Goal: Task Accomplishment & Management: Complete application form

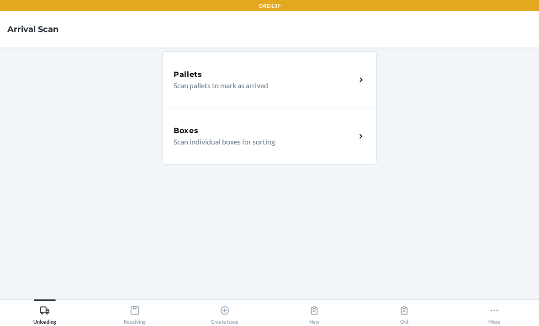
click at [77, 299] on main "Pallets Scan pallets to mark as arrived Boxes Scan individual boxes for sorting" at bounding box center [269, 172] width 539 height 251
click at [491, 318] on div "More" at bounding box center [494, 312] width 12 height 23
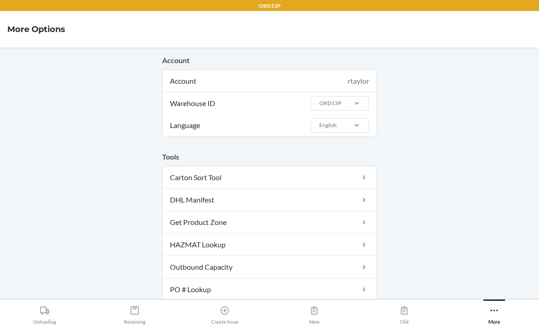
click at [132, 309] on icon at bounding box center [135, 310] width 10 height 10
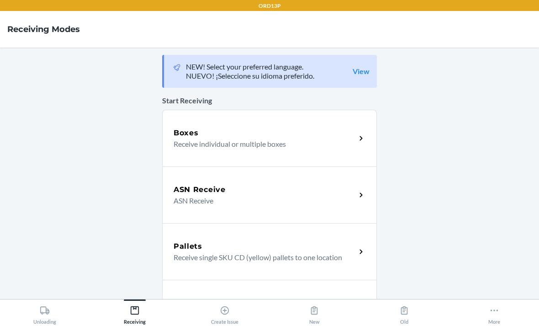
click at [324, 138] on p "Receive individual or multiple boxes" at bounding box center [261, 143] width 175 height 11
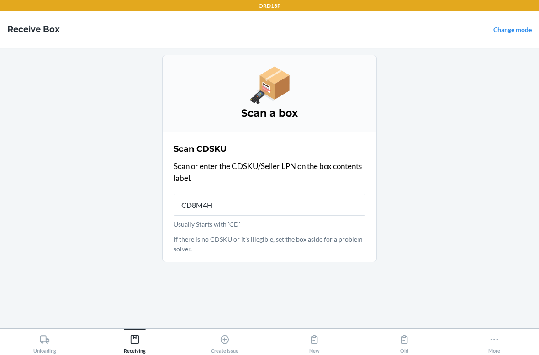
type input "CD8M4HN"
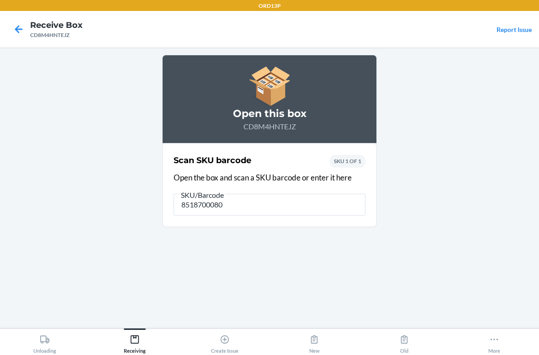
type input "85187000806"
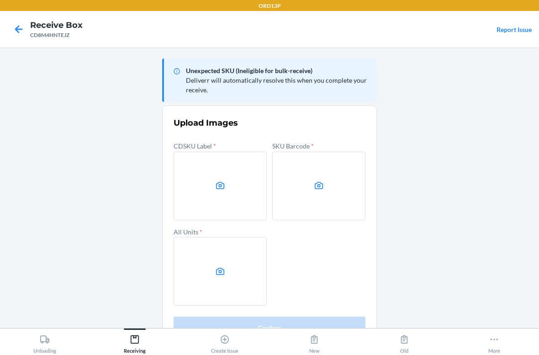
click at [209, 176] on label at bounding box center [220, 186] width 93 height 69
click at [0, 0] on input "file" at bounding box center [0, 0] width 0 height 0
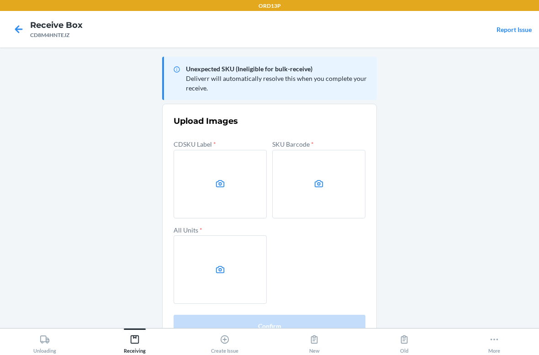
click at [216, 183] on icon at bounding box center [220, 183] width 9 height 7
click at [0, 0] on input "file" at bounding box center [0, 0] width 0 height 0
click at [317, 177] on label at bounding box center [318, 184] width 93 height 69
click at [0, 0] on input "file" at bounding box center [0, 0] width 0 height 0
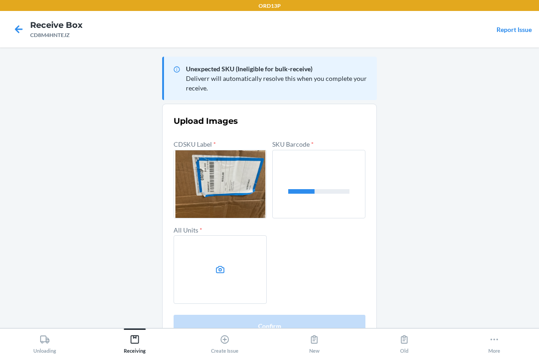
click at [218, 264] on icon at bounding box center [220, 269] width 11 height 11
click at [0, 0] on input "file" at bounding box center [0, 0] width 0 height 0
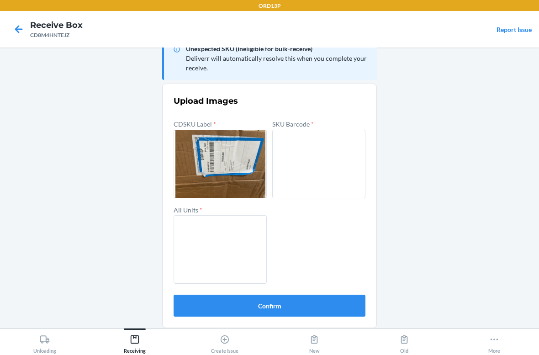
scroll to position [21, 0]
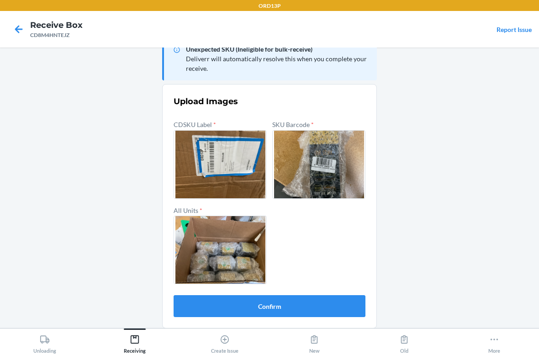
click at [336, 298] on button "Confirm" at bounding box center [270, 306] width 192 height 22
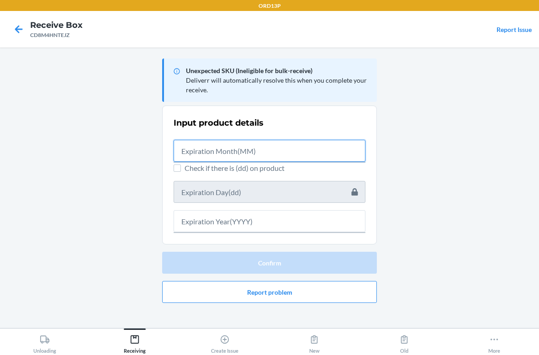
click at [267, 145] on input "text" at bounding box center [270, 151] width 192 height 22
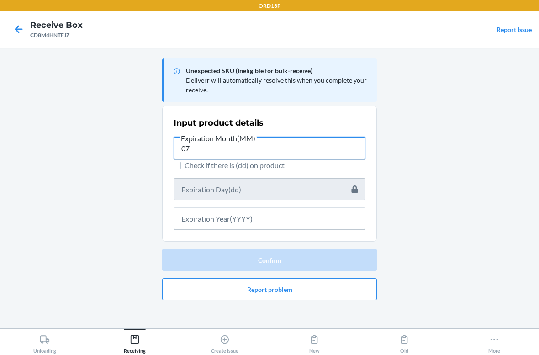
type input "0"
type input "07"
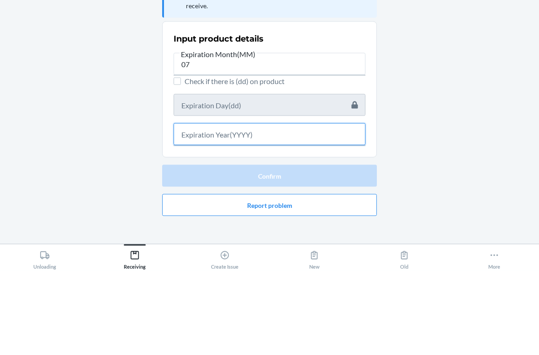
click at [245, 207] on input "text" at bounding box center [270, 218] width 192 height 22
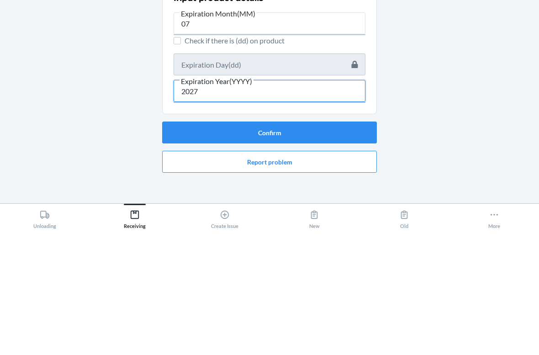
type input "2027"
click at [296, 246] on button "Confirm" at bounding box center [269, 257] width 215 height 22
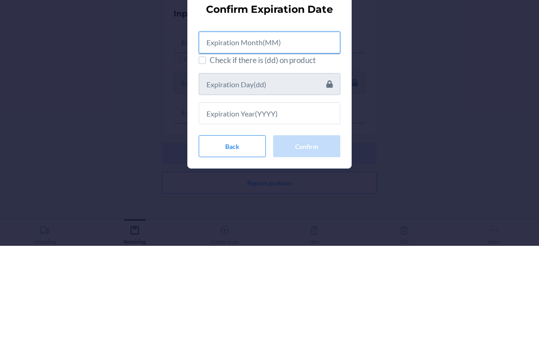
click at [312, 141] on input "text" at bounding box center [270, 152] width 142 height 22
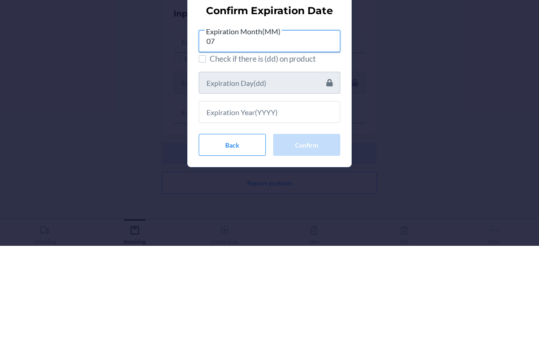
type input "07"
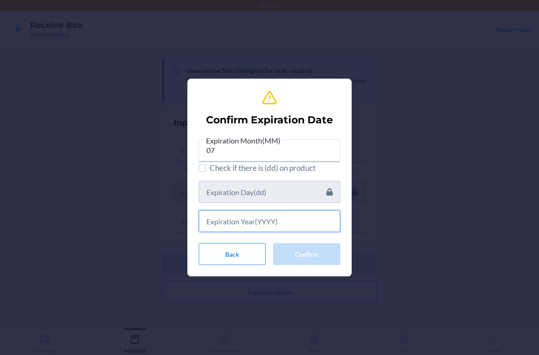
click at [259, 226] on input "text" at bounding box center [270, 221] width 142 height 22
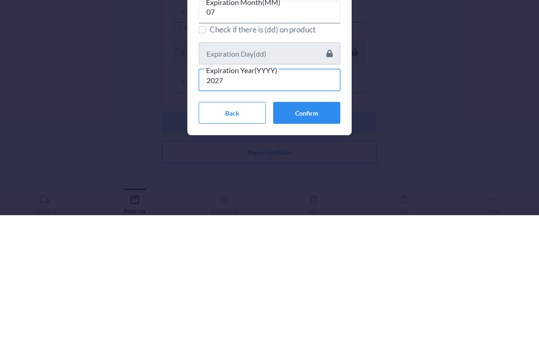
type input "2027"
click at [316, 242] on button "Confirm" at bounding box center [306, 253] width 67 height 22
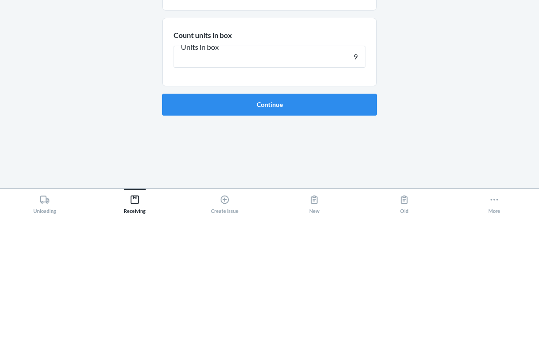
type input "9"
click at [309, 233] on button "Continue" at bounding box center [269, 244] width 215 height 22
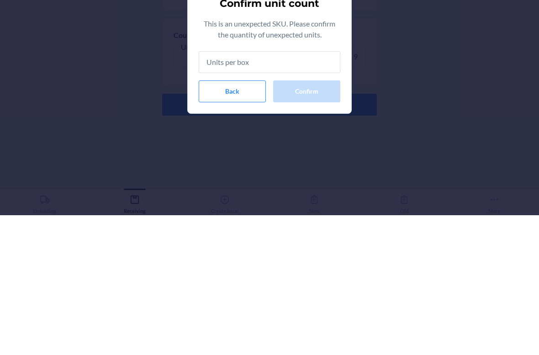
type input "9"
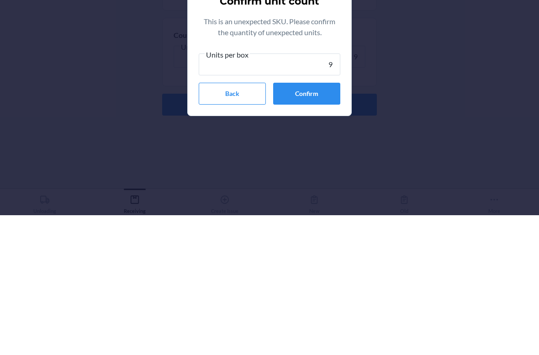
click at [309, 222] on button "Confirm" at bounding box center [306, 233] width 67 height 22
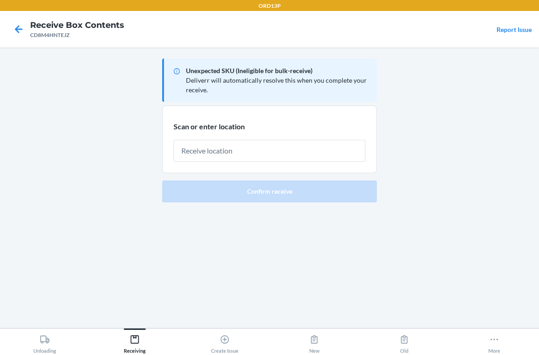
click at [271, 148] on input "text" at bounding box center [270, 151] width 192 height 22
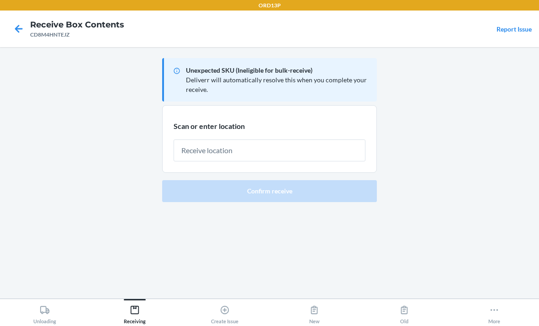
scroll to position [29, 0]
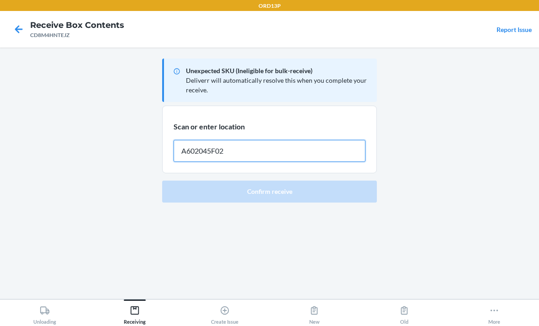
type input "A602045F02"
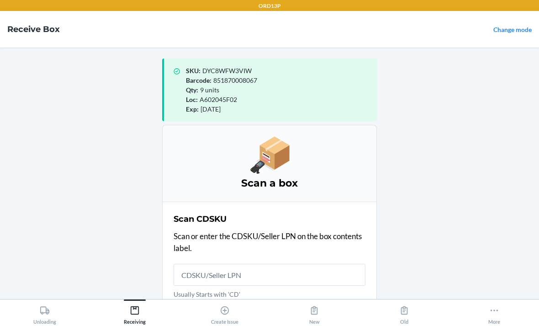
click at [205, 264] on input "Usually Starts with 'CD'" at bounding box center [270, 275] width 192 height 22
click at [246, 264] on input "Usually Starts with 'CD'" at bounding box center [270, 275] width 192 height 22
click at [101, 236] on main "SKU : DYC8WFW3VIW Barcode : 851870008067 Qty : 9 units Loc : A602045F02 Exp : […" at bounding box center [269, 172] width 539 height 251
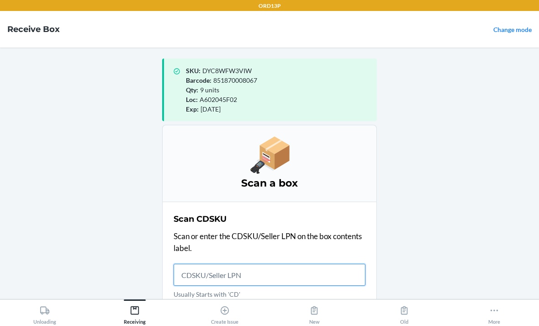
click at [196, 264] on input "Usually Starts with 'CD'" at bounding box center [270, 275] width 192 height 22
type input "CDHNUPBKNP"
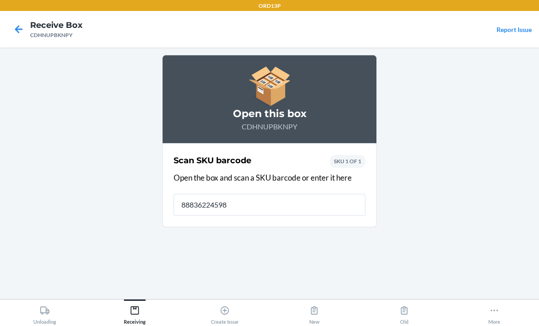
type input "888362245983"
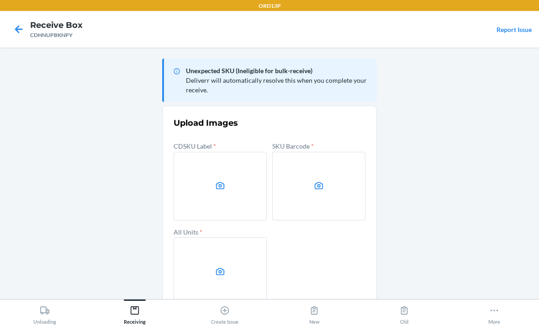
click at [225, 180] on icon at bounding box center [220, 185] width 11 height 11
click at [0, 0] on input "file" at bounding box center [0, 0] width 0 height 0
click at [311, 152] on label at bounding box center [318, 186] width 93 height 69
click at [0, 0] on input "file" at bounding box center [0, 0] width 0 height 0
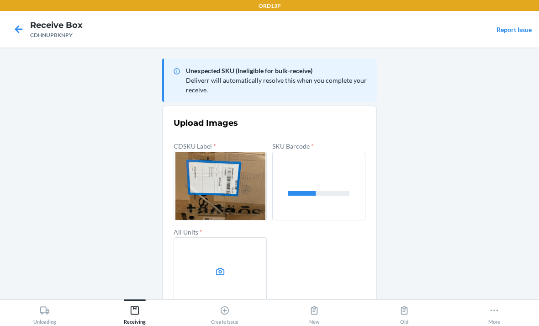
click at [208, 243] on label at bounding box center [220, 271] width 93 height 69
click at [0, 0] on input "file" at bounding box center [0, 0] width 0 height 0
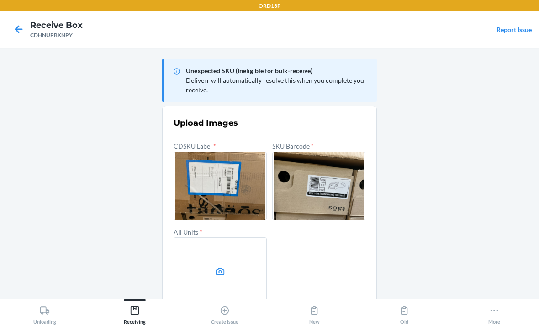
click at [221, 237] on label at bounding box center [220, 271] width 93 height 69
click at [0, 0] on input "file" at bounding box center [0, 0] width 0 height 0
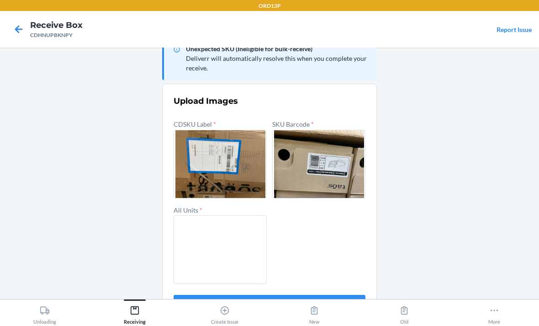
scroll to position [21, 0]
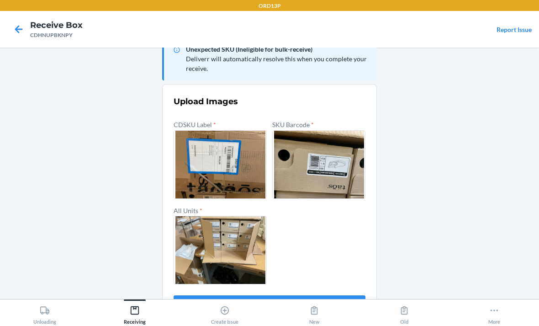
click at [340, 295] on button "Confirm" at bounding box center [270, 306] width 192 height 22
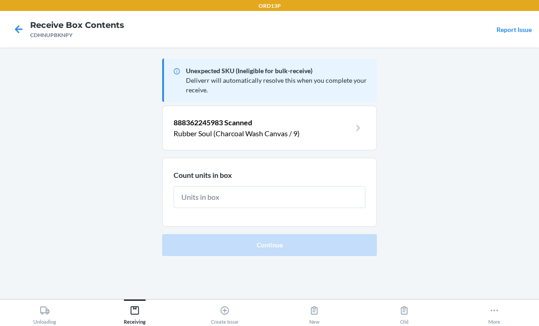
click at [258, 186] on input "text" at bounding box center [270, 197] width 192 height 22
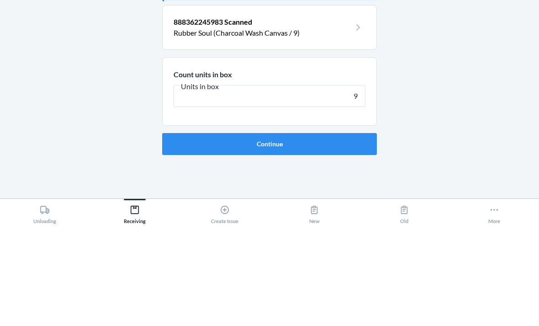
type input "9"
click at [345, 233] on button "Continue" at bounding box center [269, 244] width 215 height 22
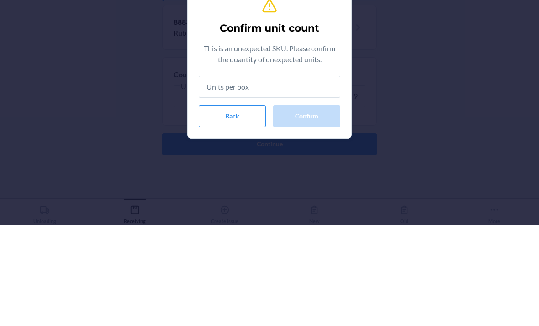
type input "9"
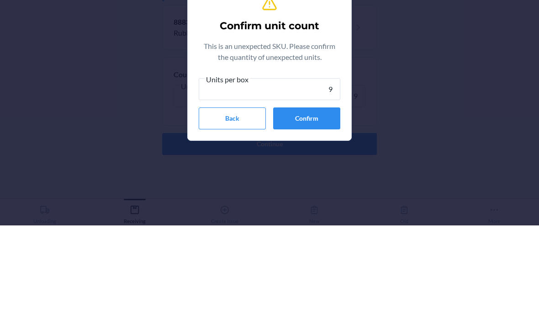
click at [320, 208] on button "Confirm" at bounding box center [306, 219] width 67 height 22
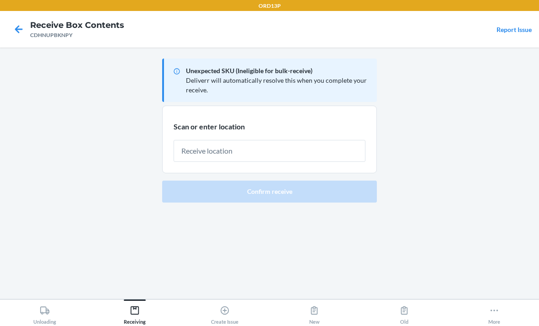
click at [13, 28] on icon at bounding box center [19, 29] width 16 height 16
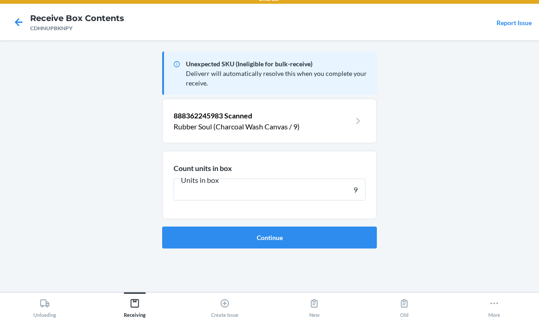
click at [21, 28] on icon at bounding box center [19, 29] width 16 height 16
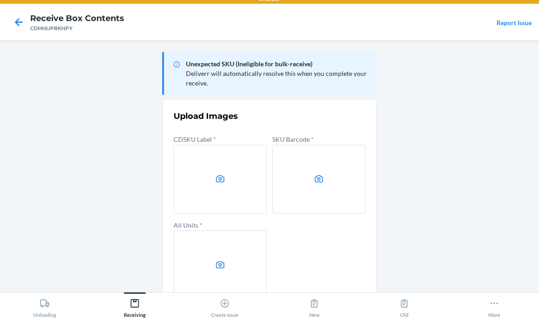
scroll to position [29, 0]
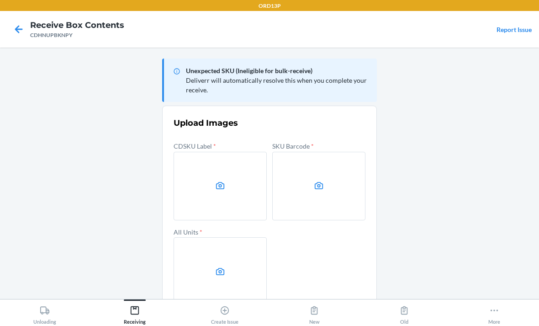
click at [230, 161] on label at bounding box center [220, 186] width 93 height 69
click at [0, 0] on input "file" at bounding box center [0, 0] width 0 height 0
click at [332, 164] on label at bounding box center [318, 186] width 93 height 69
click at [0, 0] on input "file" at bounding box center [0, 0] width 0 height 0
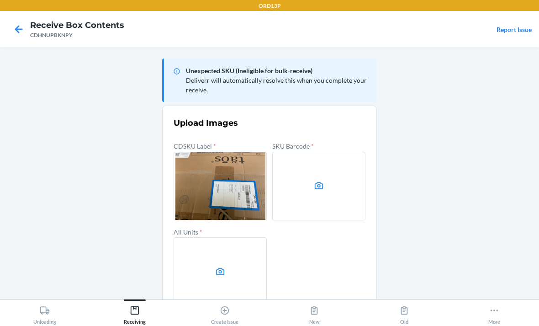
click at [222, 237] on label at bounding box center [220, 271] width 93 height 69
click at [0, 0] on input "file" at bounding box center [0, 0] width 0 height 0
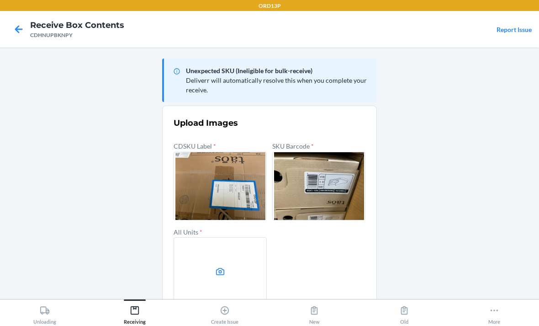
click at [209, 240] on label at bounding box center [220, 271] width 93 height 69
click at [0, 0] on input "file" at bounding box center [0, 0] width 0 height 0
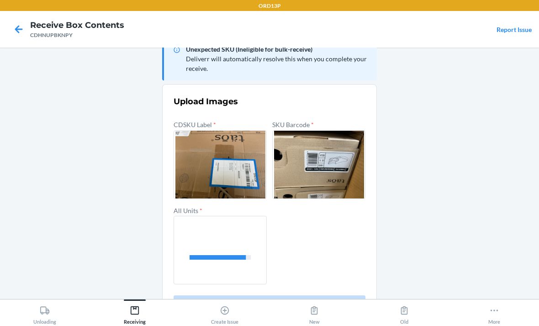
scroll to position [21, 0]
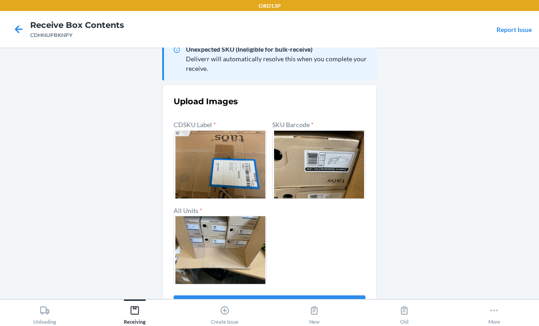
click at [203, 295] on button "Confirm" at bounding box center [270, 306] width 192 height 22
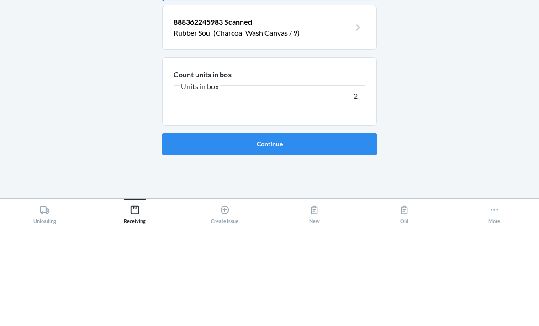
type input "2"
click at [204, 233] on button "Continue" at bounding box center [269, 244] width 215 height 22
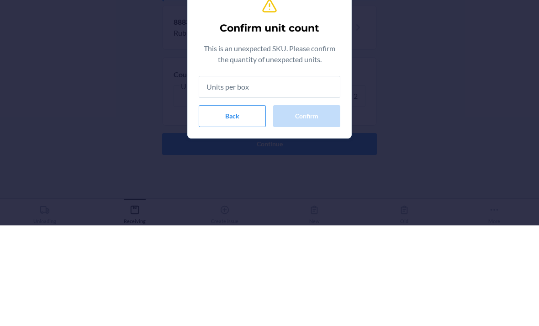
type input "2"
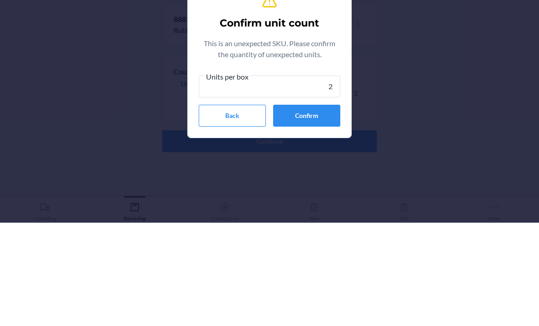
click at [298, 208] on button "Confirm" at bounding box center [306, 219] width 67 height 22
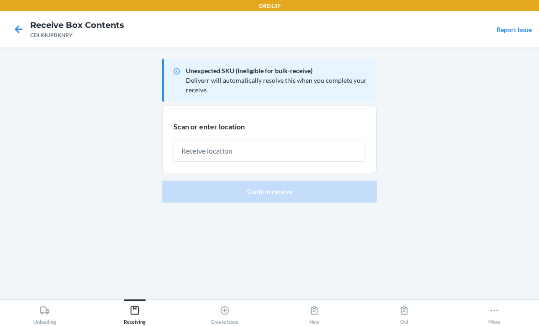
click at [16, 37] on icon at bounding box center [19, 29] width 16 height 16
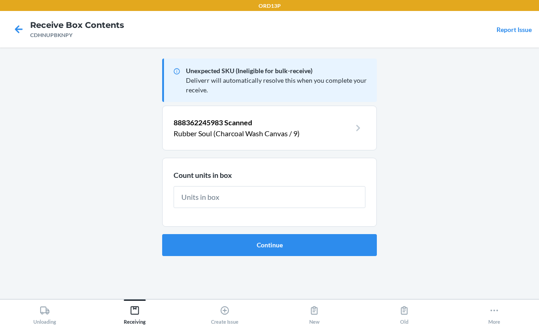
type input "2"
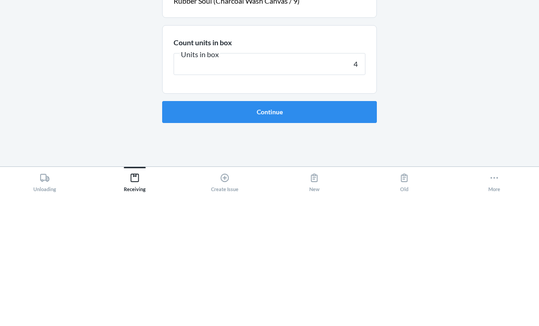
type input "4"
click at [260, 233] on button "Continue" at bounding box center [269, 244] width 215 height 22
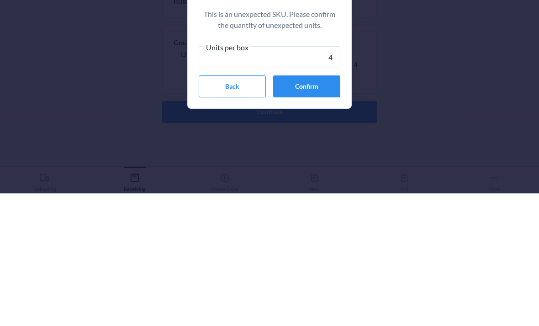
type input "4"
click at [296, 208] on button "Confirm" at bounding box center [306, 219] width 67 height 22
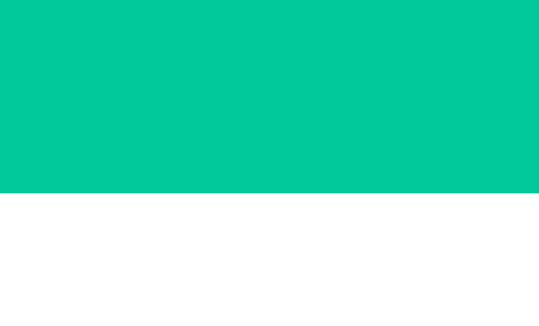
scroll to position [29, 0]
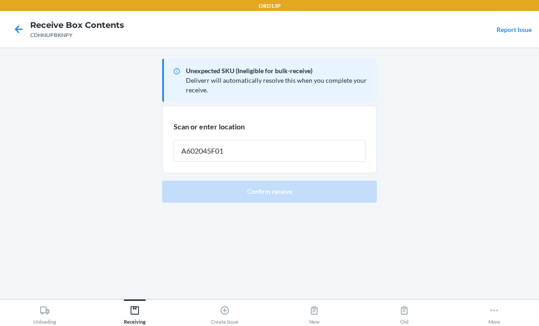
type input "A602045F01"
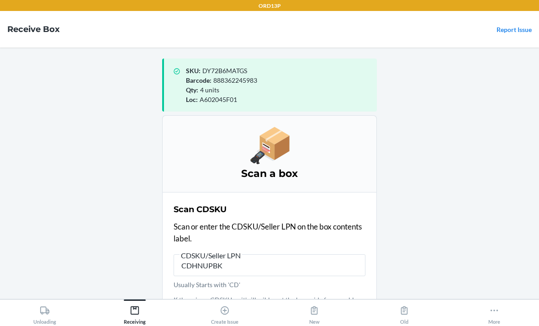
type input "CDHNUPBKN"
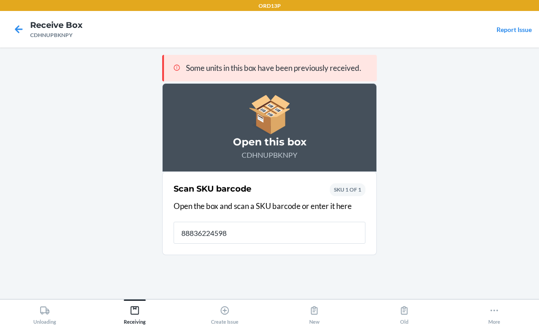
type input "888362245983"
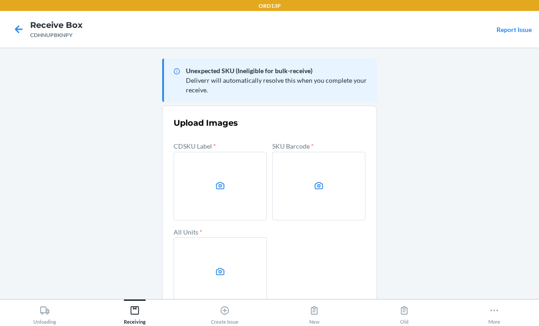
click at [222, 182] on icon at bounding box center [220, 185] width 9 height 7
click at [0, 0] on input "file" at bounding box center [0, 0] width 0 height 0
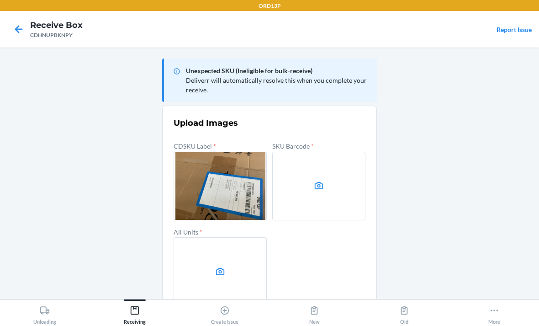
click at [324, 168] on label at bounding box center [318, 186] width 93 height 69
click at [0, 0] on input "file" at bounding box center [0, 0] width 0 height 0
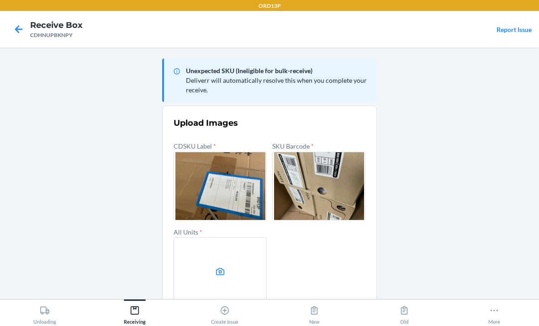
click at [245, 237] on label at bounding box center [220, 271] width 93 height 69
click at [0, 0] on input "file" at bounding box center [0, 0] width 0 height 0
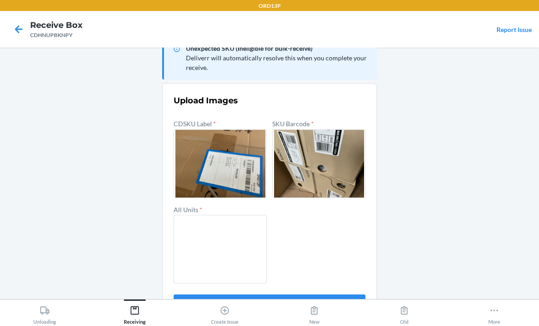
scroll to position [21, 0]
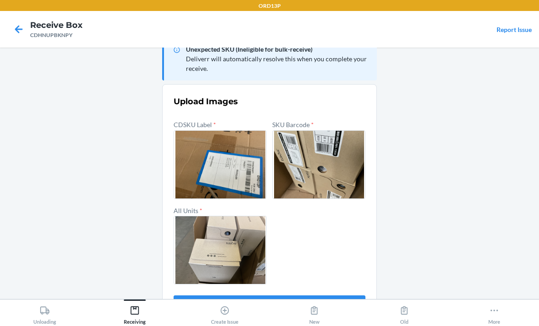
click at [355, 295] on button "Confirm" at bounding box center [270, 306] width 192 height 22
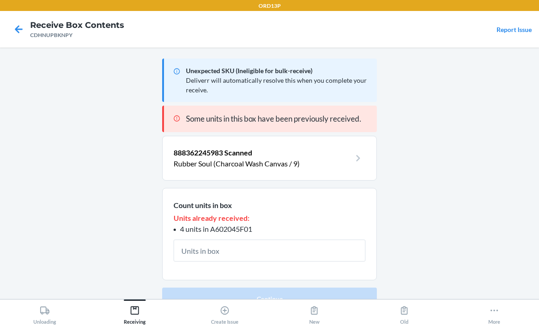
click at [309, 239] on input "text" at bounding box center [270, 250] width 192 height 22
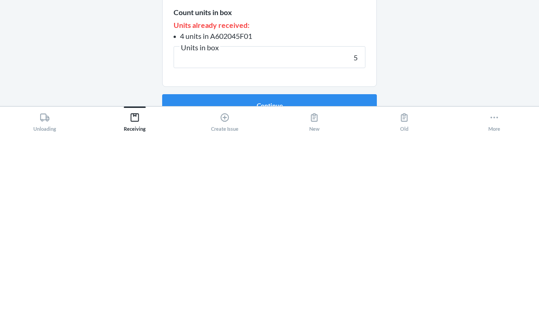
type input "5"
click at [359, 287] on button "Continue" at bounding box center [269, 298] width 215 height 22
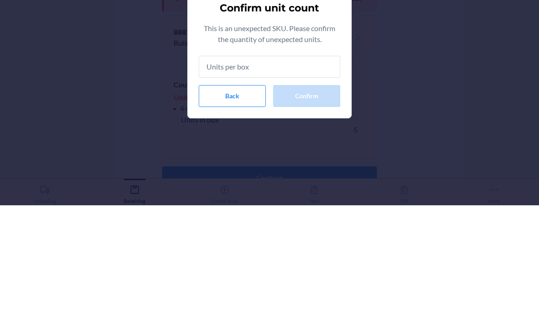
type input "5"
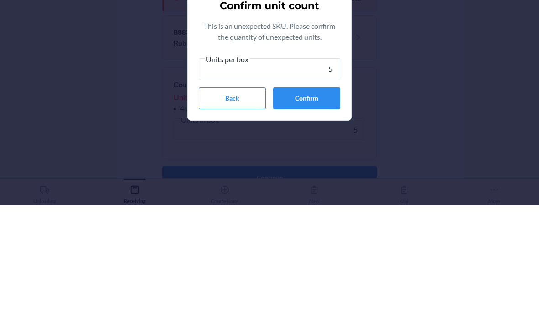
click at [311, 208] on button "Confirm" at bounding box center [306, 219] width 67 height 22
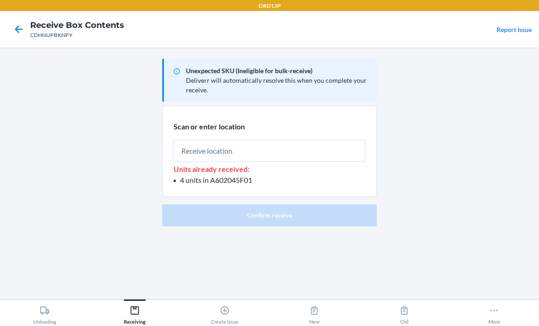
click at [322, 140] on input "text" at bounding box center [270, 151] width 192 height 22
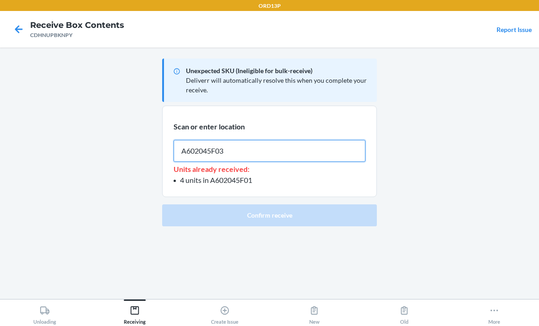
type input "A602045F03"
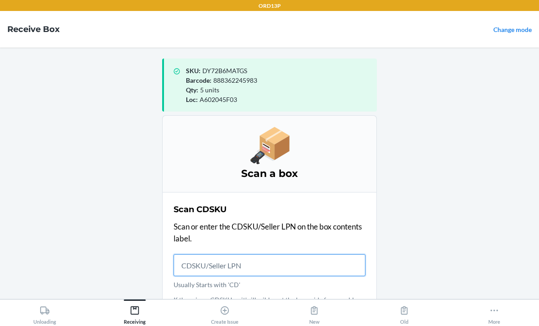
click at [222, 254] on input "Usually Starts with 'CD'" at bounding box center [270, 265] width 192 height 22
type input "CD3DA8YQ4K7"
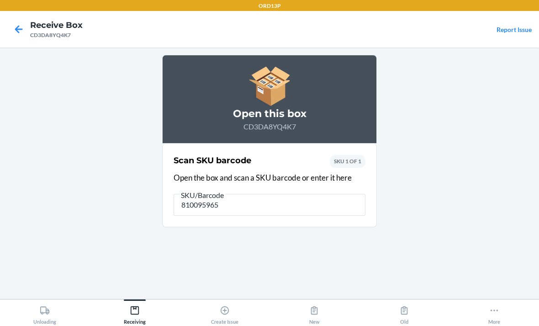
type input "8100959650"
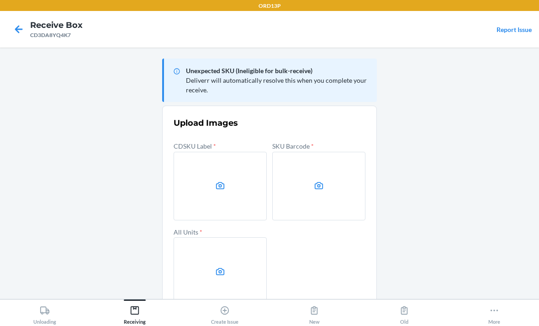
click at [203, 152] on label at bounding box center [220, 186] width 93 height 69
click at [0, 0] on input "file" at bounding box center [0, 0] width 0 height 0
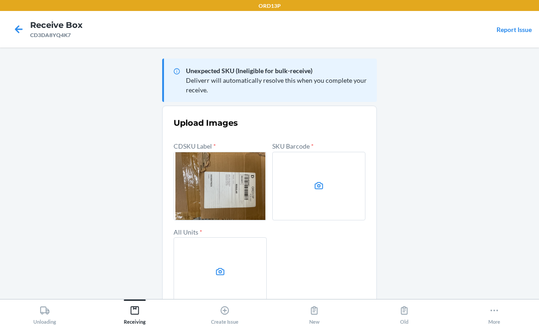
click at [320, 172] on label at bounding box center [318, 186] width 93 height 69
click at [0, 0] on input "file" at bounding box center [0, 0] width 0 height 0
click at [186, 237] on label at bounding box center [220, 271] width 93 height 69
click at [0, 0] on input "file" at bounding box center [0, 0] width 0 height 0
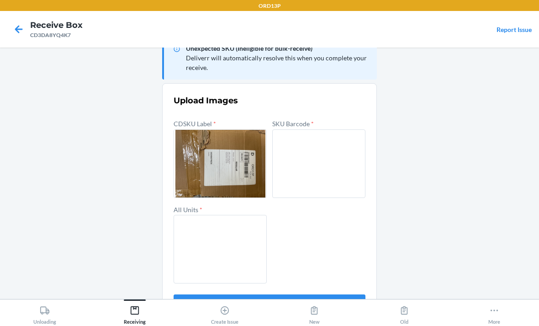
scroll to position [21, 0]
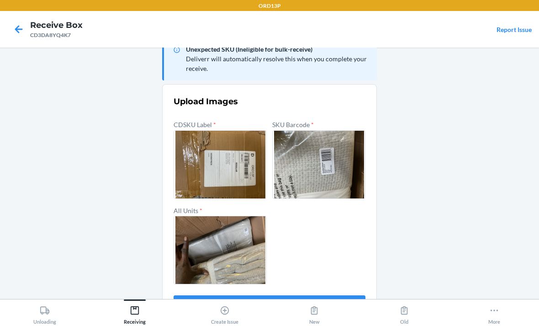
click at [333, 295] on button "Confirm" at bounding box center [270, 306] width 192 height 22
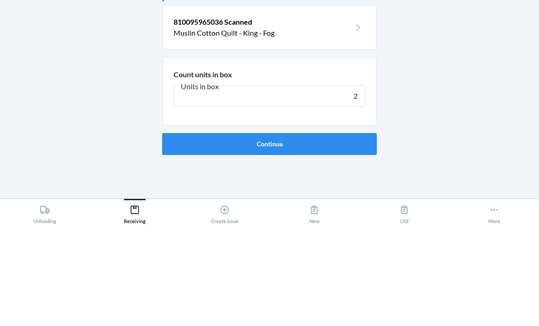
type input "2"
click at [293, 233] on button "Continue" at bounding box center [269, 244] width 215 height 22
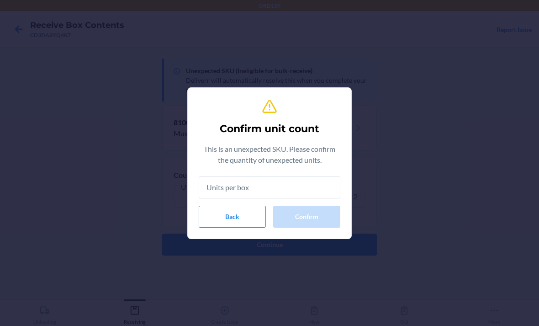
click at [289, 185] on input "text" at bounding box center [270, 187] width 142 height 22
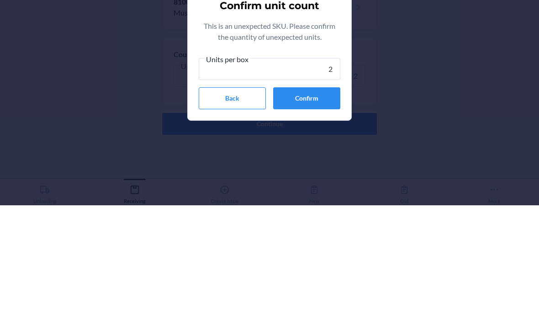
type input "2"
click at [311, 208] on button "Confirm" at bounding box center [306, 219] width 67 height 22
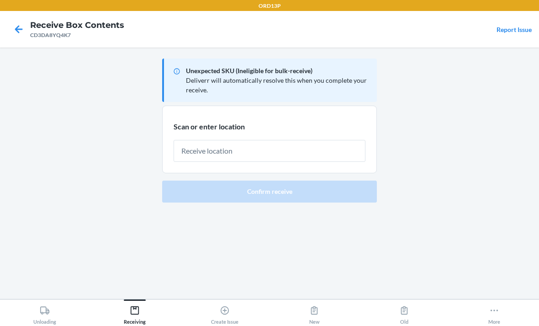
click at [209, 140] on input "text" at bounding box center [270, 151] width 192 height 22
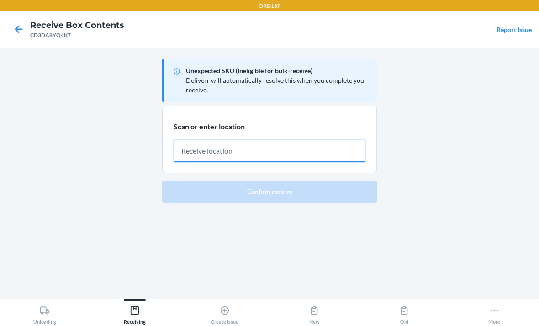
click at [246, 140] on input "text" at bounding box center [270, 151] width 192 height 22
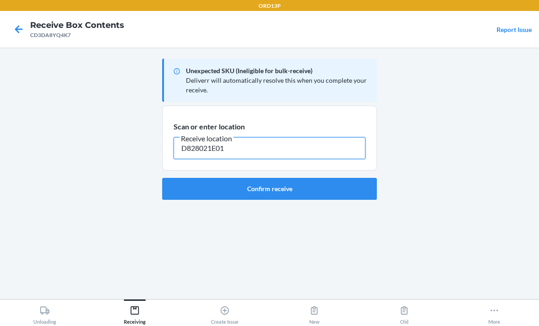
type input "D828021E01"
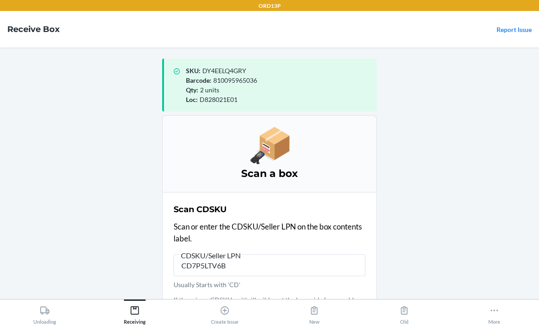
type input "CD7P5LTV6BT"
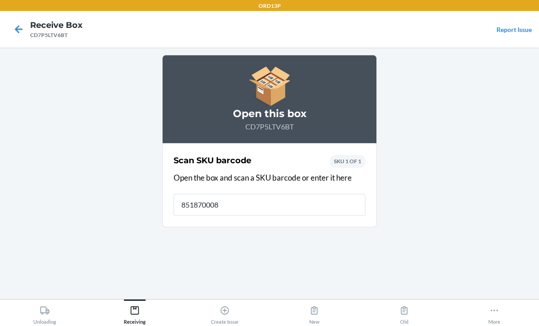
type input "8518700080"
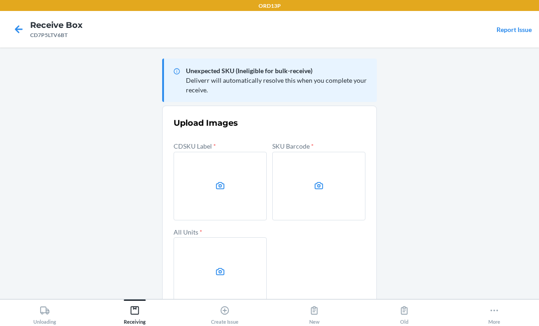
click at [209, 166] on label at bounding box center [220, 186] width 93 height 69
click at [0, 0] on input "file" at bounding box center [0, 0] width 0 height 0
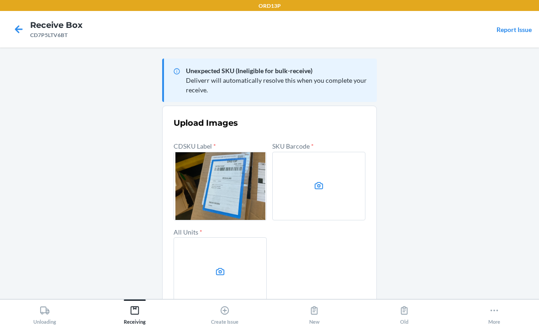
click at [319, 180] on icon at bounding box center [319, 185] width 11 height 11
click at [0, 0] on input "file" at bounding box center [0, 0] width 0 height 0
click at [216, 237] on label at bounding box center [220, 271] width 93 height 69
click at [0, 0] on input "file" at bounding box center [0, 0] width 0 height 0
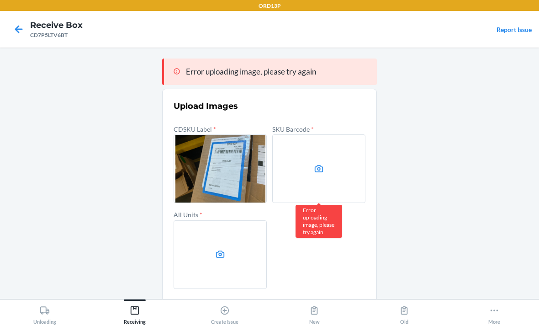
click at [313, 136] on label at bounding box center [318, 168] width 93 height 69
click at [0, 0] on input "file" at bounding box center [0, 0] width 0 height 0
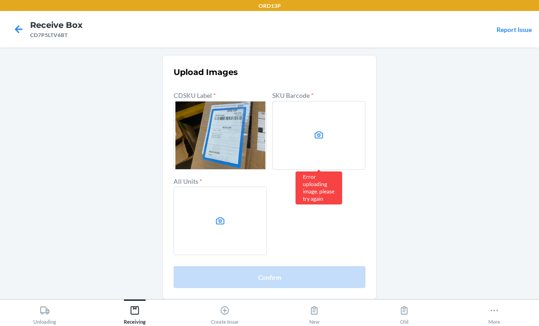
click at [212, 224] on label at bounding box center [220, 220] width 93 height 69
click at [0, 0] on input "file" at bounding box center [0, 0] width 0 height 0
click at [216, 216] on icon at bounding box center [220, 221] width 11 height 11
click at [0, 0] on input "file" at bounding box center [0, 0] width 0 height 0
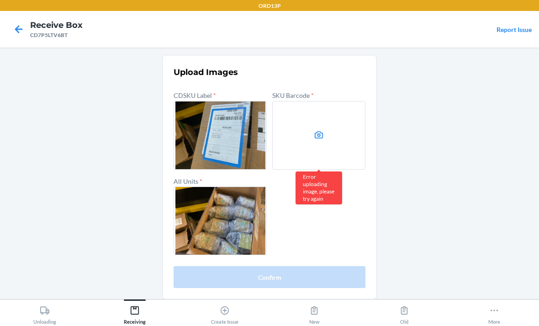
click at [321, 101] on label at bounding box center [318, 135] width 93 height 69
click at [0, 0] on input "file" at bounding box center [0, 0] width 0 height 0
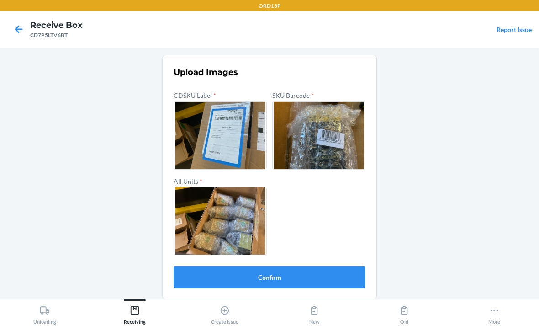
click at [295, 266] on button "Confirm" at bounding box center [270, 277] width 192 height 22
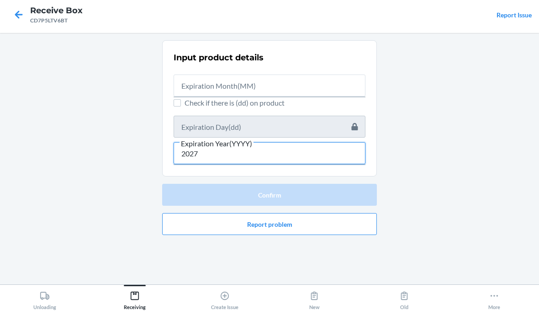
type input "2027"
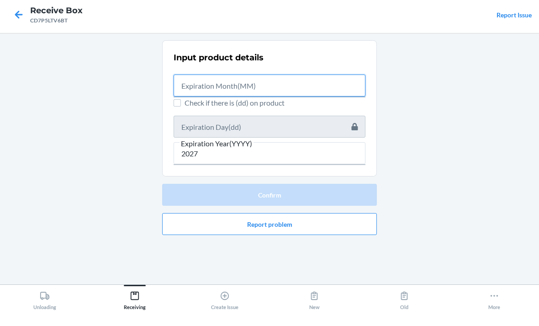
click at [303, 89] on input "text" at bounding box center [270, 100] width 192 height 22
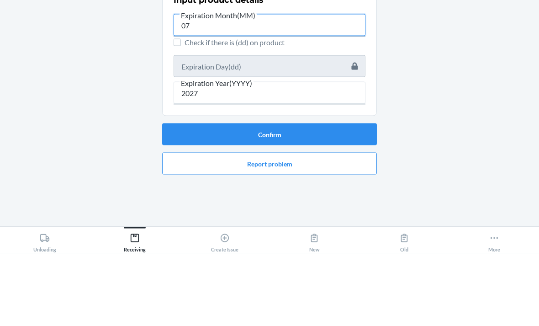
type input "07"
click at [316, 195] on button "Confirm" at bounding box center [269, 206] width 215 height 22
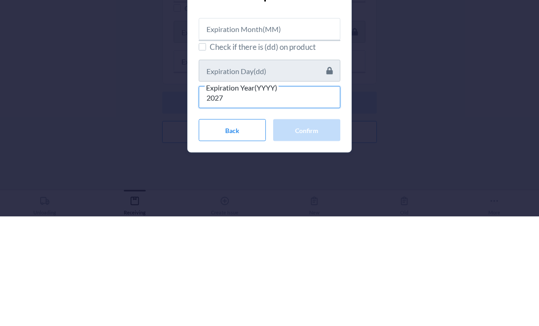
type input "2027"
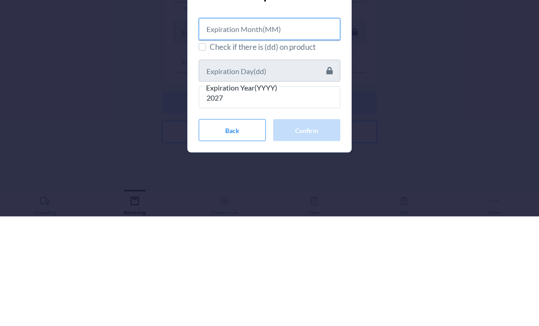
click at [323, 127] on input "text" at bounding box center [270, 138] width 142 height 22
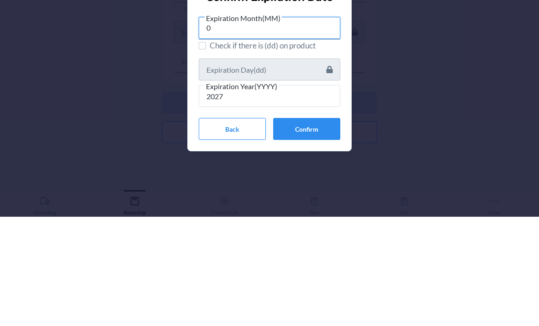
type input "07"
click at [320, 227] on button "Confirm" at bounding box center [306, 238] width 67 height 22
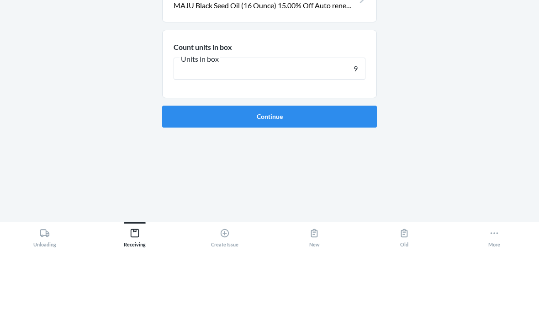
type input "9"
click at [356, 183] on button "Continue" at bounding box center [269, 194] width 215 height 22
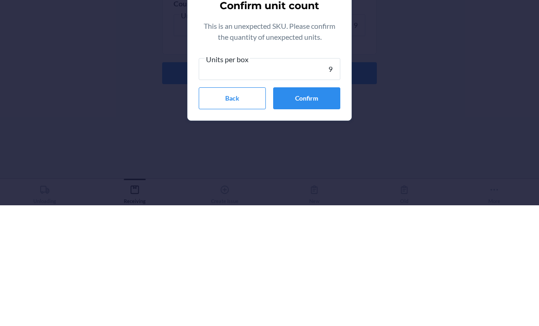
type input "9"
click at [323, 208] on button "Confirm" at bounding box center [306, 219] width 67 height 22
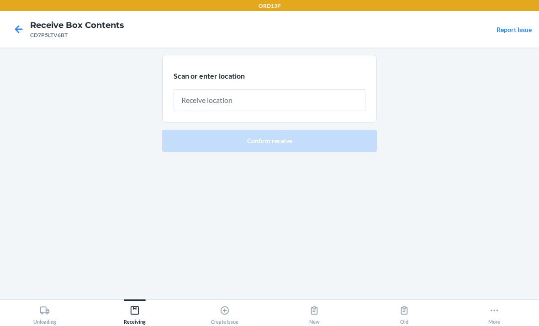
click at [241, 89] on input "text" at bounding box center [270, 100] width 192 height 22
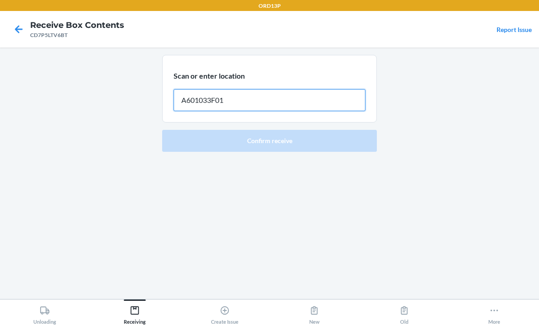
type input "A601033F01"
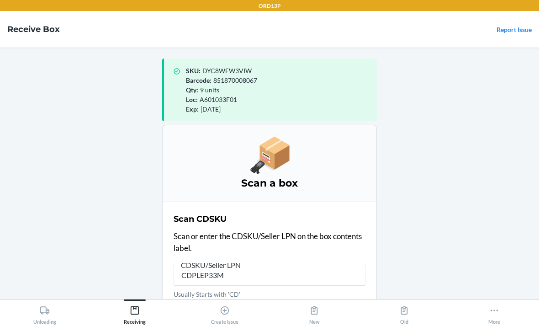
type input "CDPLEP33MC"
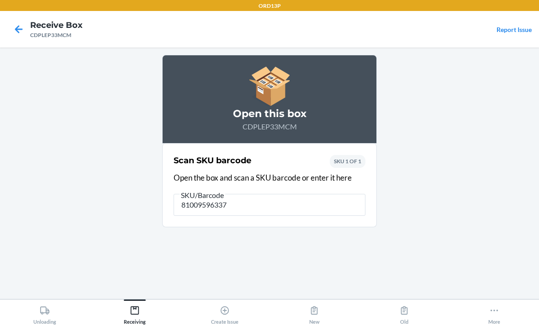
type input "810095963377"
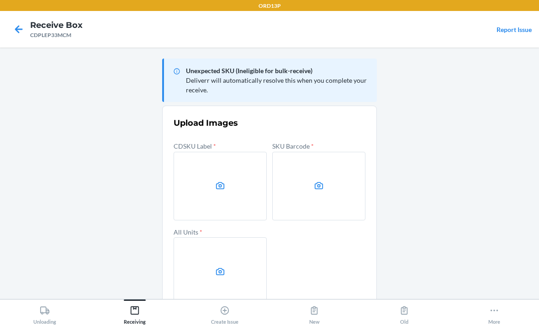
click at [199, 152] on label at bounding box center [220, 186] width 93 height 69
click at [0, 0] on input "file" at bounding box center [0, 0] width 0 height 0
click at [305, 152] on label at bounding box center [318, 186] width 93 height 69
click at [0, 0] on input "file" at bounding box center [0, 0] width 0 height 0
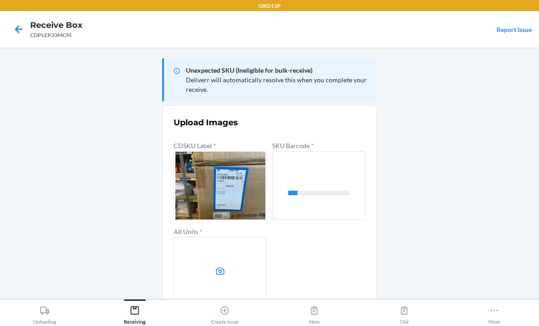
click at [226, 240] on label at bounding box center [220, 271] width 93 height 69
click at [0, 0] on input "file" at bounding box center [0, 0] width 0 height 0
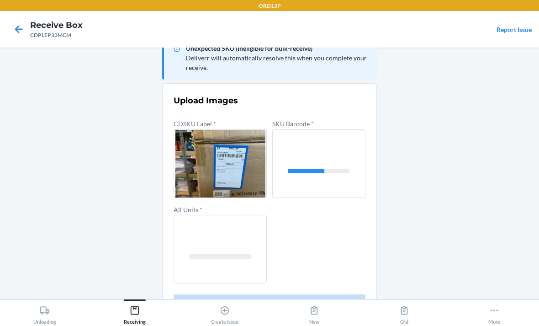
scroll to position [21, 0]
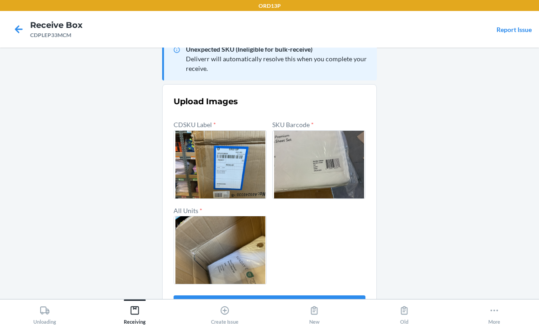
click at [338, 295] on button "Confirm" at bounding box center [270, 306] width 192 height 22
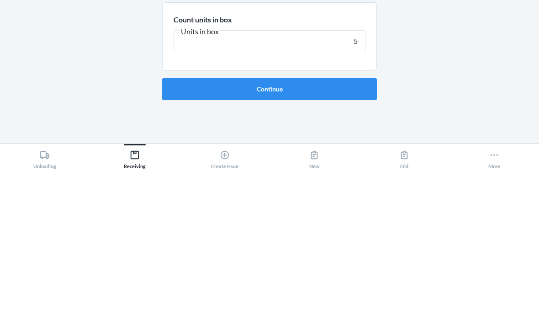
type input "5"
click at [355, 233] on button "Continue" at bounding box center [269, 244] width 215 height 22
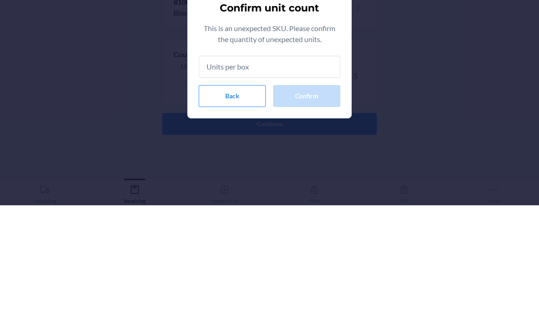
type input "5"
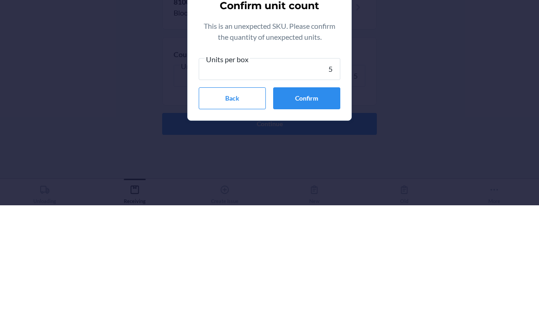
click at [311, 208] on button "Confirm" at bounding box center [306, 219] width 67 height 22
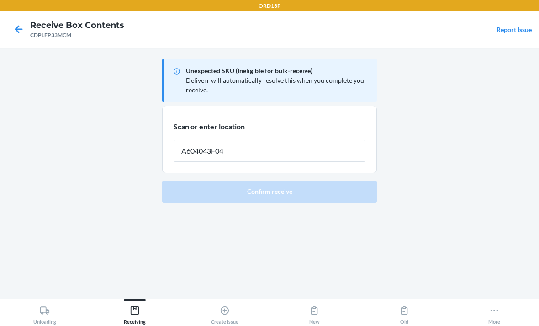
type input "A604043F04"
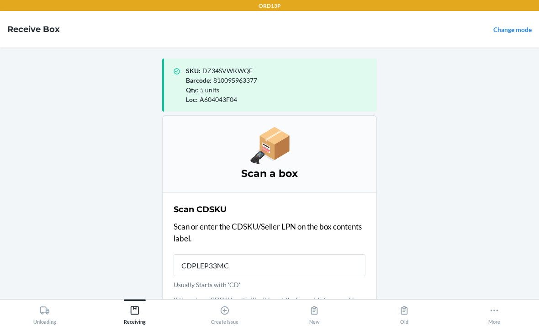
type input "CDPLEP33MCM"
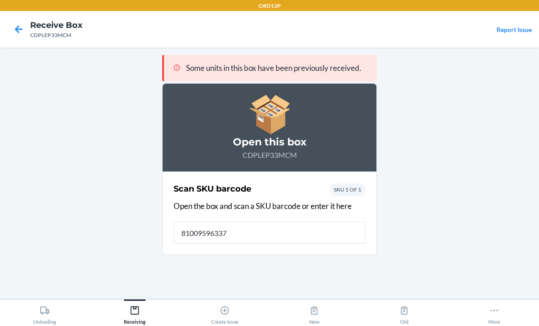
type input "810095963377"
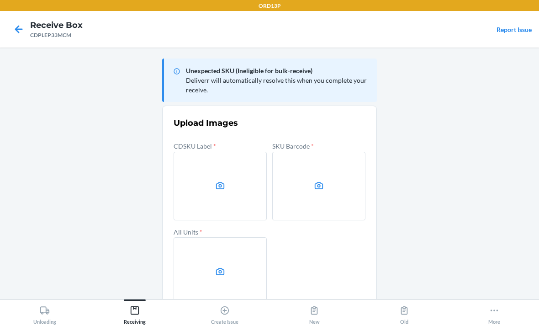
click at [230, 152] on label at bounding box center [220, 186] width 93 height 69
click at [0, 0] on input "file" at bounding box center [0, 0] width 0 height 0
click at [209, 156] on label at bounding box center [220, 186] width 93 height 69
click at [0, 0] on input "file" at bounding box center [0, 0] width 0 height 0
click at [336, 160] on label at bounding box center [318, 186] width 93 height 69
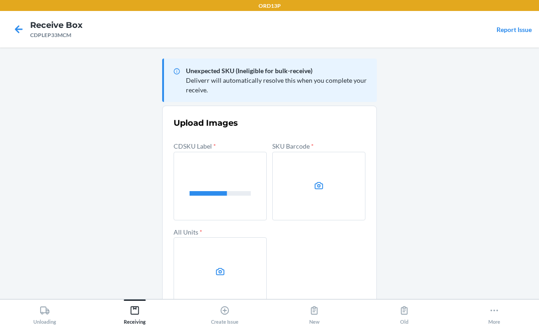
click at [0, 0] on input "file" at bounding box center [0, 0] width 0 height 0
click at [220, 266] on icon at bounding box center [220, 271] width 11 height 11
click at [0, 0] on input "file" at bounding box center [0, 0] width 0 height 0
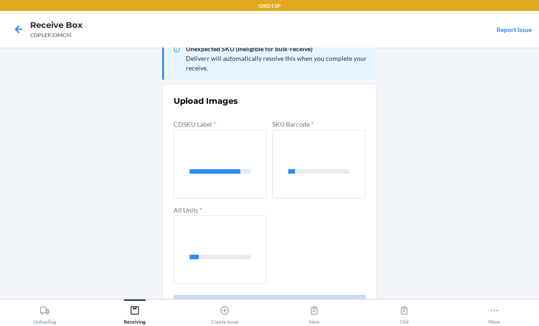
scroll to position [21, 0]
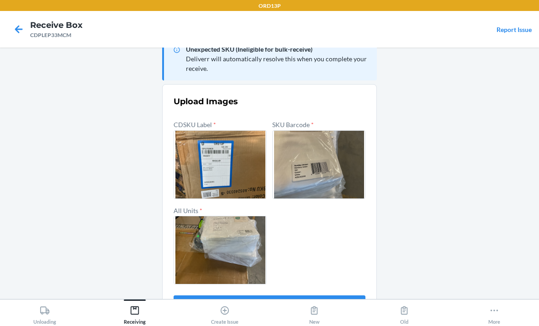
click at [229, 295] on button "Confirm" at bounding box center [270, 306] width 192 height 22
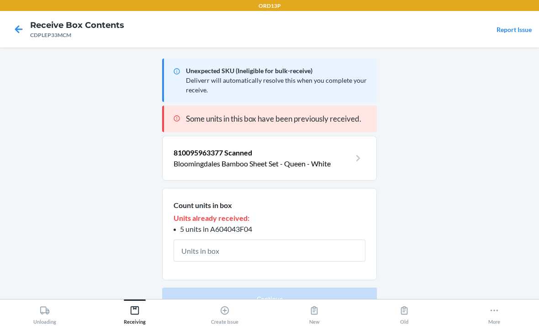
click at [280, 239] on input "text" at bounding box center [270, 250] width 192 height 22
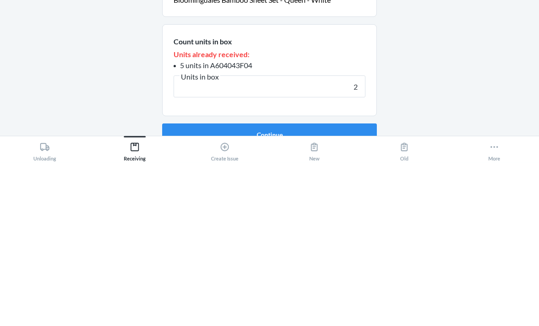
type input "2"
click at [337, 287] on button "Continue" at bounding box center [269, 298] width 215 height 22
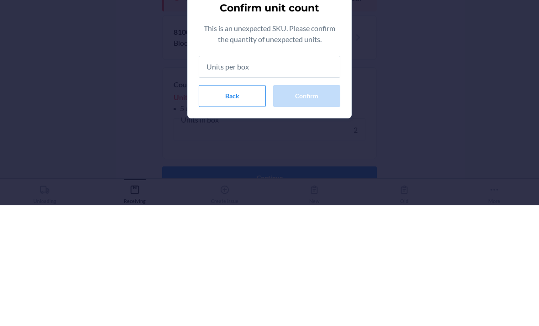
type input "2"
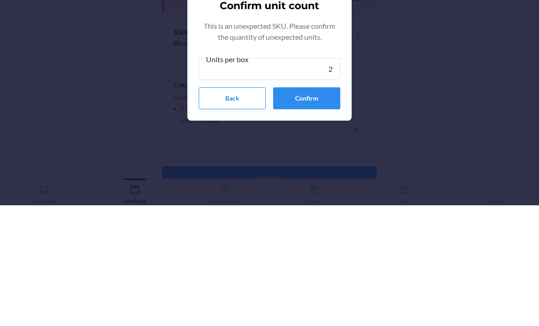
click at [307, 208] on button "Confirm" at bounding box center [306, 219] width 67 height 22
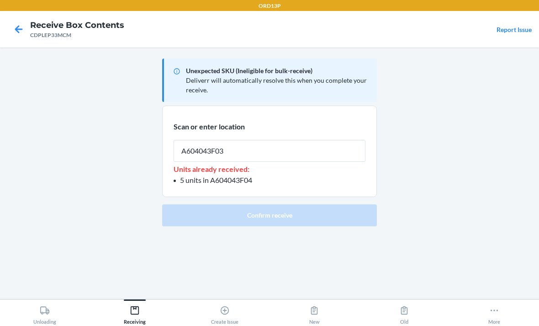
type input "A604043F03"
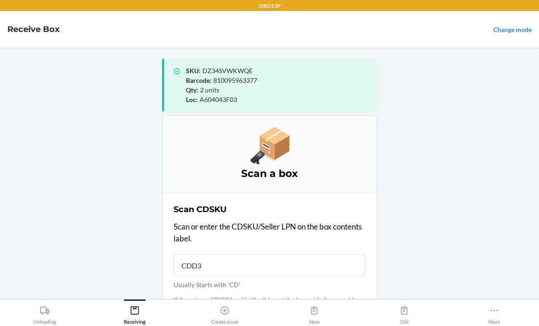
type input "CDD3V"
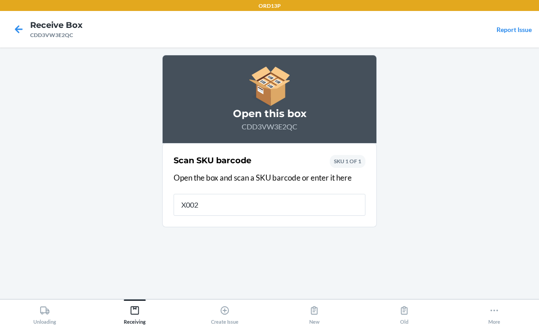
type input "X0026"
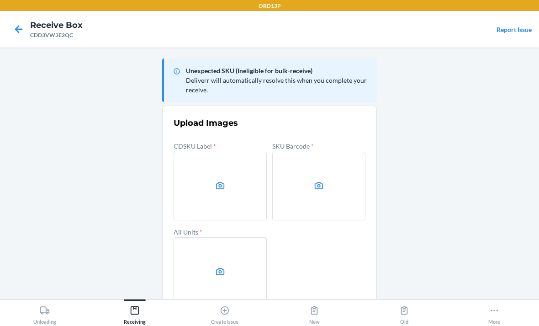
click at [214, 152] on label at bounding box center [220, 186] width 93 height 69
click at [0, 0] on input "file" at bounding box center [0, 0] width 0 height 0
click at [307, 152] on label at bounding box center [318, 186] width 93 height 69
click at [0, 0] on input "file" at bounding box center [0, 0] width 0 height 0
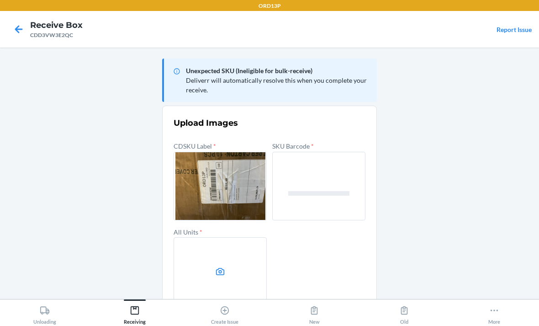
click at [209, 239] on label at bounding box center [220, 271] width 93 height 69
click at [0, 0] on input "file" at bounding box center [0, 0] width 0 height 0
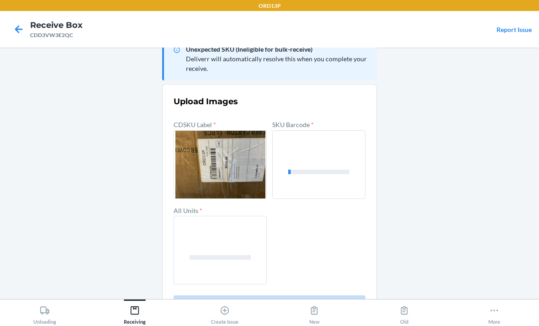
scroll to position [21, 0]
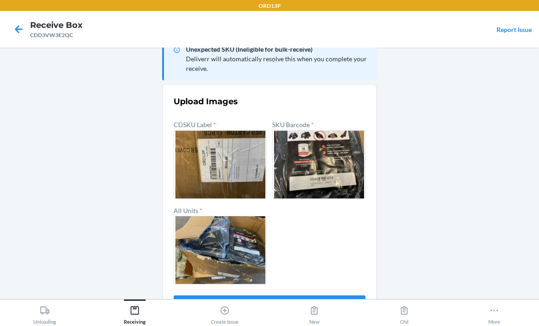
click at [334, 295] on button "Confirm" at bounding box center [270, 306] width 192 height 22
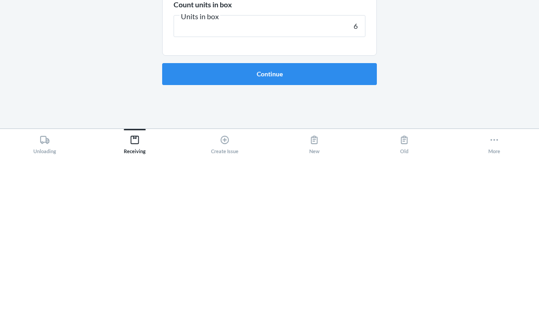
type input "6"
click at [358, 233] on button "Continue" at bounding box center [269, 244] width 215 height 22
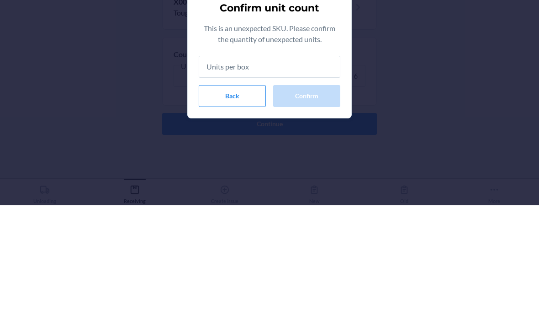
type input "6"
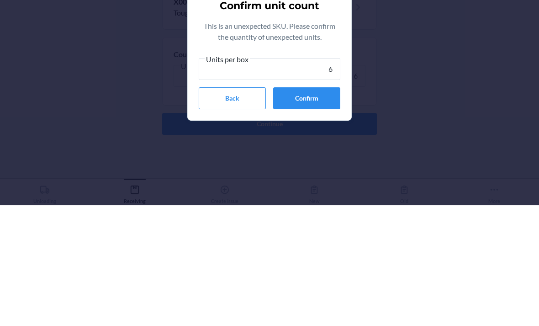
click at [314, 208] on button "Confirm" at bounding box center [306, 219] width 67 height 22
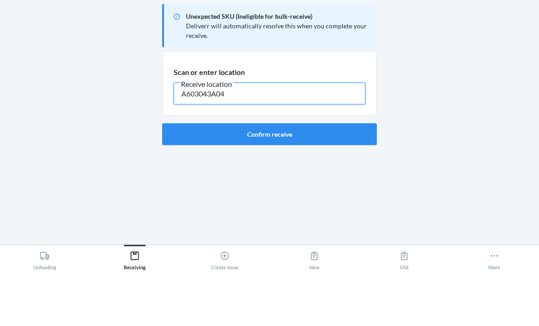
type input "A603043A04"
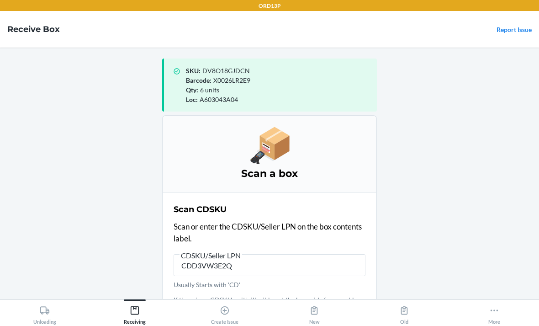
type input "CDD3VW3E2QC"
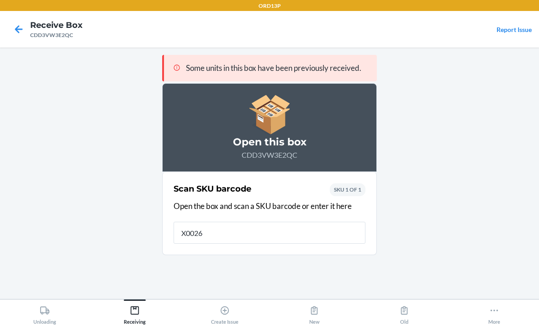
type input "X0026L"
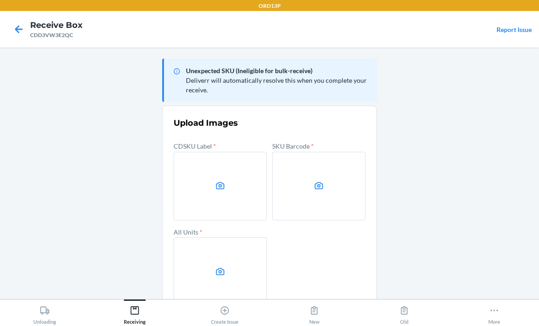
click at [222, 166] on label at bounding box center [220, 186] width 93 height 69
click at [0, 0] on input "file" at bounding box center [0, 0] width 0 height 0
click at [321, 180] on icon at bounding box center [319, 185] width 11 height 11
click at [0, 0] on input "file" at bounding box center [0, 0] width 0 height 0
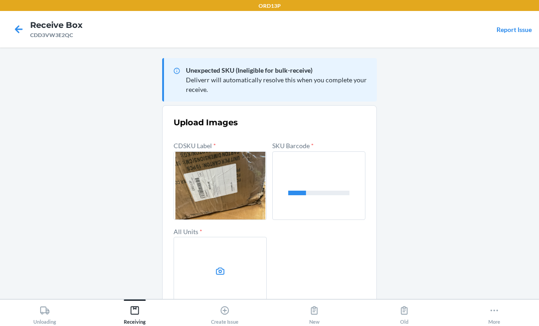
click at [535, 180] on main "Unexpected SKU (Ineligible for bulk-receive) Deliverr will automatically resolv…" at bounding box center [269, 172] width 539 height 251
click at [204, 240] on label at bounding box center [220, 271] width 93 height 69
click at [0, 0] on input "file" at bounding box center [0, 0] width 0 height 0
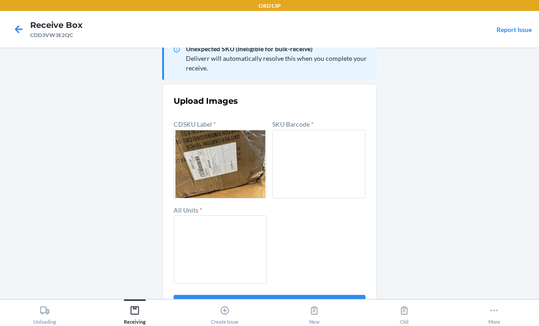
scroll to position [21, 0]
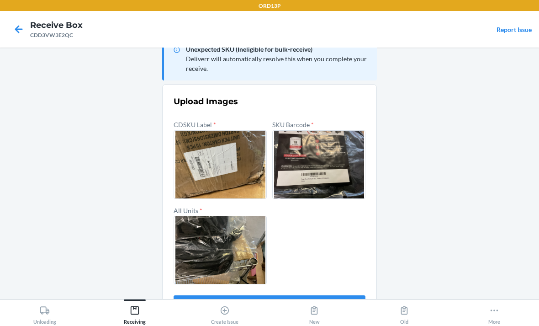
click at [278, 295] on button "Confirm" at bounding box center [270, 306] width 192 height 22
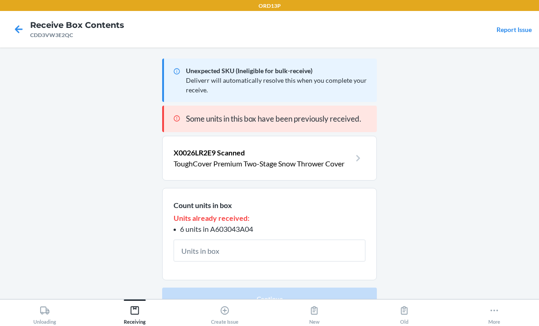
click at [269, 239] on input "text" at bounding box center [270, 250] width 192 height 22
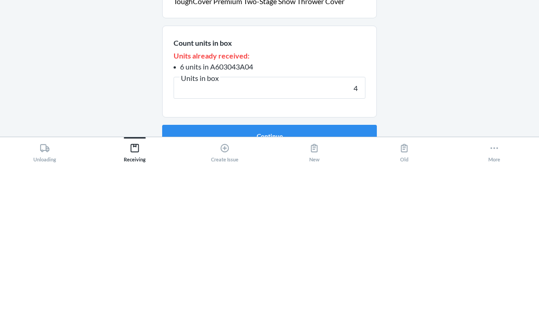
type input "4"
click at [326, 287] on button "Continue" at bounding box center [269, 298] width 215 height 22
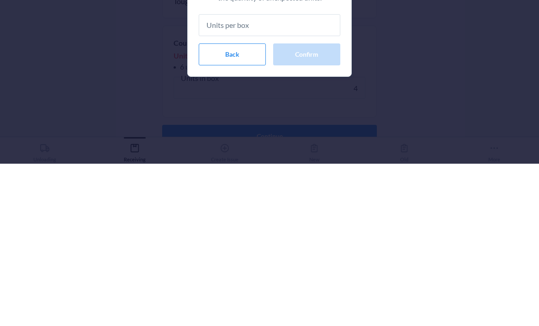
type input "4"
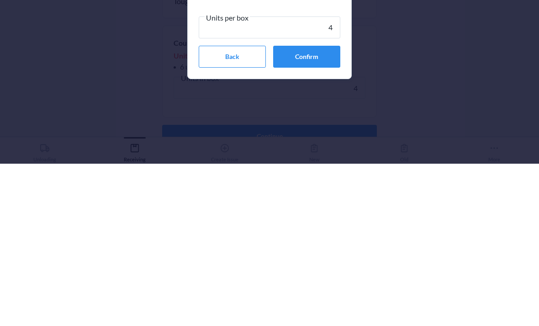
click at [329, 208] on button "Confirm" at bounding box center [306, 219] width 67 height 22
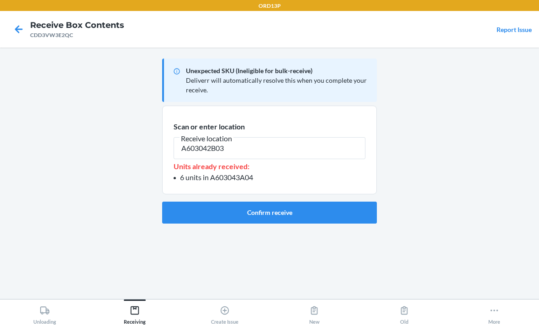
type input "A603042B03"
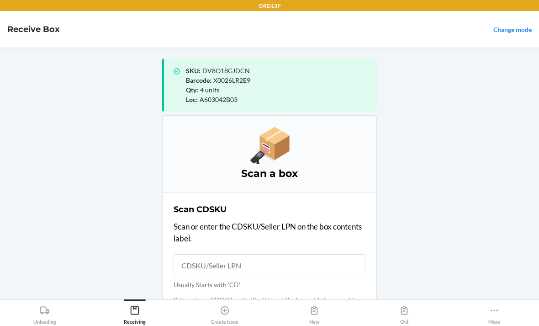
click at [248, 254] on input "Usually Starts with 'CD'" at bounding box center [270, 265] width 192 height 22
click at [218, 216] on div "Scan CDSKU Scan or enter the CDSKU/Seller LPN on the box contents label. Usuall…" at bounding box center [270, 256] width 192 height 113
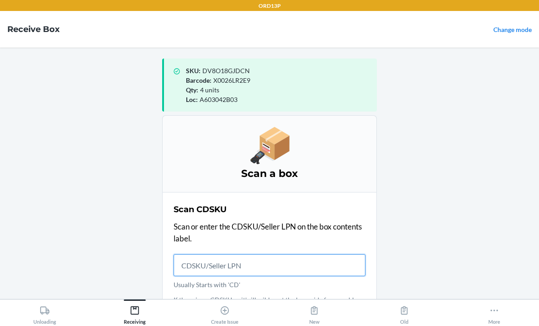
click at [190, 254] on input "Usually Starts with 'CD'" at bounding box center [270, 265] width 192 height 22
type input "CDFN4SW6"
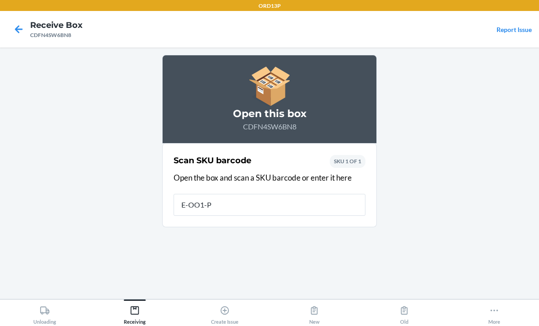
type input "E-OO1-PG"
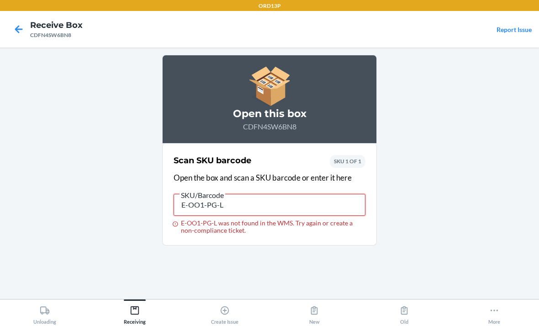
click at [301, 194] on input "E-OO1-PG-L" at bounding box center [270, 205] width 192 height 22
click at [288, 194] on input "E-OO1-" at bounding box center [270, 205] width 192 height 22
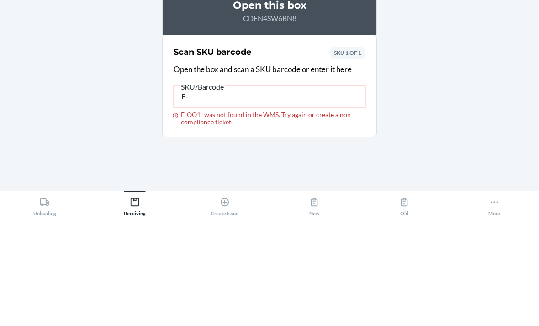
type input "E"
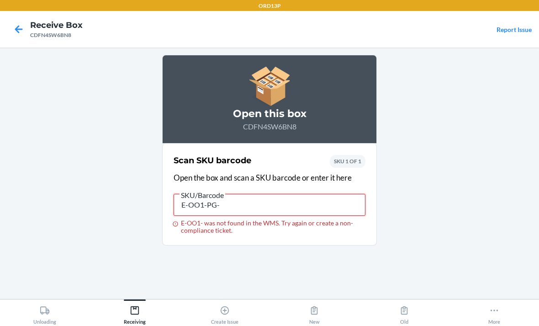
type input "E-OO1-PG-L"
click at [247, 194] on input "E-OO1-PG-L" at bounding box center [270, 205] width 192 height 22
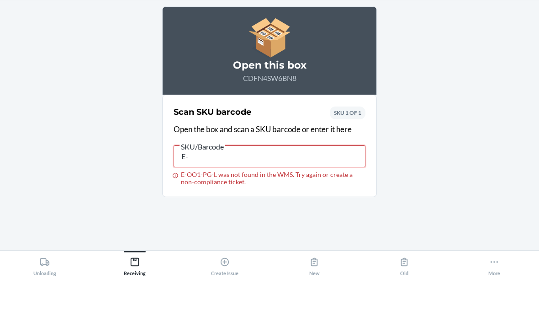
type input "E"
type input "E-001-PG-1"
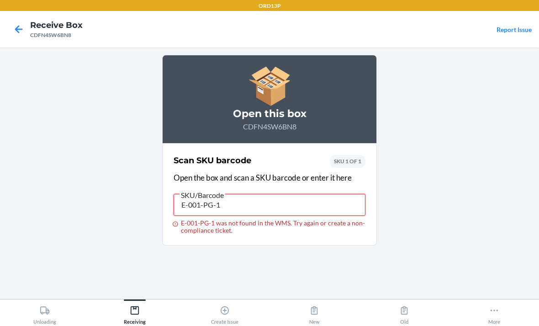
click at [328, 194] on input "E-001-PG-1" at bounding box center [270, 205] width 192 height 22
type input "CD85B8JBT9V"
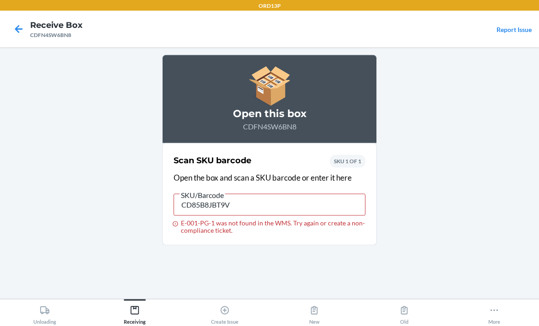
scroll to position [1, 0]
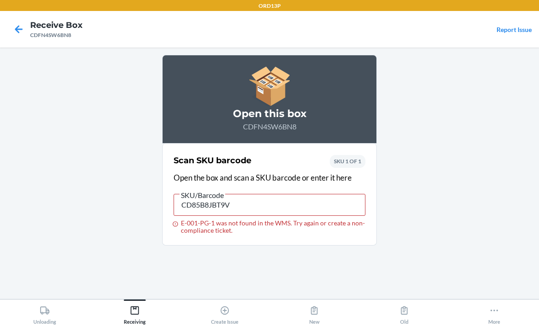
click at [13, 26] on icon at bounding box center [19, 29] width 16 height 16
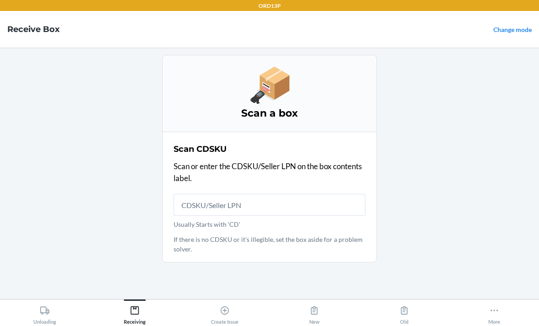
click at [194, 209] on input "Usually Starts with 'CD'" at bounding box center [270, 205] width 192 height 22
click at [94, 91] on main "Scan a box Scan CDSKU Scan or enter the CDSKU/Seller LPN on the box contents la…" at bounding box center [269, 172] width 539 height 251
click at [223, 206] on input "Usually Starts with 'CD'" at bounding box center [270, 205] width 192 height 22
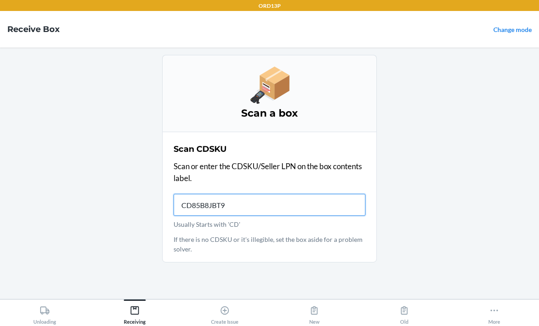
type input "CD85B8JBT9V"
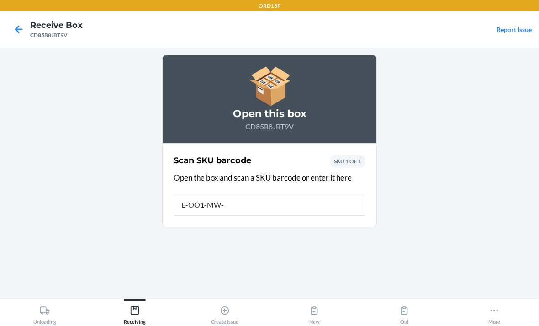
type input "E-OO1-MW-S"
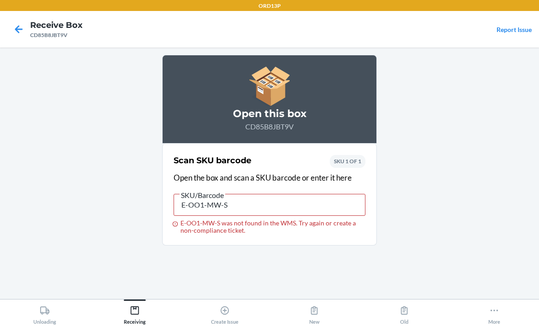
click at [309, 1] on div "ORD13P" at bounding box center [269, 5] width 539 height 11
click at [17, 26] on icon at bounding box center [19, 29] width 8 height 8
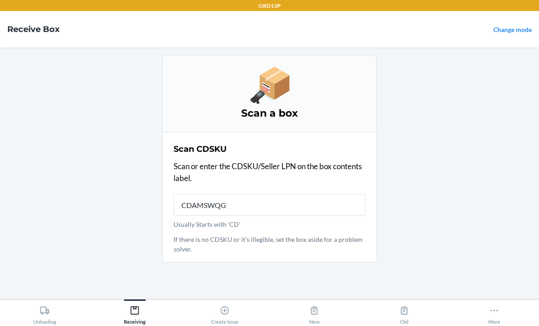
type input "CDAMSWQGT"
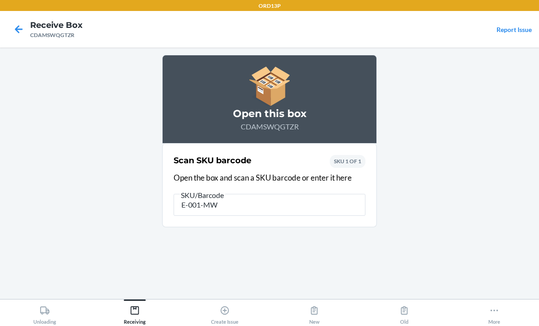
type input "E-001-MW-"
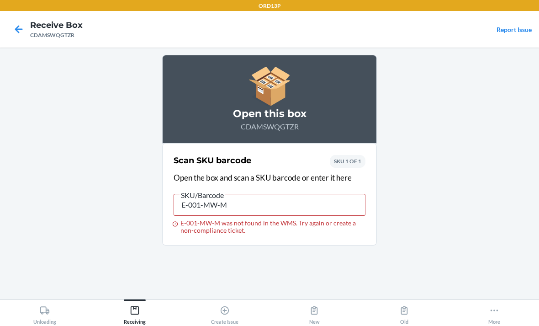
click at [12, 24] on icon at bounding box center [19, 29] width 16 height 16
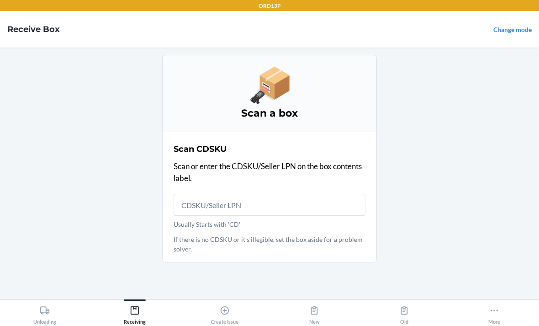
click at [221, 203] on input "Usually Starts with 'CD'" at bounding box center [270, 205] width 192 height 22
click at [197, 205] on input "Usually Starts with 'CD'" at bounding box center [270, 205] width 192 height 22
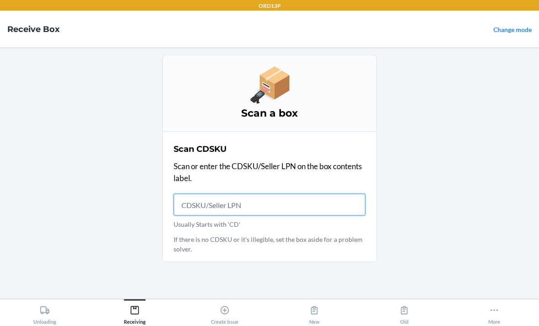
scroll to position [3, 0]
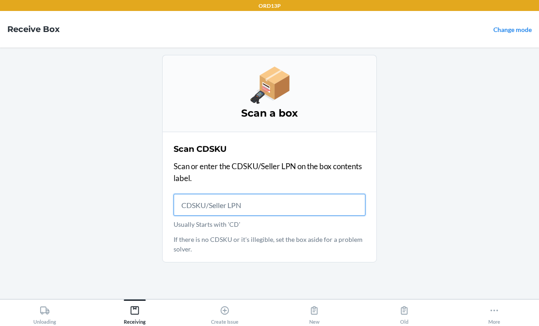
click at [225, 203] on input "Usually Starts with 'CD'" at bounding box center [270, 205] width 192 height 22
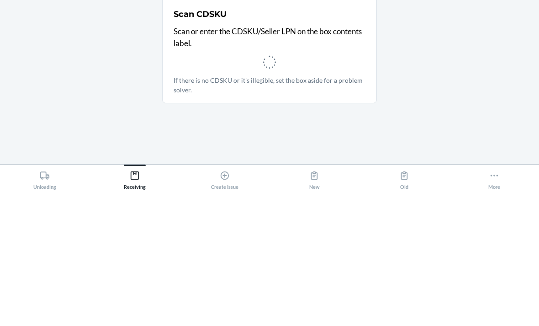
scroll to position [29, 0]
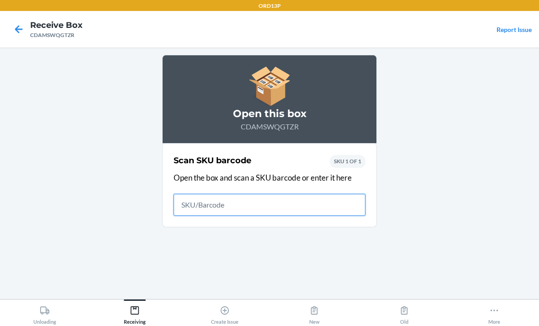
click at [205, 194] on input "text" at bounding box center [270, 205] width 192 height 22
type input "E-001-MW-"
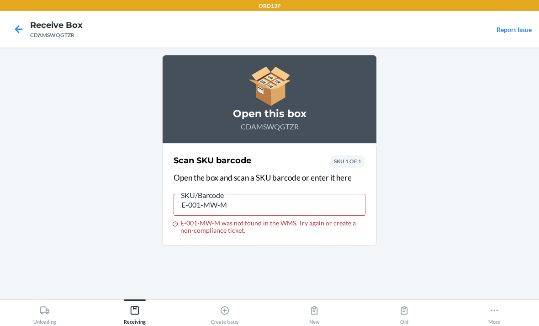
click at [17, 32] on icon at bounding box center [19, 29] width 8 height 8
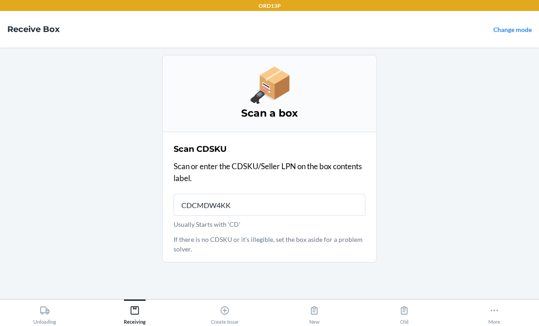
type input "CDCMDW4KK6"
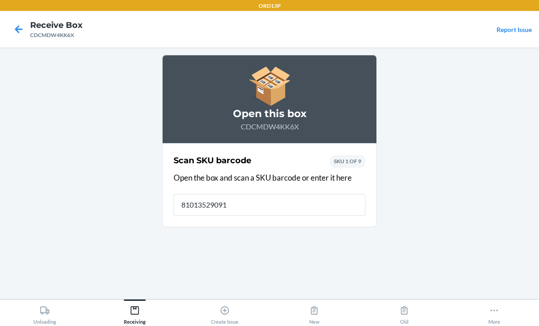
type input "810135290913"
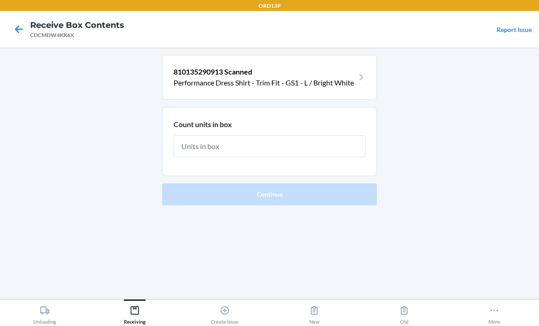
click at [63, 299] on main "810135290913 Scanned Performance Dress Shirt - Trim Fit - GS1 - L / Bright [MED…" at bounding box center [269, 172] width 539 height 251
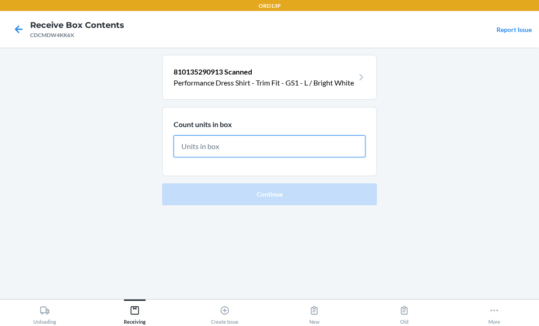
click at [217, 151] on input "text" at bounding box center [270, 146] width 192 height 22
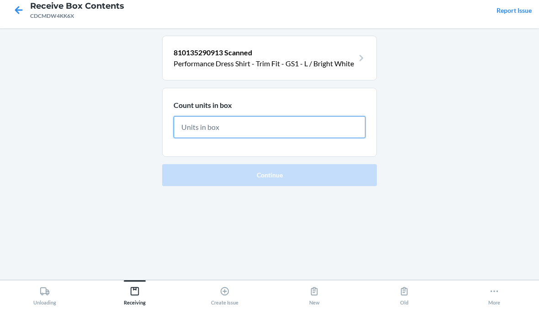
type input "1"
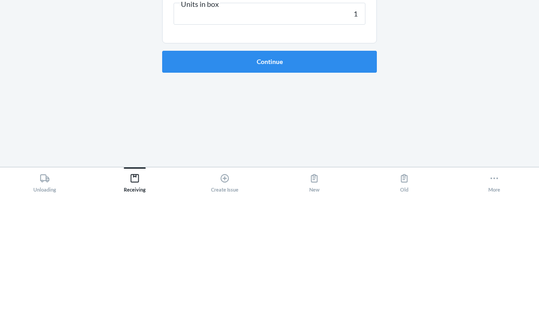
click at [326, 183] on button "Continue" at bounding box center [269, 194] width 215 height 22
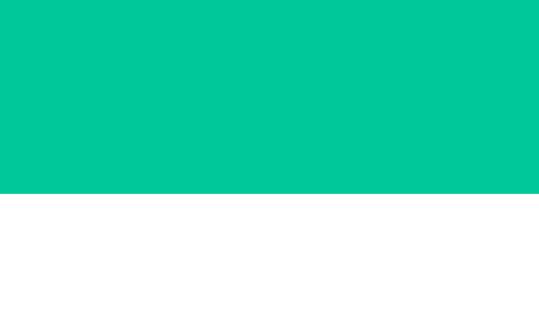
scroll to position [29, 0]
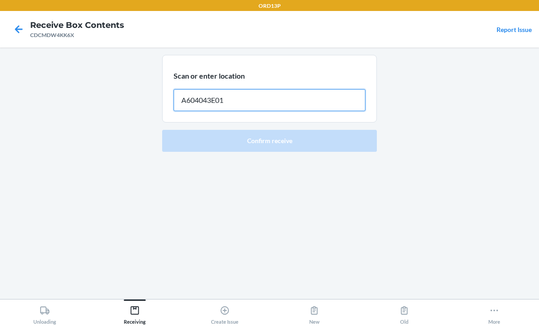
type input "A604043E01"
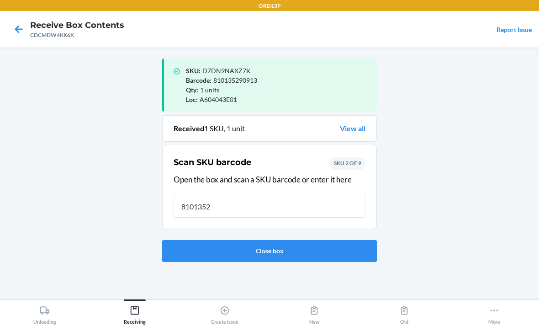
type input "81013529"
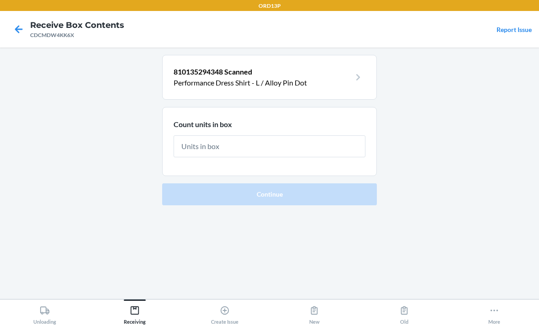
type input "2"
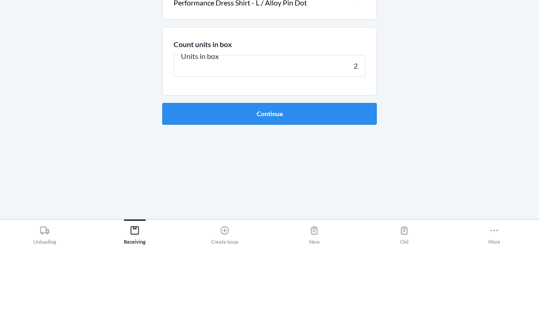
click at [349, 183] on button "Continue" at bounding box center [269, 194] width 215 height 22
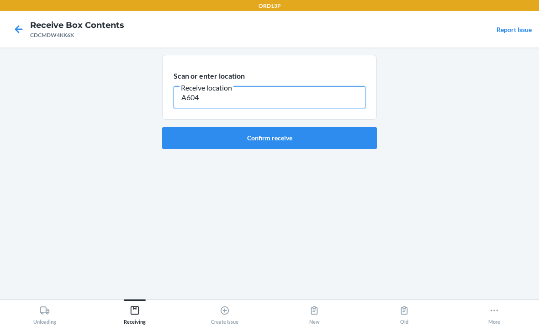
scroll to position [28, 0]
type input "A604042A03"
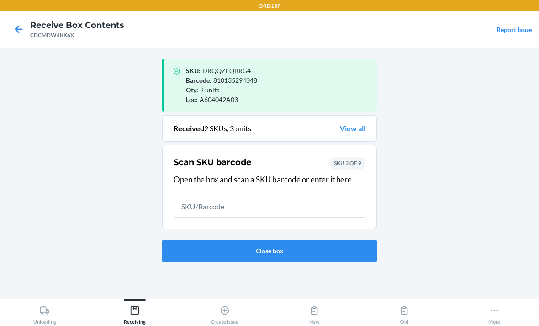
click at [264, 195] on input "text" at bounding box center [270, 206] width 192 height 22
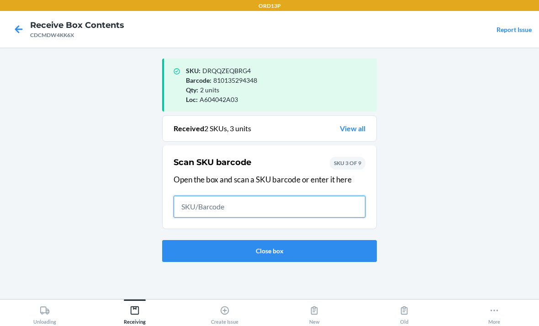
scroll to position [28, 0]
type input "810135294"
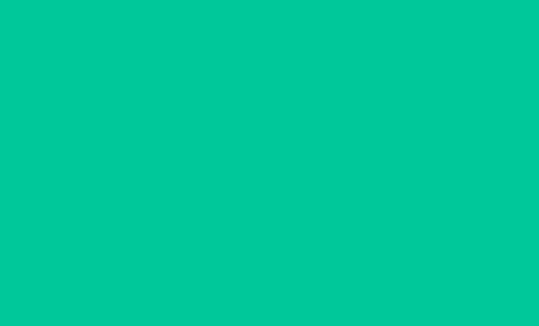
scroll to position [28, 0]
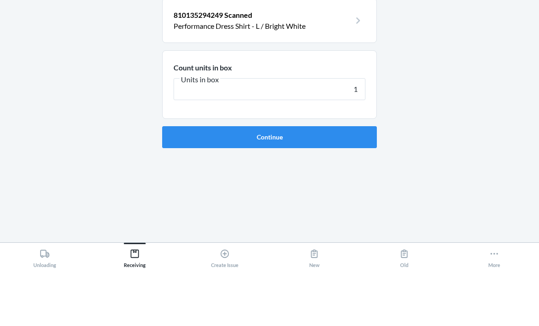
type input "1"
click at [332, 183] on button "Continue" at bounding box center [269, 194] width 215 height 22
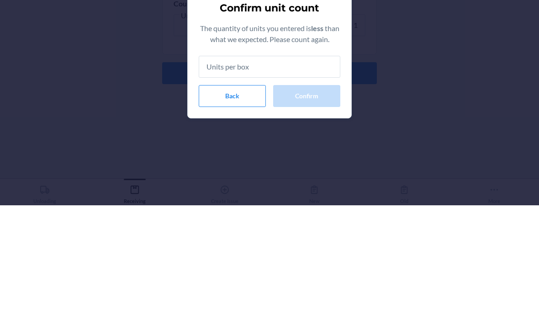
type input "1"
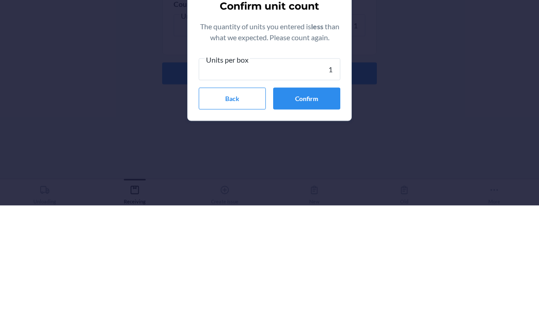
click at [327, 208] on button "Confirm" at bounding box center [306, 219] width 67 height 22
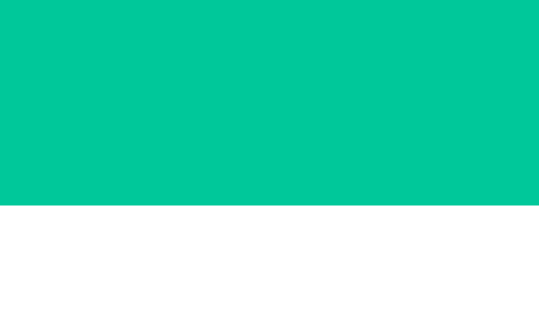
scroll to position [29, 0]
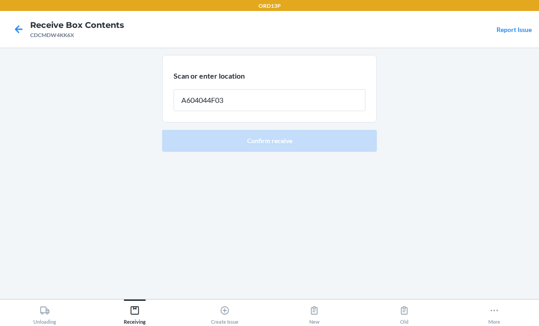
type input "A604044F03"
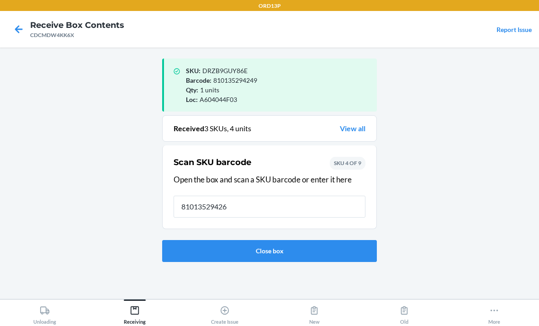
type input "810135294263"
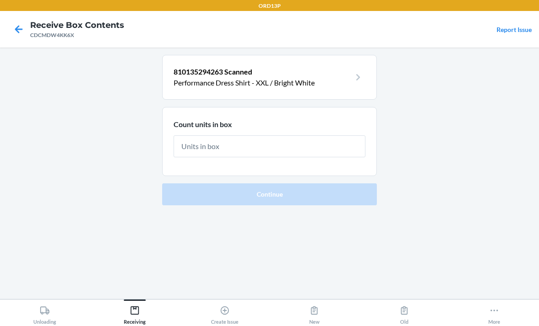
type input "1"
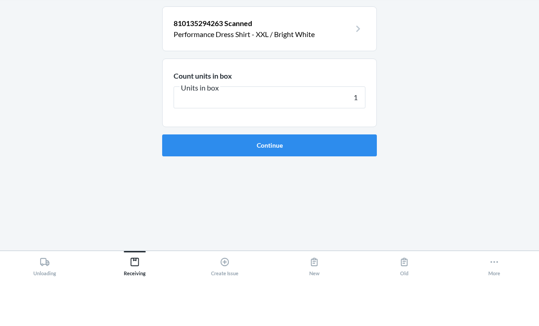
click at [357, 183] on button "Continue" at bounding box center [269, 194] width 215 height 22
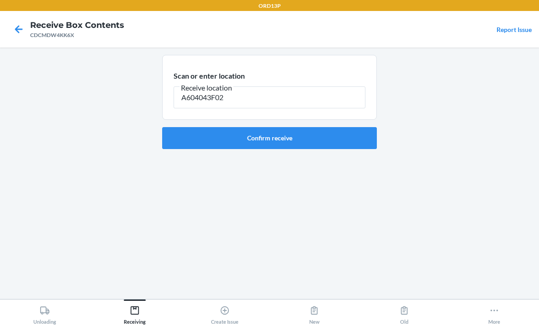
type input "A604043F02"
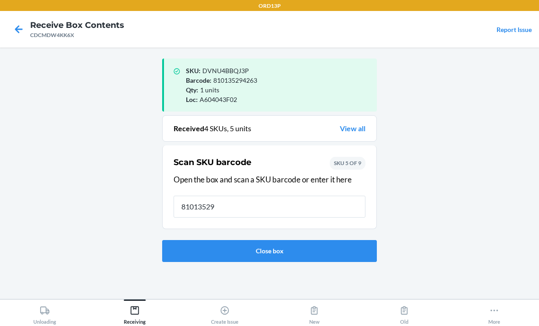
type input "810135294"
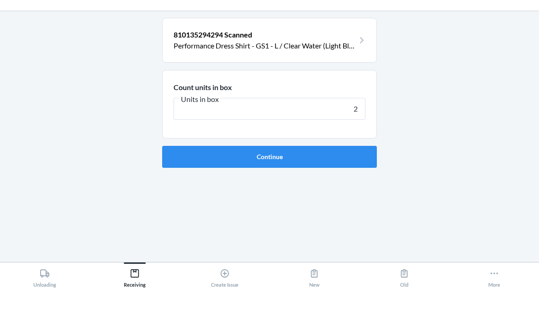
type input "2"
click at [352, 183] on button "Continue" at bounding box center [269, 194] width 215 height 22
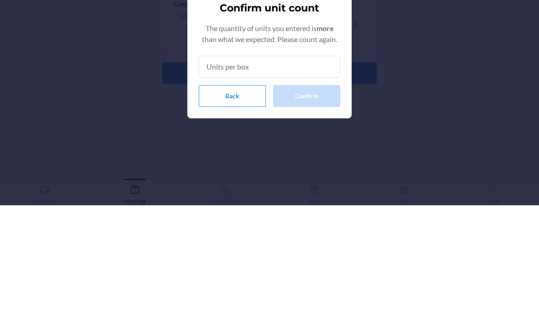
type input "2"
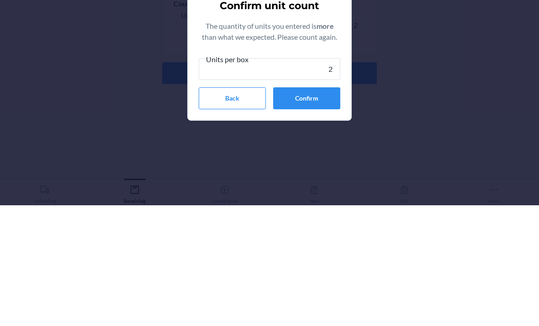
click at [322, 208] on button "Confirm" at bounding box center [306, 219] width 67 height 22
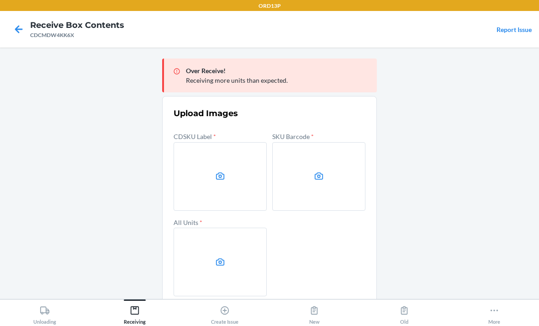
click at [210, 149] on label at bounding box center [220, 176] width 93 height 69
click at [0, 0] on input "file" at bounding box center [0, 0] width 0 height 0
click at [331, 159] on label at bounding box center [318, 176] width 93 height 69
click at [0, 0] on input "file" at bounding box center [0, 0] width 0 height 0
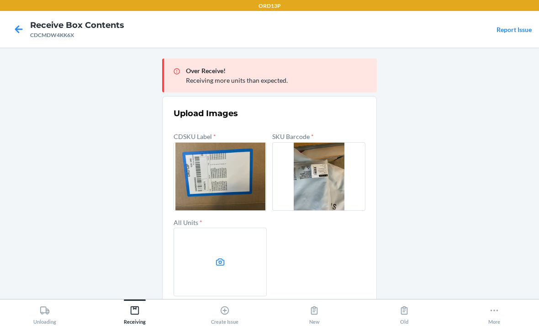
click at [216, 227] on label at bounding box center [220, 261] width 93 height 69
click at [0, 0] on input "file" at bounding box center [0, 0] width 0 height 0
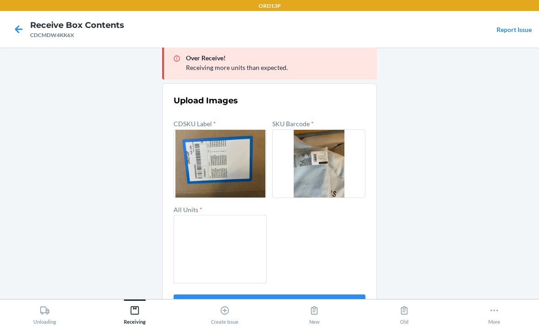
scroll to position [12, 0]
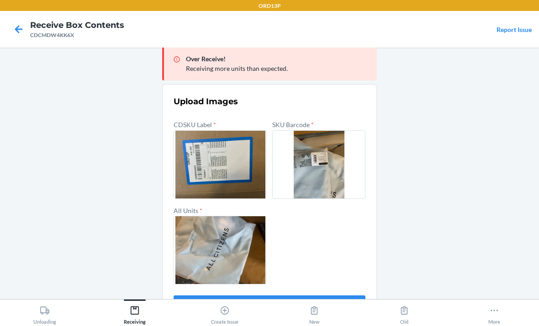
click at [358, 295] on button "Confirm" at bounding box center [270, 306] width 192 height 22
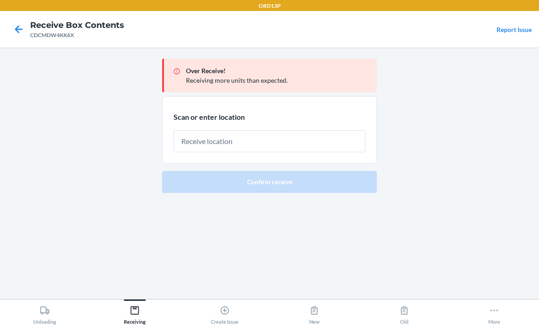
click at [340, 130] on input "text" at bounding box center [270, 141] width 192 height 22
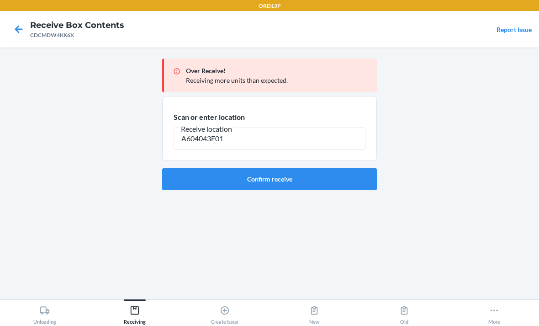
type input "A604043F01"
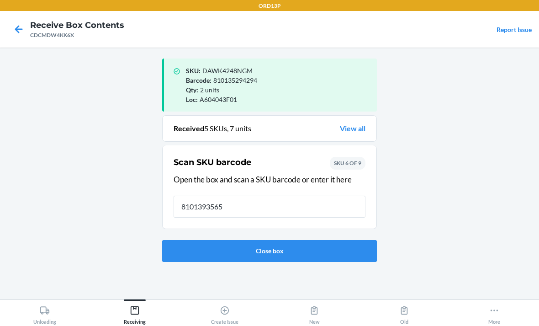
type input "81013935653"
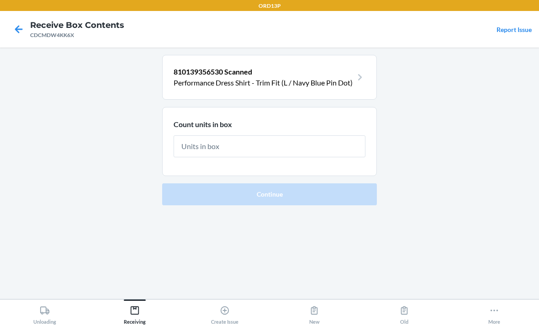
type input "1"
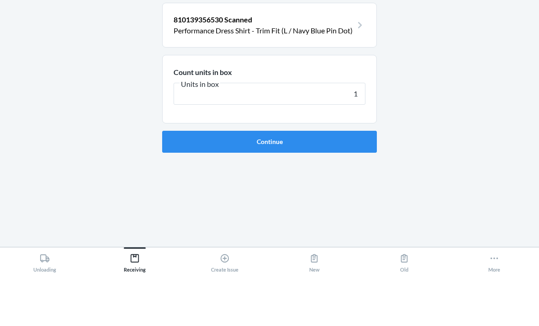
click at [261, 183] on button "Continue" at bounding box center [269, 194] width 215 height 22
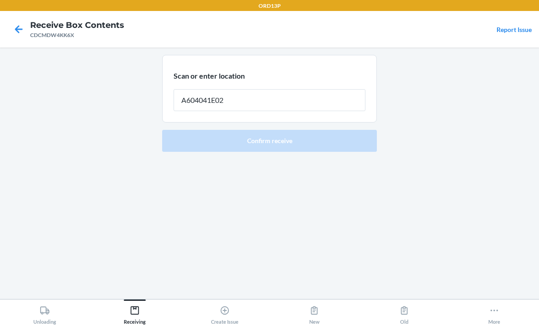
type input "A604041E02"
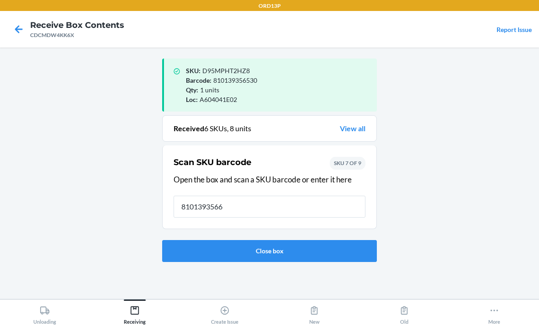
type input "81013935666"
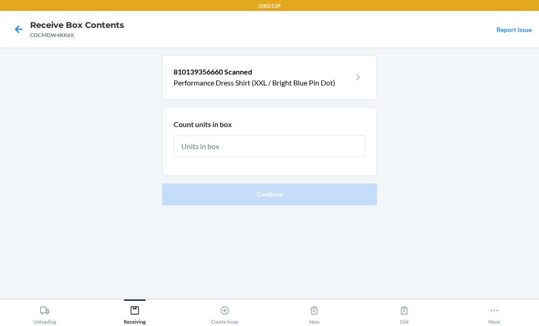
type input "1"
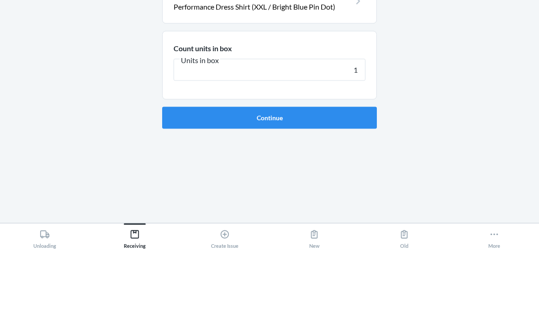
click at [190, 183] on button "Continue" at bounding box center [269, 194] width 215 height 22
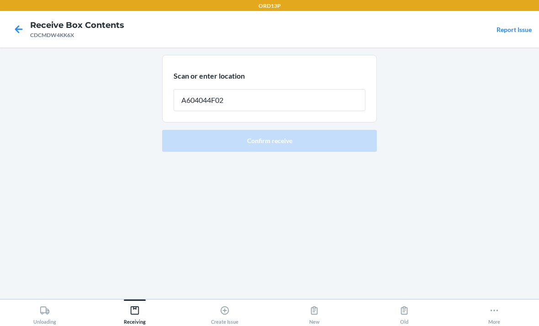
type input "A604044F02"
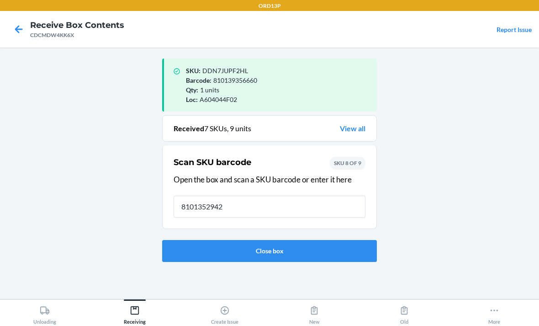
type input "81013529424"
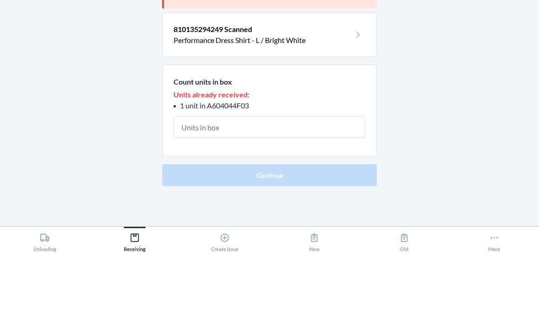
type input "1"
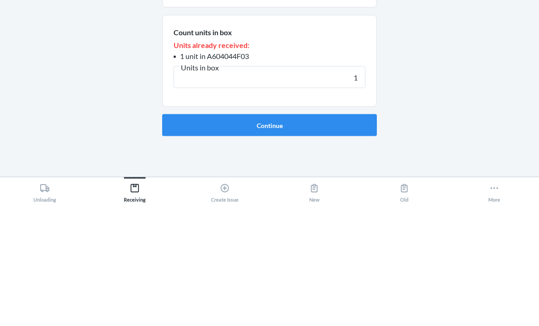
click at [312, 236] on button "Continue" at bounding box center [269, 247] width 215 height 22
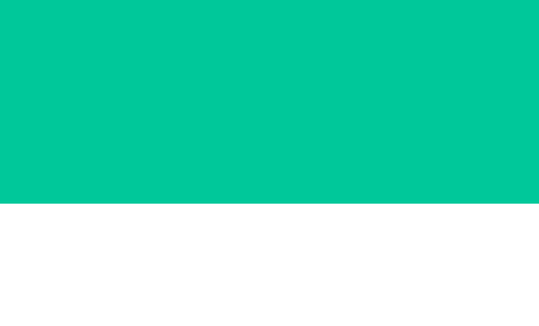
scroll to position [29, 0]
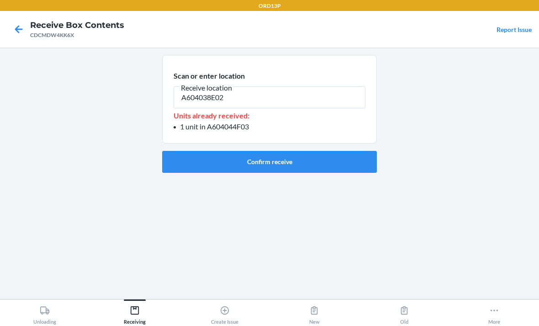
type input "A604038E02"
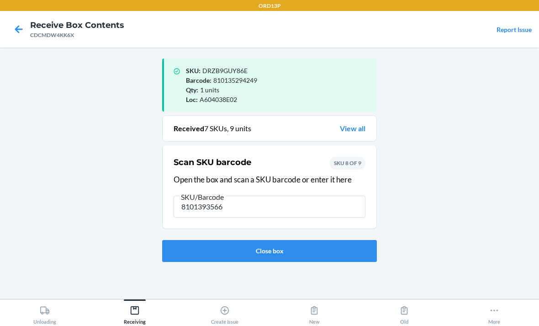
type input "81013935664"
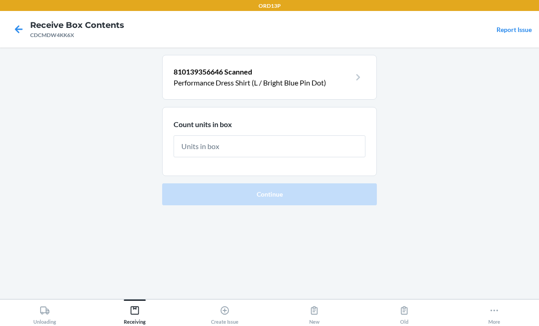
type input "1"
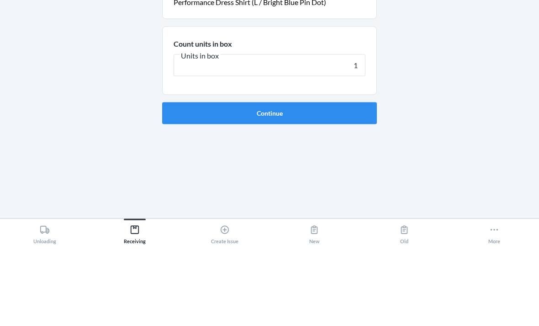
click at [209, 183] on button "Continue" at bounding box center [269, 194] width 215 height 22
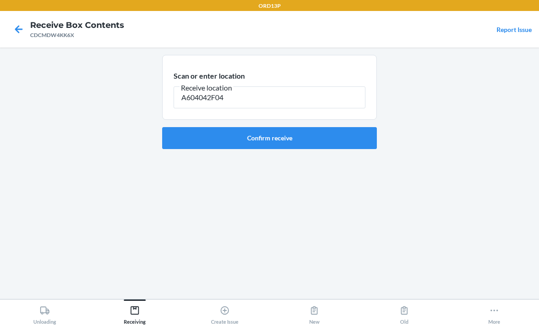
type input "A604042F04"
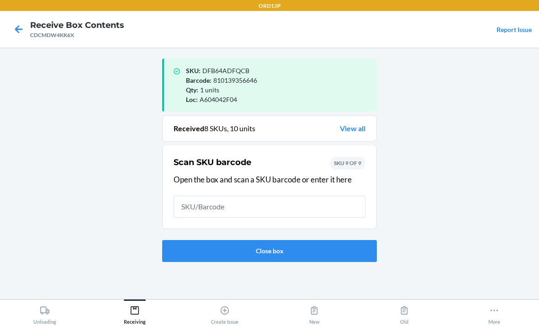
click at [16, 36] on icon at bounding box center [19, 29] width 16 height 16
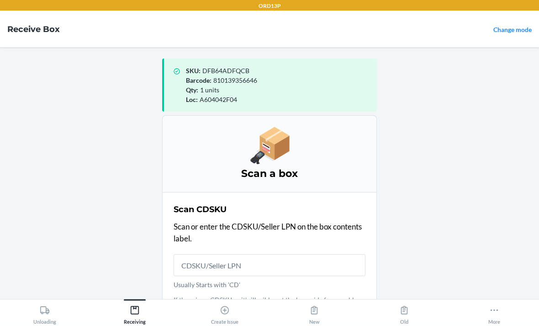
scroll to position [29, 0]
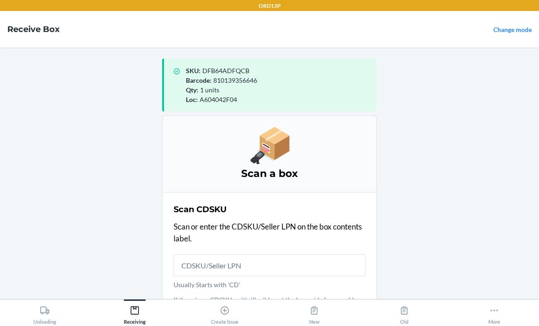
click at [201, 254] on input "Usually Starts with 'CD'" at bounding box center [270, 265] width 192 height 22
click at [209, 295] on p "If there is no CDSKU or it's illegible, set the box aside for a problem solver." at bounding box center [270, 304] width 192 height 19
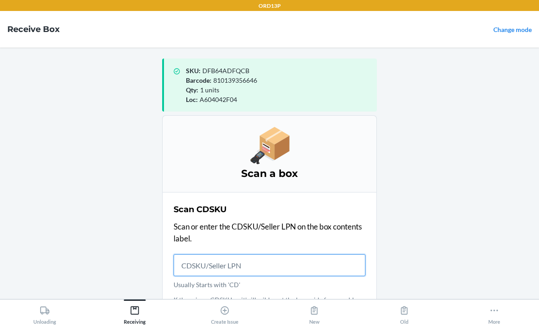
click at [222, 254] on input "Usually Starts with 'CD'" at bounding box center [270, 265] width 192 height 22
type input "CD9ZXYH6E"
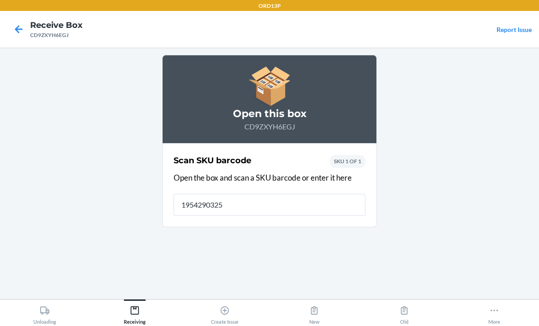
type input "19542903258"
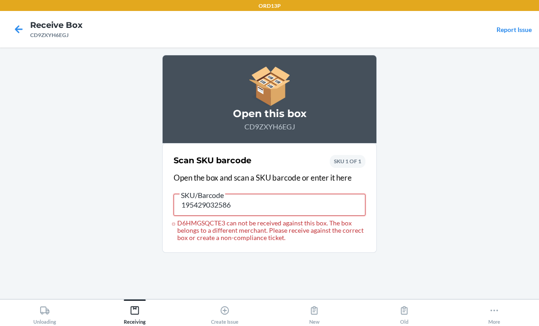
click at [291, 194] on input "195429032586" at bounding box center [270, 205] width 192 height 22
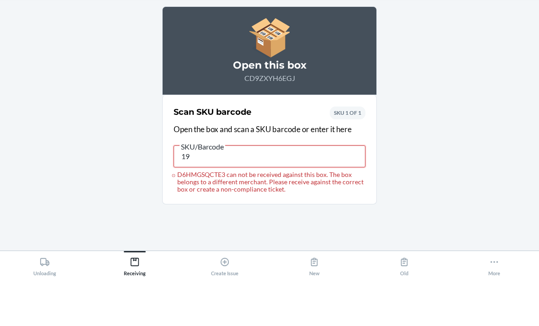
type input "1"
type input "195429032586"
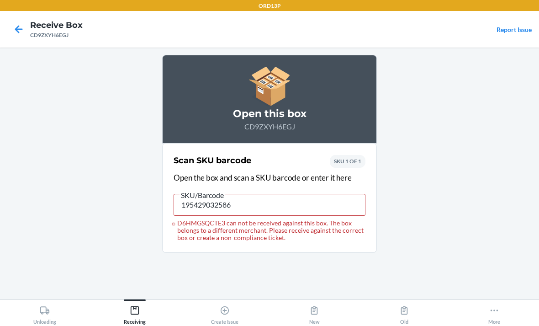
click at [364, 11] on nav "Receive Box CD9ZXYH6EGJ Report Issue" at bounding box center [269, 29] width 539 height 37
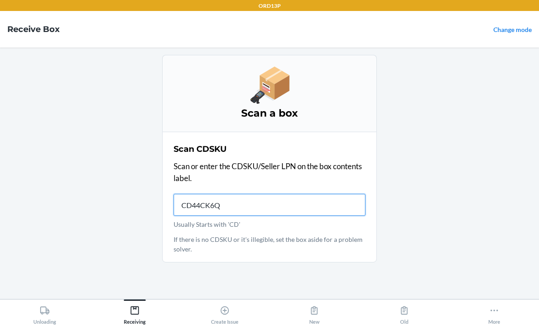
type input "CD44CK6QW"
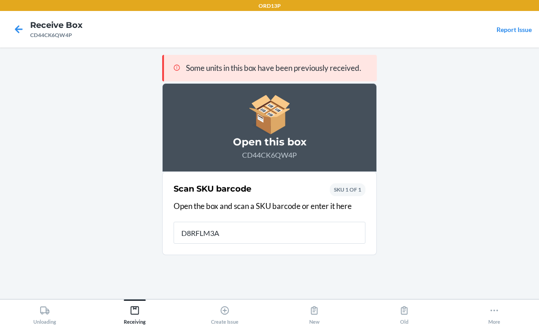
type input "D8RFLM3AY"
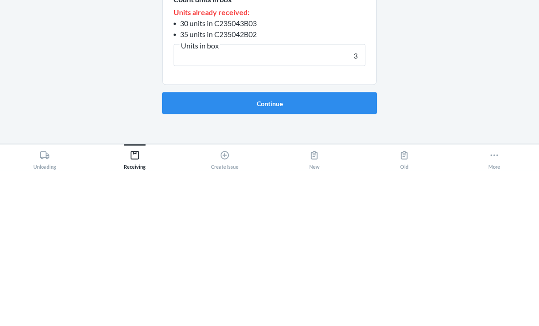
type input "3"
click at [349, 247] on button "Continue" at bounding box center [269, 258] width 215 height 22
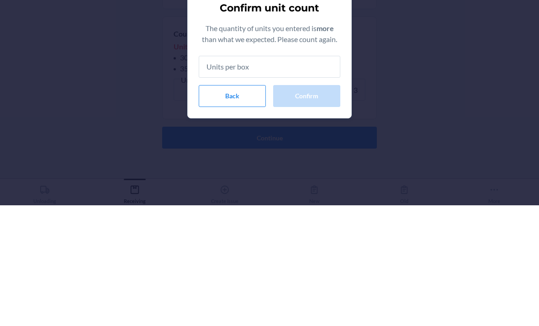
type input "3"
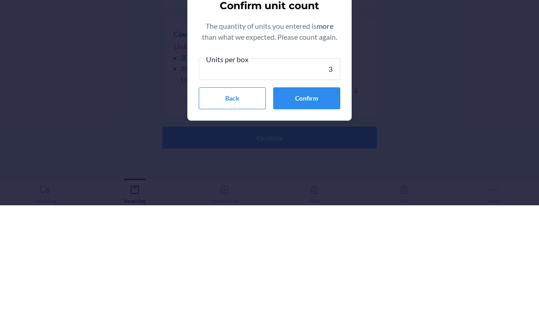
click at [319, 208] on button "Confirm" at bounding box center [306, 219] width 67 height 22
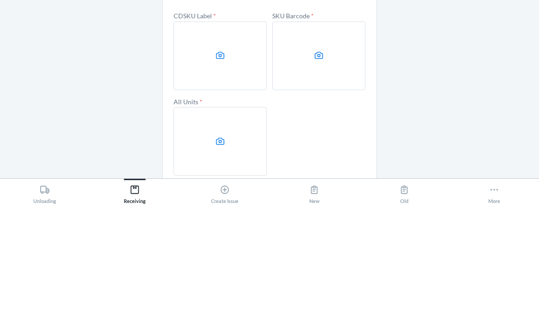
scroll to position [29, 0]
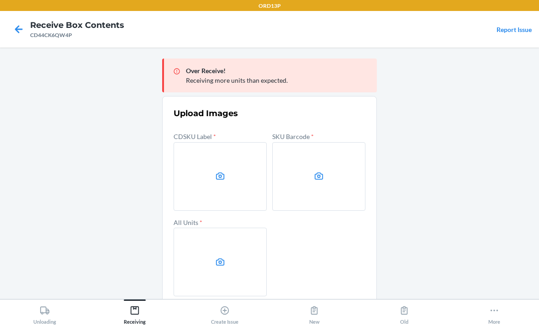
click at [217, 172] on icon at bounding box center [220, 175] width 9 height 7
click at [0, 0] on input "file" at bounding box center [0, 0] width 0 height 0
click at [208, 142] on label at bounding box center [220, 176] width 93 height 69
click at [0, 0] on input "file" at bounding box center [0, 0] width 0 height 0
click at [318, 171] on icon at bounding box center [319, 176] width 11 height 11
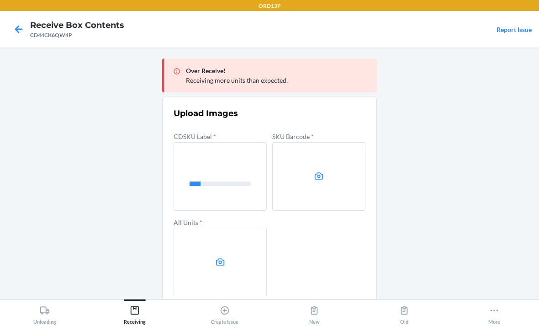
click at [0, 0] on input "file" at bounding box center [0, 0] width 0 height 0
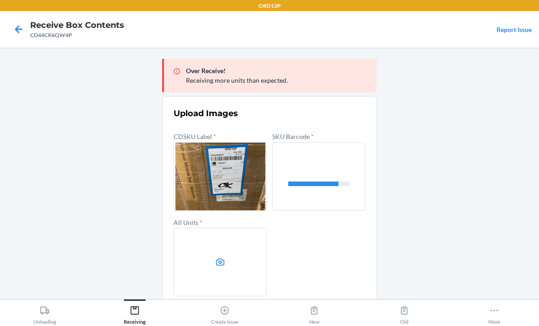
click at [217, 227] on label at bounding box center [220, 261] width 93 height 69
click at [0, 0] on input "file" at bounding box center [0, 0] width 0 height 0
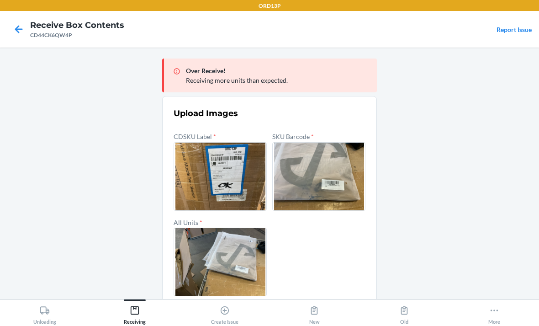
click at [342, 307] on button "Confirm" at bounding box center [270, 318] width 192 height 22
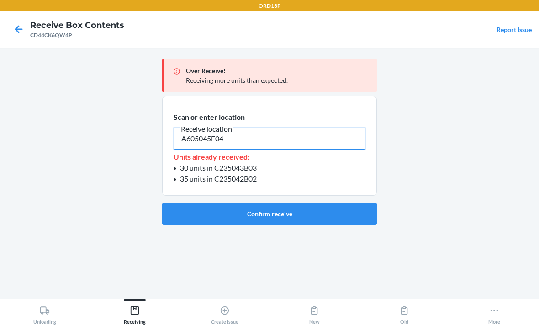
type input "A605045F04"
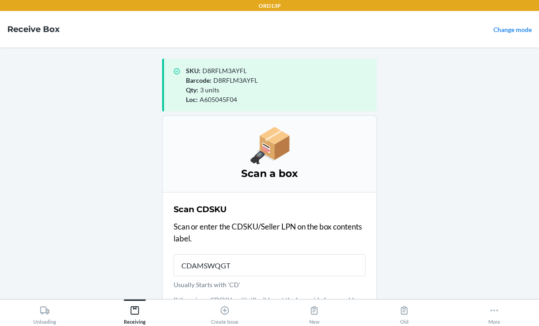
type input "CDAMSWQGTZ"
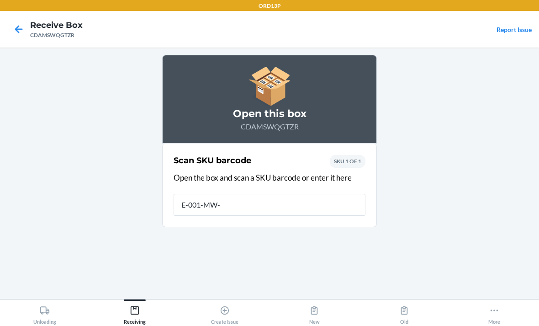
type input "E-001-MW-M"
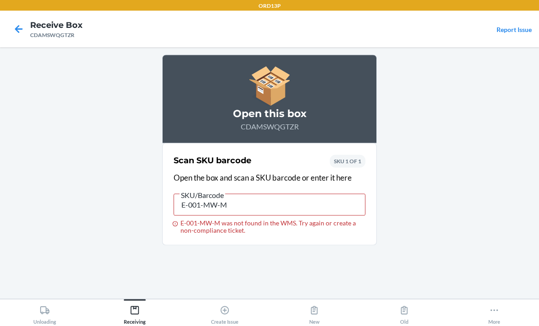
click at [18, 26] on icon at bounding box center [19, 29] width 8 height 8
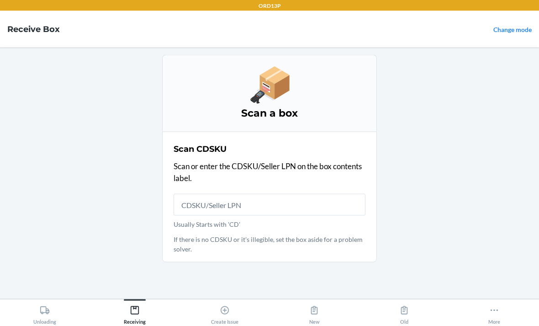
scroll to position [0, 0]
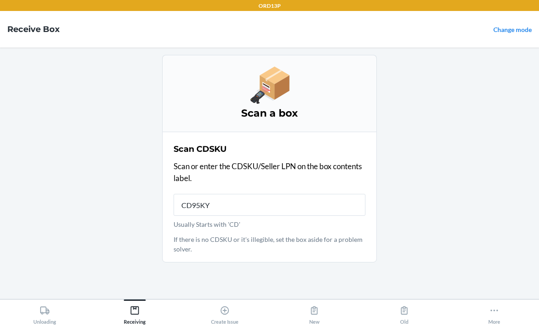
type input "CD95KYX"
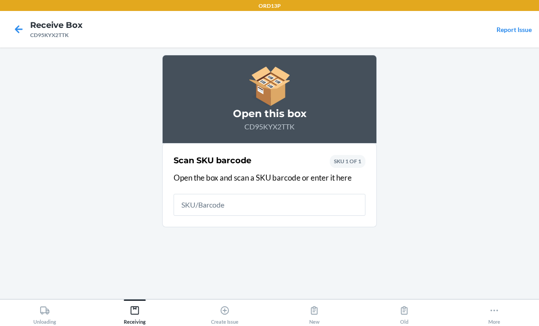
click at [18, 32] on icon at bounding box center [19, 29] width 8 height 8
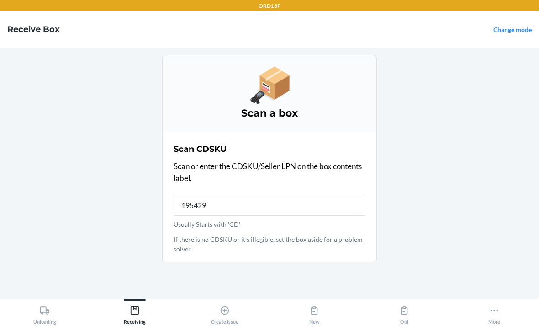
type input "1954290"
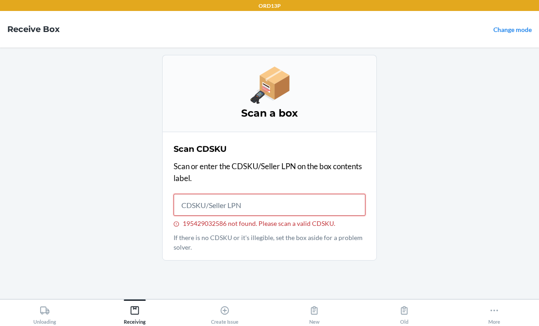
click at [256, 202] on input "195429032586 not found. Please scan a valid CDSKU." at bounding box center [270, 205] width 192 height 22
type input "CDUSMTRBFY"
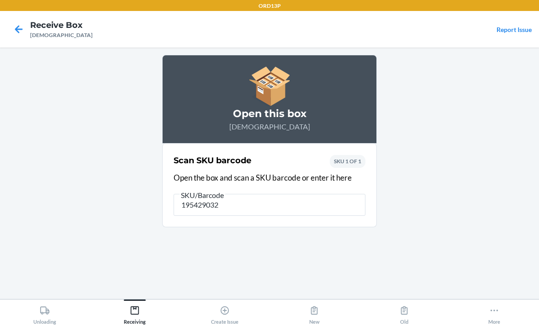
type input "1954290325"
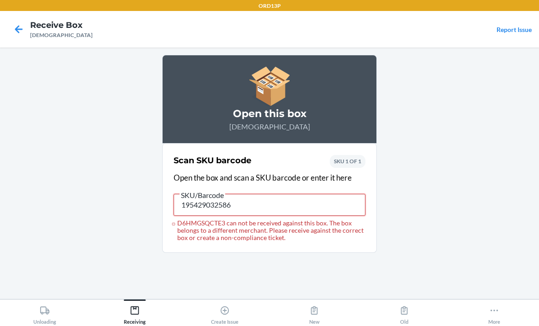
click at [281, 211] on input "195429032586" at bounding box center [270, 205] width 192 height 22
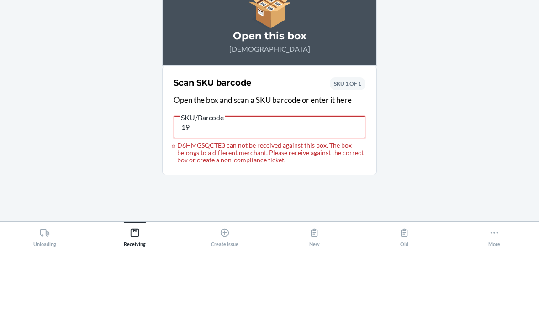
type input "1"
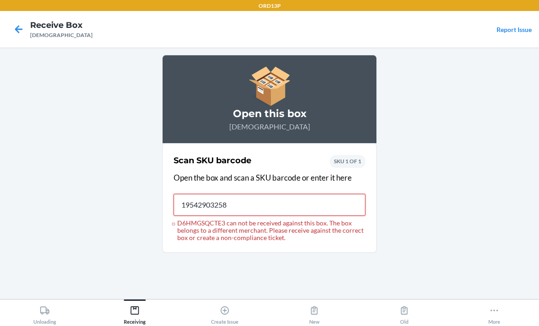
type input "195429032586"
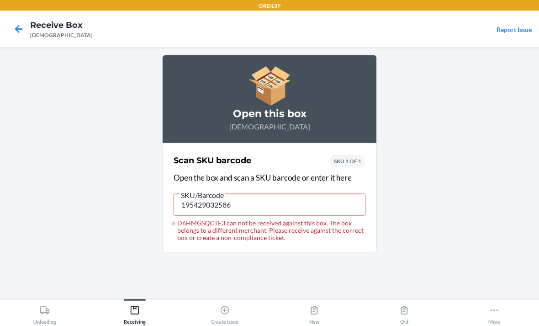
click at [22, 25] on icon at bounding box center [19, 29] width 8 height 8
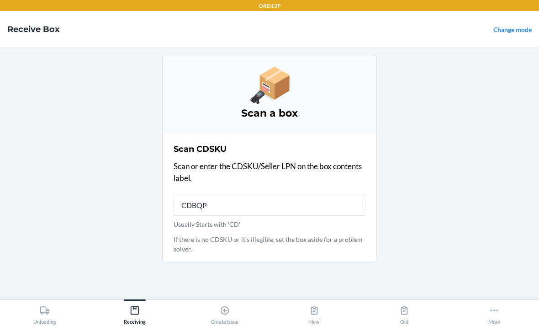
type input "CDBQPB"
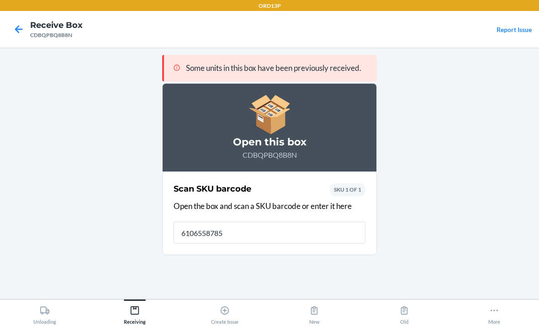
type input "61065587859"
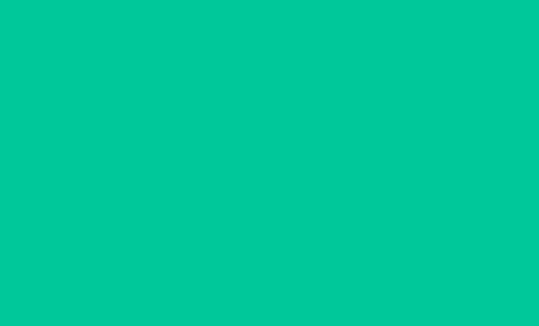
scroll to position [4, 0]
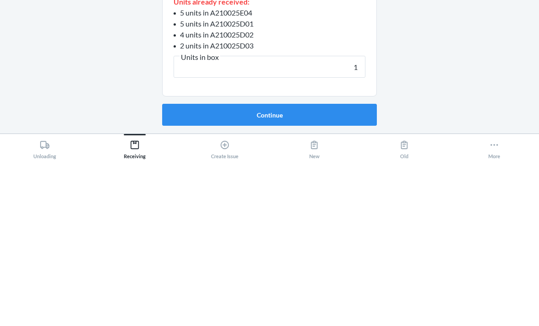
type input "1"
click at [331, 269] on button "Continue" at bounding box center [269, 280] width 215 height 22
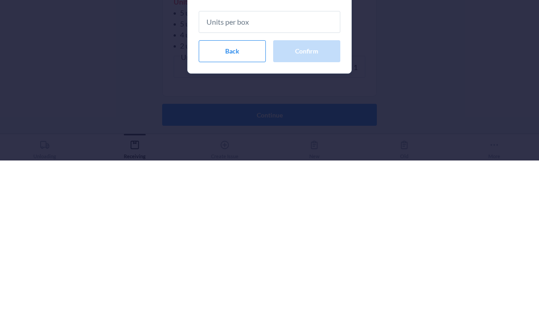
type input "1"
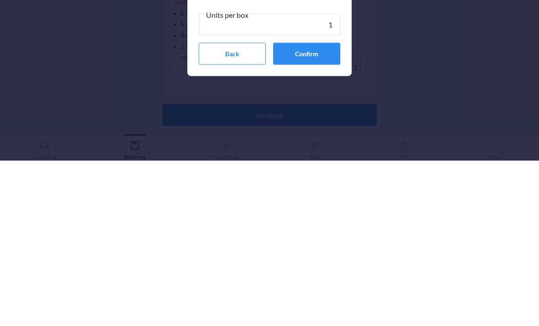
click at [316, 208] on button "Confirm" at bounding box center [306, 219] width 67 height 22
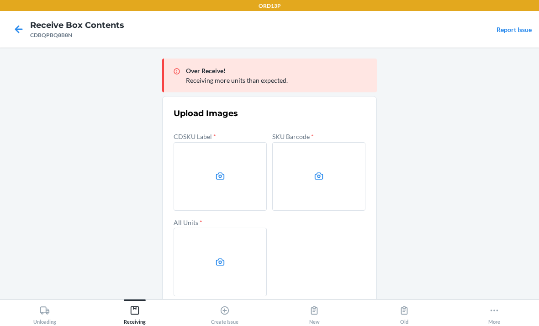
click at [211, 144] on label at bounding box center [220, 176] width 93 height 69
click at [0, 0] on input "file" at bounding box center [0, 0] width 0 height 0
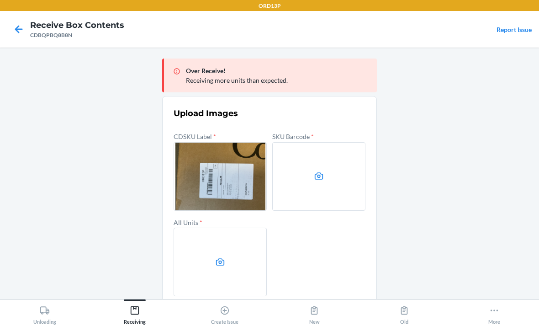
click at [320, 142] on label at bounding box center [318, 176] width 93 height 69
click at [0, 0] on input "file" at bounding box center [0, 0] width 0 height 0
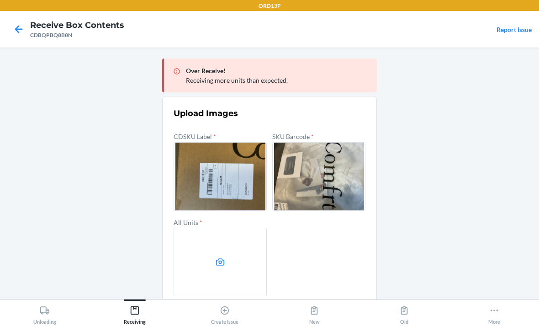
click at [305, 153] on label at bounding box center [318, 176] width 93 height 69
click at [0, 0] on input "file" at bounding box center [0, 0] width 0 height 0
click at [214, 227] on label at bounding box center [220, 261] width 93 height 69
click at [0, 0] on input "file" at bounding box center [0, 0] width 0 height 0
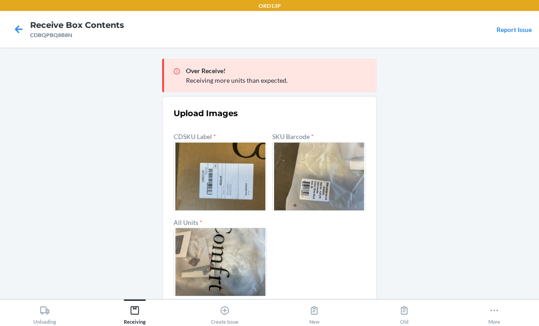
click at [258, 307] on button "Confirm" at bounding box center [270, 318] width 192 height 22
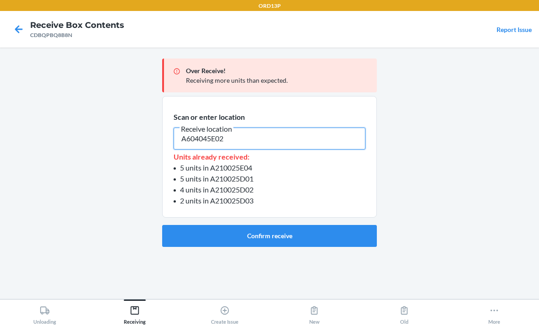
type input "A604045E02"
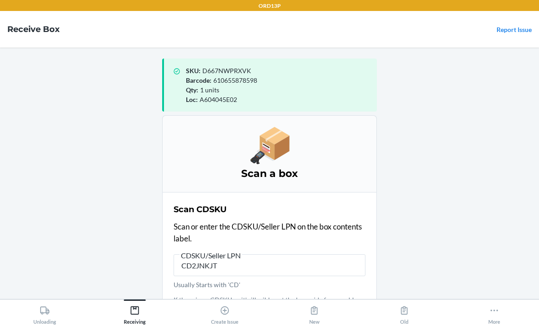
type input "CD2JNKJTP"
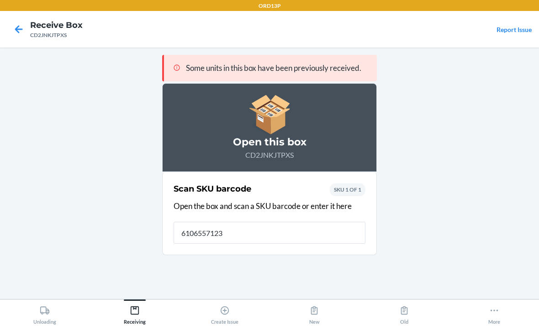
type input "61065571236"
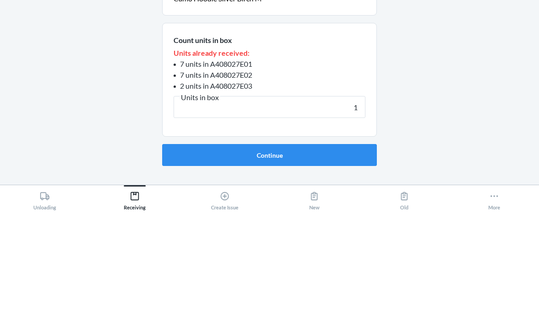
type input "1"
click at [231, 258] on button "Continue" at bounding box center [269, 269] width 215 height 22
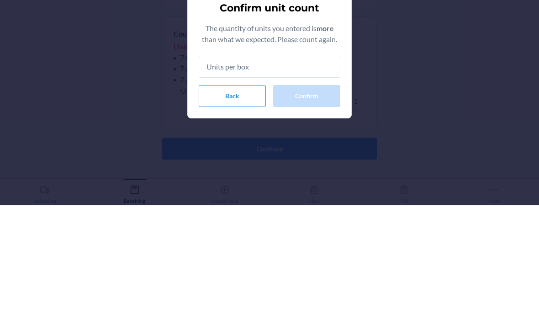
type input "1"
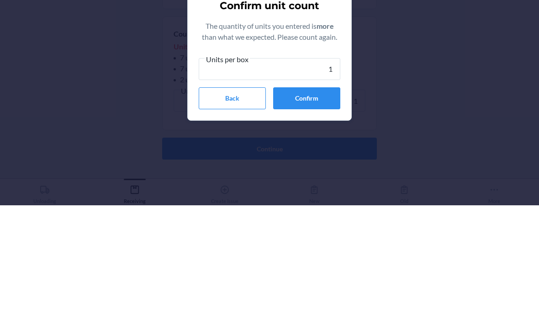
click at [308, 208] on button "Confirm" at bounding box center [306, 219] width 67 height 22
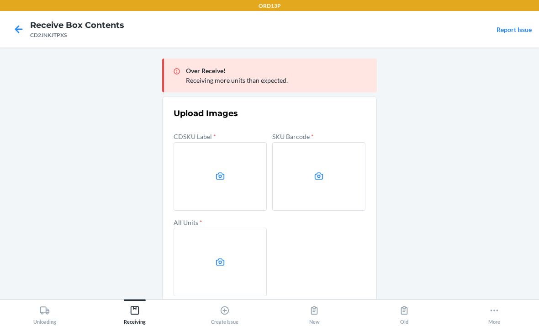
click at [213, 145] on label at bounding box center [220, 176] width 93 height 69
click at [0, 0] on input "file" at bounding box center [0, 0] width 0 height 0
click at [222, 142] on label at bounding box center [220, 176] width 93 height 69
click at [0, 0] on input "file" at bounding box center [0, 0] width 0 height 0
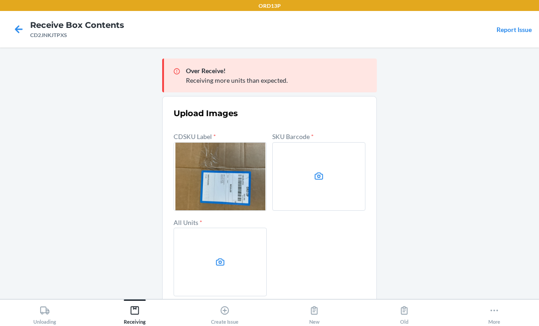
click at [316, 153] on label at bounding box center [318, 176] width 93 height 69
click at [0, 0] on input "file" at bounding box center [0, 0] width 0 height 0
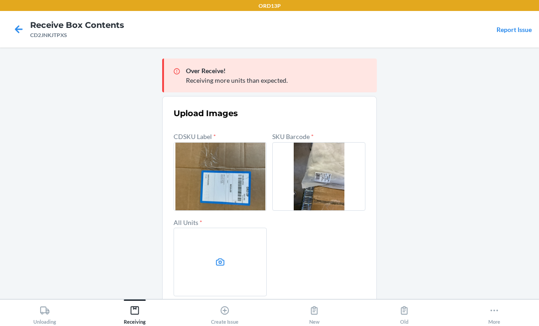
click at [212, 228] on label at bounding box center [220, 261] width 93 height 69
click at [0, 0] on input "file" at bounding box center [0, 0] width 0 height 0
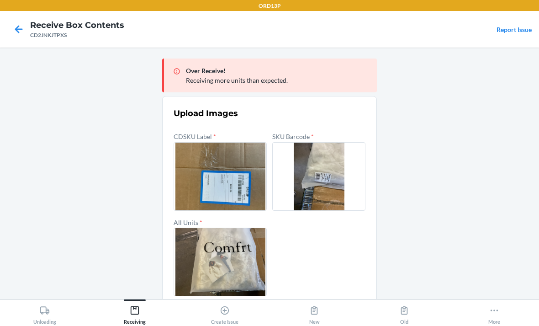
click at [278, 307] on button "Confirm" at bounding box center [270, 318] width 192 height 22
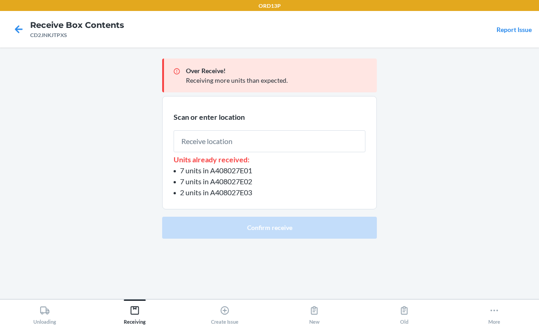
click at [245, 130] on input "text" at bounding box center [270, 141] width 192 height 22
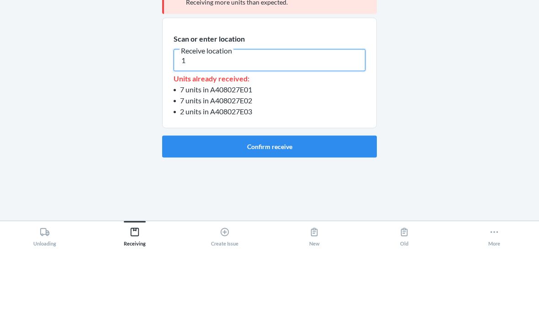
type input "1"
click at [308, 214] on button "Confirm receive" at bounding box center [269, 225] width 215 height 22
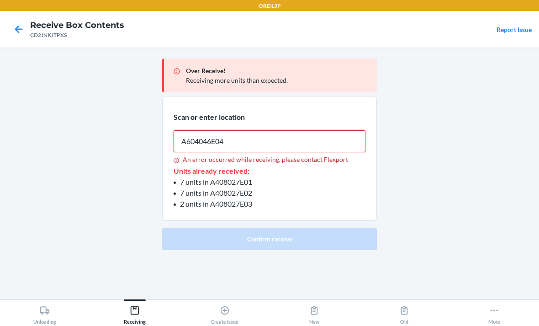
type input "A604046E04"
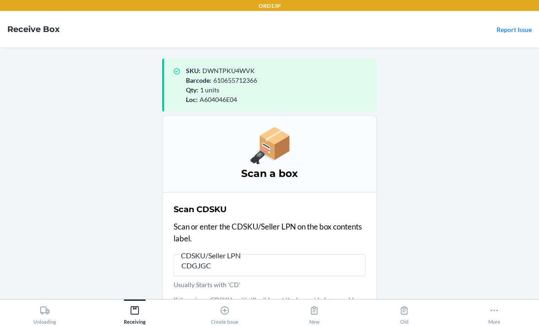
type input "CDGJGC5"
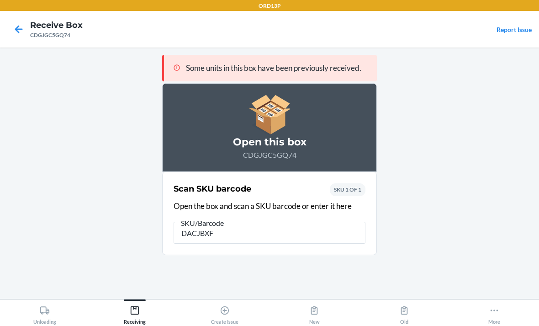
type input "DACJBXFX"
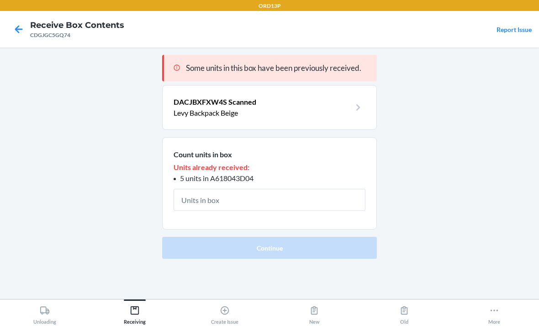
click at [202, 189] on input "text" at bounding box center [270, 200] width 192 height 22
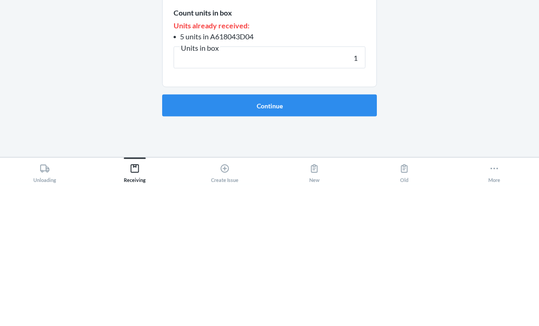
type input "1"
click at [340, 236] on button "Continue" at bounding box center [269, 247] width 215 height 22
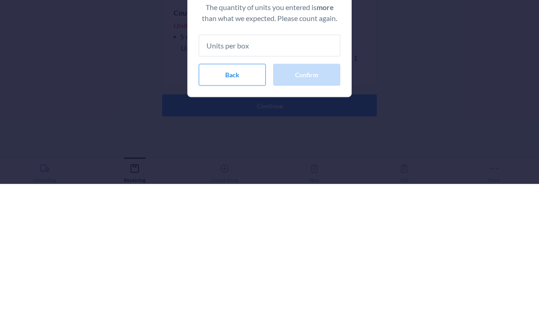
type input "1"
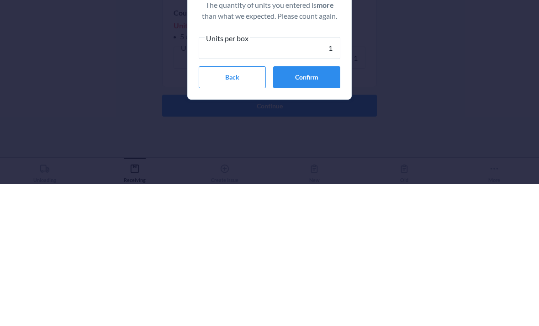
click at [311, 208] on button "Confirm" at bounding box center [306, 219] width 67 height 22
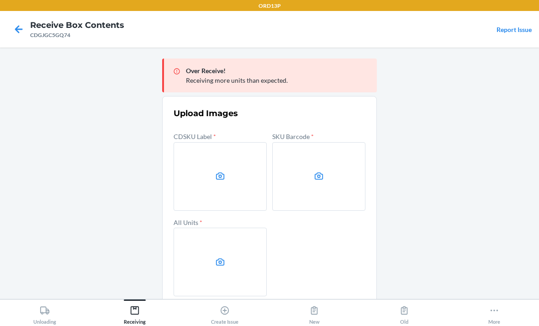
click at [235, 173] on label at bounding box center [220, 176] width 93 height 69
click at [0, 0] on input "file" at bounding box center [0, 0] width 0 height 0
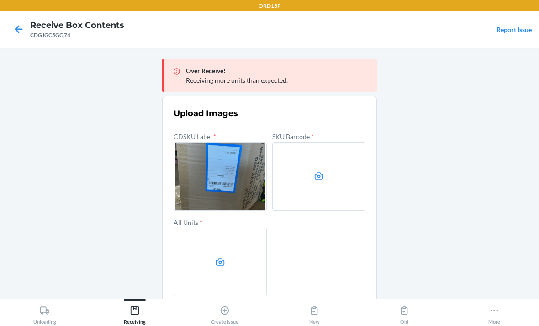
click at [306, 142] on label at bounding box center [318, 176] width 93 height 69
click at [0, 0] on input "file" at bounding box center [0, 0] width 0 height 0
click at [222, 258] on icon at bounding box center [220, 261] width 9 height 7
click at [0, 0] on input "file" at bounding box center [0, 0] width 0 height 0
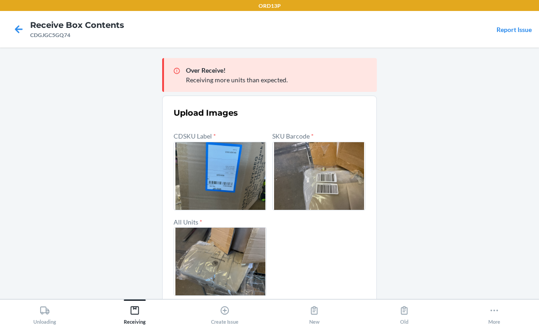
click at [212, 306] on button "Confirm" at bounding box center [270, 317] width 192 height 22
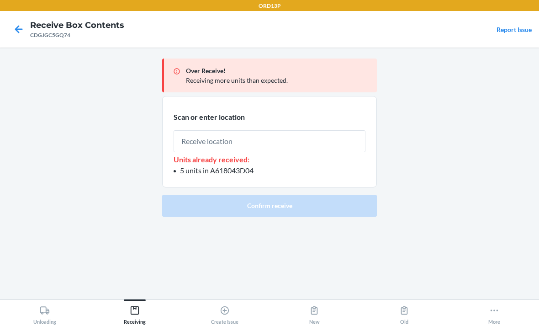
click at [198, 130] on input "text" at bounding box center [270, 141] width 192 height 22
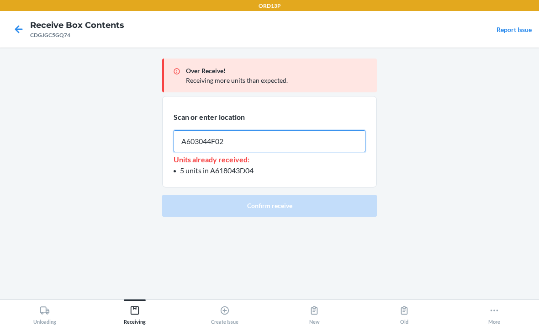
type input "A603044F02"
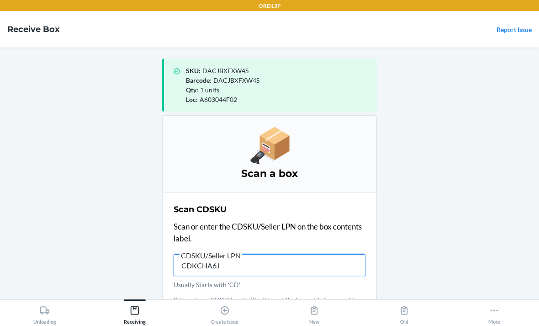
type input "CDKCHA6JE"
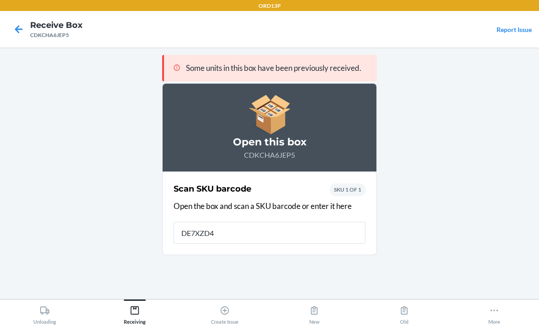
type input "DE7XZD49"
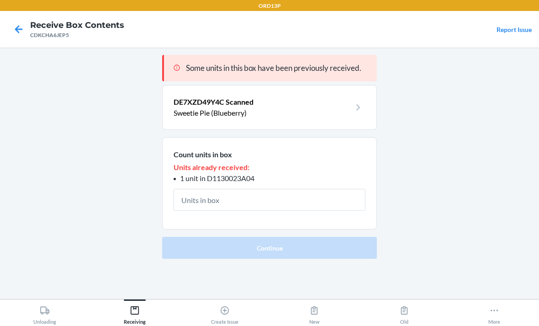
click at [256, 189] on input "text" at bounding box center [270, 200] width 192 height 22
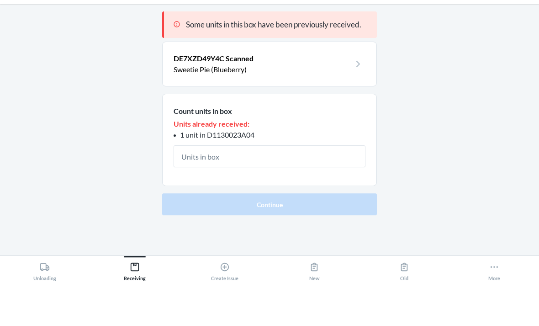
type input "1"
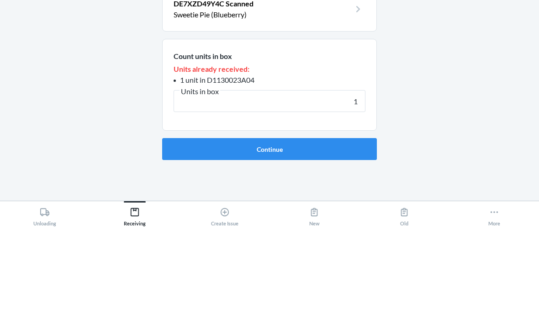
click at [335, 236] on button "Continue" at bounding box center [269, 247] width 215 height 22
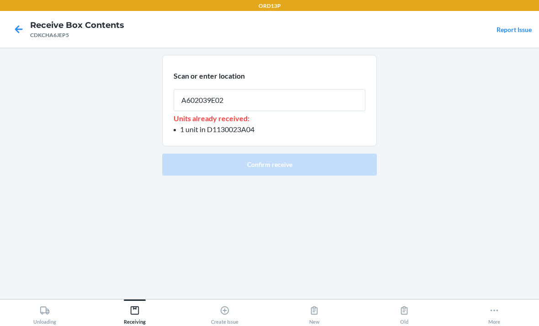
type input "A602039E02"
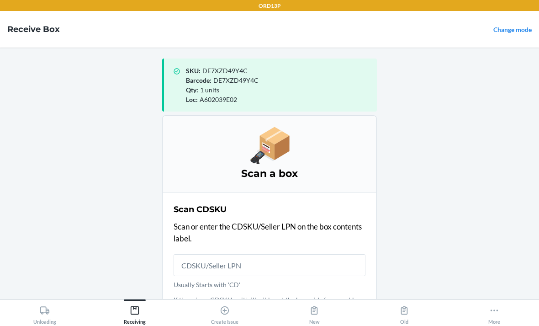
scroll to position [28, 0]
click at [512, 306] on button "More" at bounding box center [494, 311] width 90 height 25
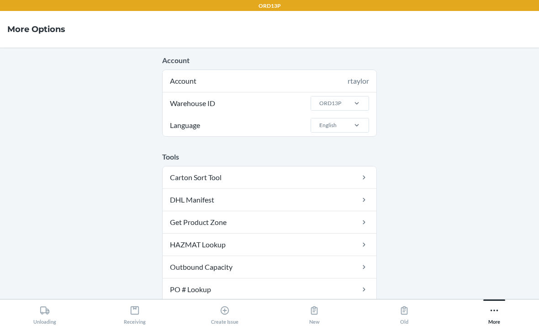
click at [172, 310] on button "Receiving" at bounding box center [135, 311] width 90 height 25
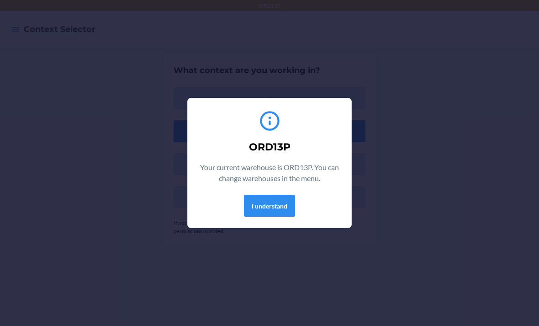
click at [260, 206] on button "I understand" at bounding box center [269, 206] width 51 height 22
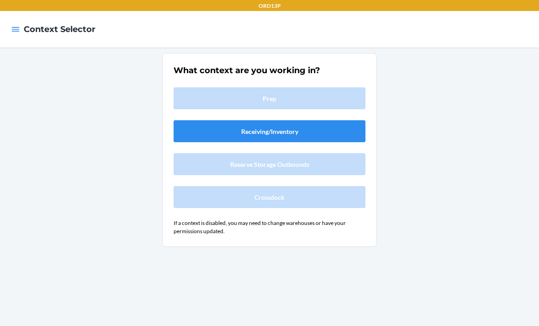
click at [17, 30] on icon "button" at bounding box center [16, 29] width 8 height 5
click at [16, 42] on nav "Context Selector" at bounding box center [269, 29] width 539 height 37
click at [2, 37] on nav "Context Selector" at bounding box center [269, 29] width 539 height 37
click at [12, 37] on div at bounding box center [15, 29] width 16 height 19
click at [14, 26] on icon "button" at bounding box center [15, 29] width 9 height 9
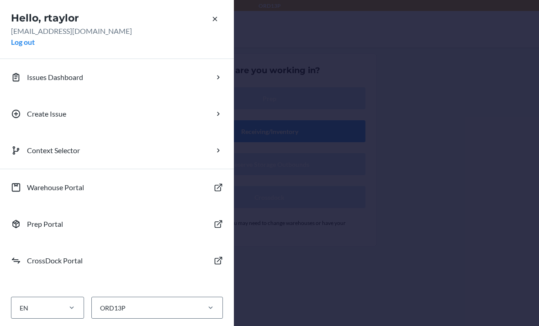
click at [340, 50] on div "Hello, rtaylor rtaylor@flexport.com Log out Issues Dashboard Create Issue Conte…" at bounding box center [269, 163] width 539 height 326
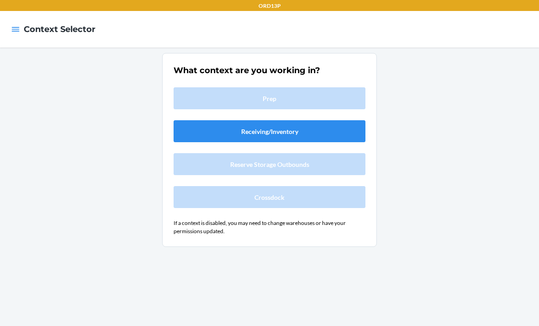
click at [225, 134] on button "Receiving/Inventory" at bounding box center [270, 131] width 192 height 22
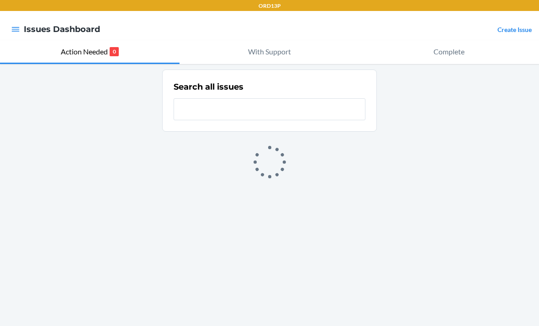
click at [508, 33] on link "Create Issue" at bounding box center [514, 30] width 34 height 8
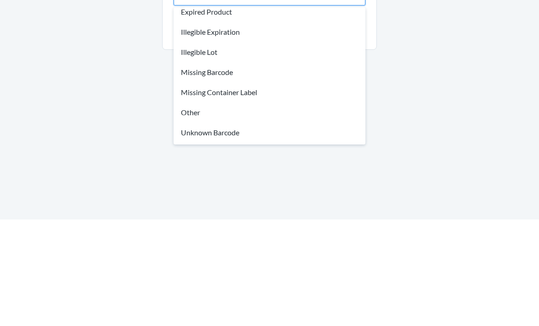
scroll to position [27, 0]
click at [251, 229] on div "Unknown Barcode" at bounding box center [269, 239] width 188 height 20
click at [182, 105] on input "option Damaged Product focused, 1 of 8. 8 results available. Use Up and Down to…" at bounding box center [181, 99] width 1 height 11
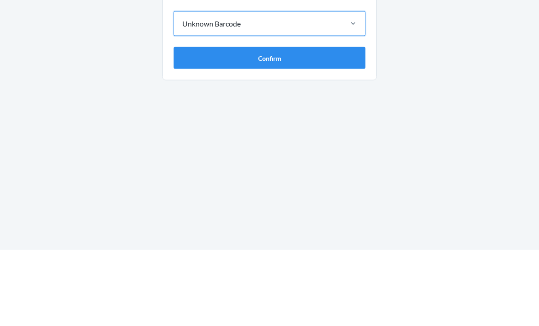
click at [310, 123] on button "Confirm" at bounding box center [270, 134] width 192 height 22
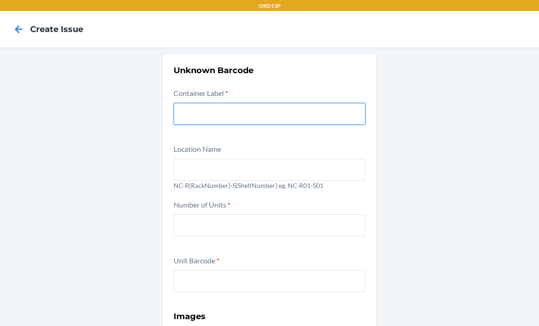
click at [301, 103] on input "text" at bounding box center [270, 114] width 192 height 22
type input "CDFN4SW6BN8"
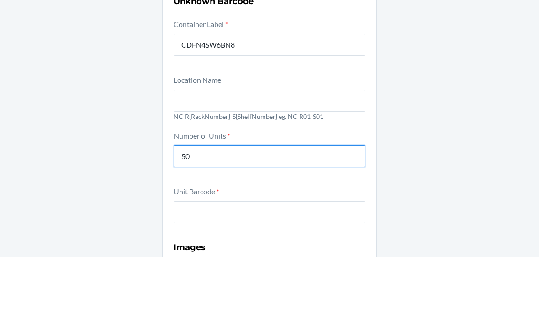
type input "50"
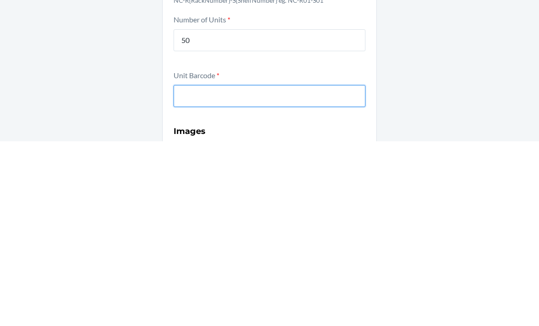
type input "E"
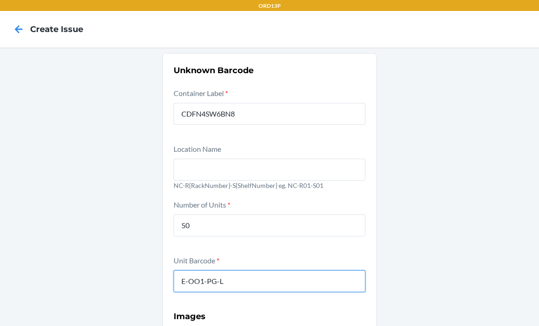
type input "E-OO1-PG-L"
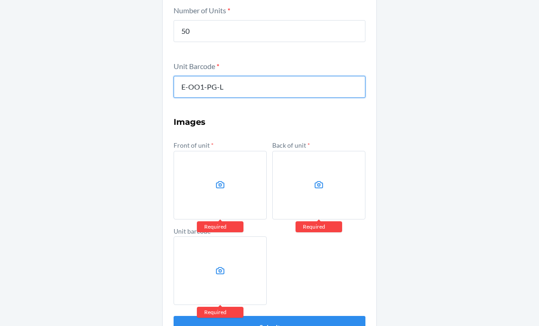
scroll to position [193, 0]
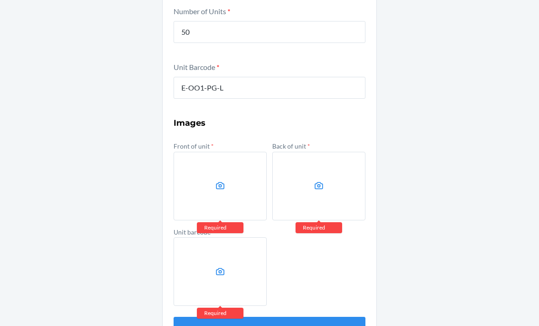
click at [210, 180] on label at bounding box center [220, 186] width 93 height 69
click at [0, 0] on input "file" at bounding box center [0, 0] width 0 height 0
click at [327, 155] on label at bounding box center [318, 186] width 93 height 69
click at [0, 0] on input "file" at bounding box center [0, 0] width 0 height 0
click at [21, 290] on div "Unknown Barcode Container Label * CDFN4SW6BN8 Location Name NC-R{RackNumber}-S{…" at bounding box center [269, 104] width 539 height 501
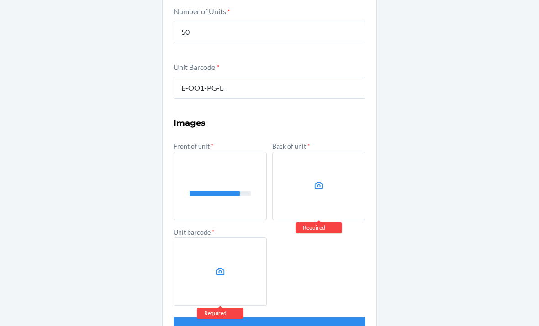
click at [313, 155] on label at bounding box center [318, 186] width 93 height 69
click at [0, 0] on input "file" at bounding box center [0, 0] width 0 height 0
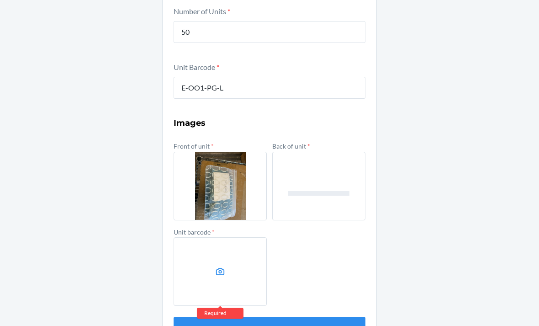
click at [205, 242] on label at bounding box center [220, 271] width 93 height 69
click at [0, 0] on input "file" at bounding box center [0, 0] width 0 height 0
click at [221, 237] on label at bounding box center [220, 271] width 93 height 69
click at [0, 0] on input "file" at bounding box center [0, 0] width 0 height 0
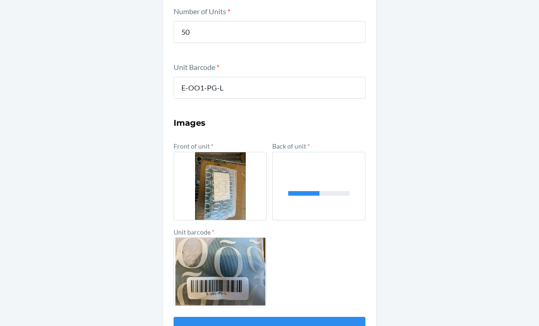
click at [239, 317] on button "Submit" at bounding box center [270, 328] width 192 height 22
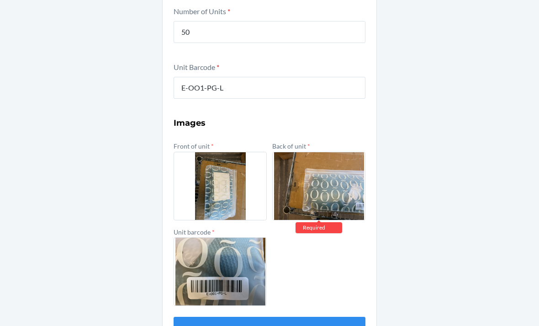
click at [195, 317] on button "Submit" at bounding box center [270, 328] width 192 height 22
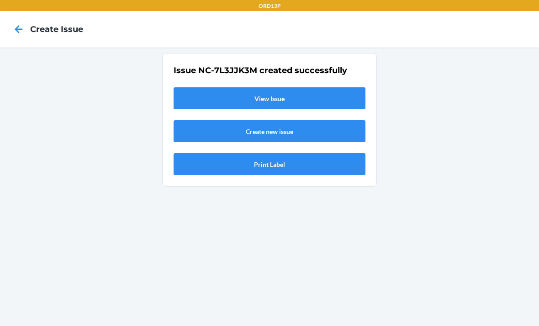
scroll to position [0, 0]
click at [307, 87] on link "View Issue" at bounding box center [270, 98] width 192 height 22
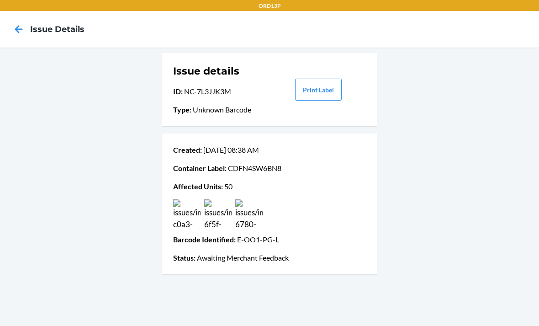
scroll to position [4, 0]
click at [23, 33] on icon at bounding box center [19, 29] width 16 height 16
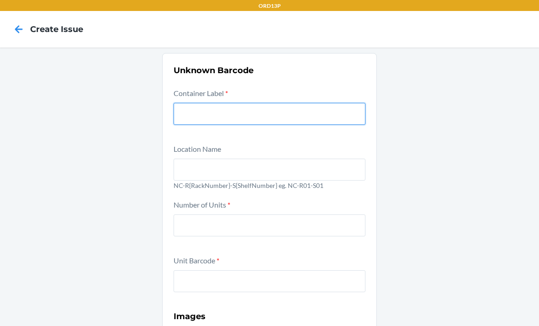
click at [187, 103] on input "text" at bounding box center [270, 114] width 192 height 22
type input "CD85B8JBT9V"
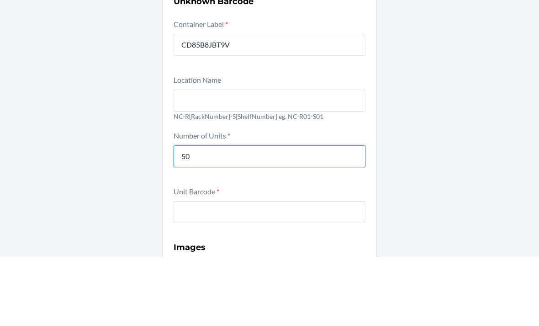
type input "50"
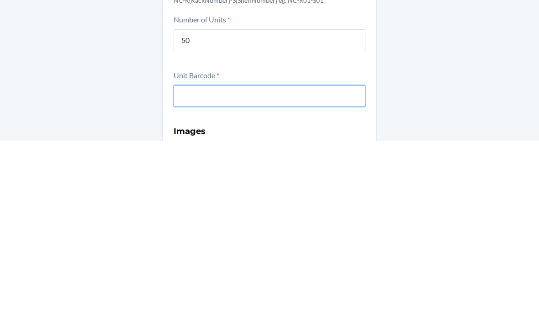
type input "E"
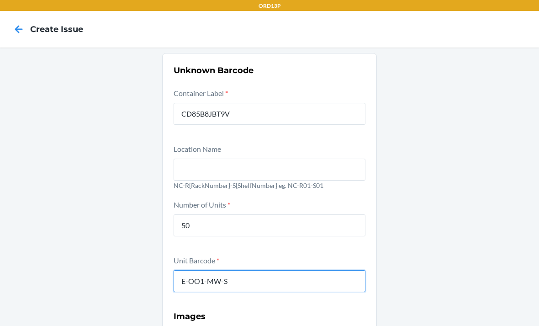
type input "E-OO1-MW-S"
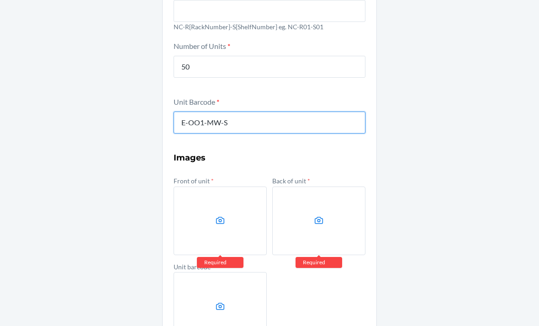
scroll to position [158, 0]
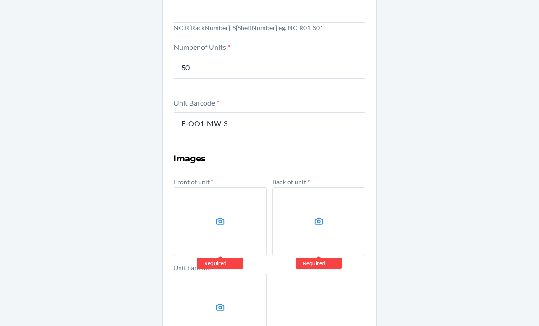
click at [222, 216] on icon at bounding box center [220, 221] width 11 height 11
click at [0, 0] on input "file" at bounding box center [0, 0] width 0 height 0
click at [217, 216] on icon at bounding box center [220, 221] width 11 height 11
click at [0, 0] on input "file" at bounding box center [0, 0] width 0 height 0
click at [322, 216] on icon at bounding box center [319, 221] width 11 height 11
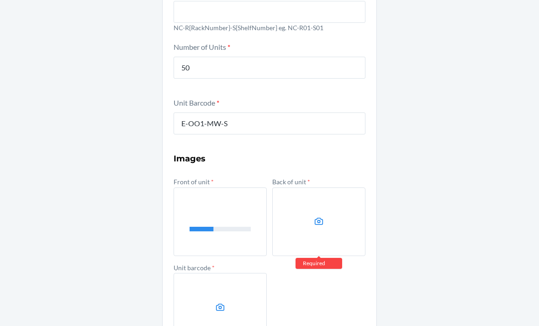
click at [0, 0] on input "file" at bounding box center [0, 0] width 0 height 0
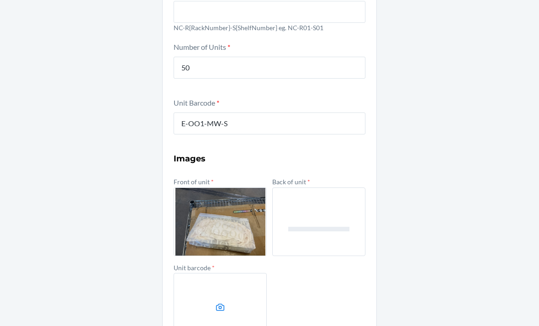
click at [201, 273] on label at bounding box center [220, 307] width 93 height 69
click at [0, 0] on input "file" at bounding box center [0, 0] width 0 height 0
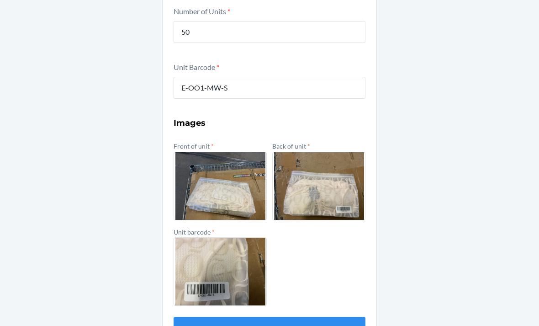
click at [287, 317] on button "Submit" at bounding box center [270, 328] width 192 height 22
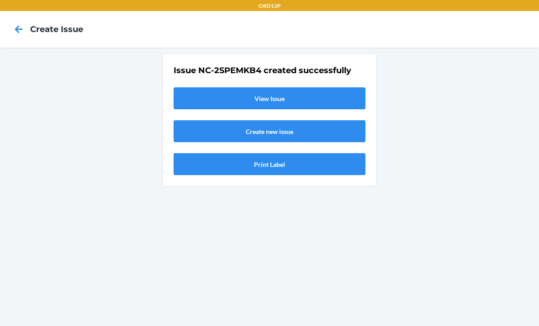
scroll to position [0, 0]
click at [192, 87] on link "View Issue" at bounding box center [270, 98] width 192 height 22
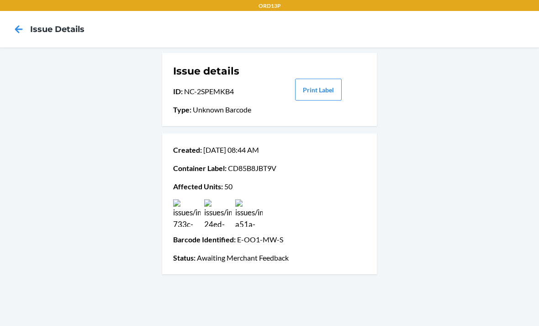
click at [22, 30] on icon at bounding box center [19, 29] width 8 height 8
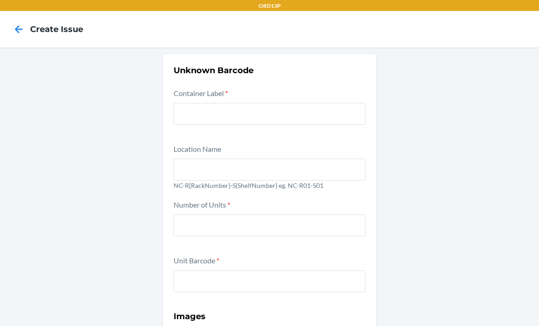
scroll to position [29, 0]
click at [201, 103] on input "text" at bounding box center [270, 114] width 192 height 22
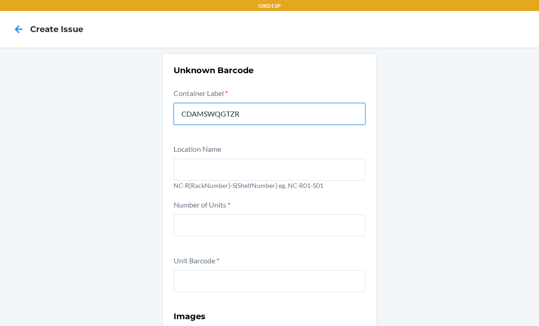
type input "CDAMSWQGTZR"
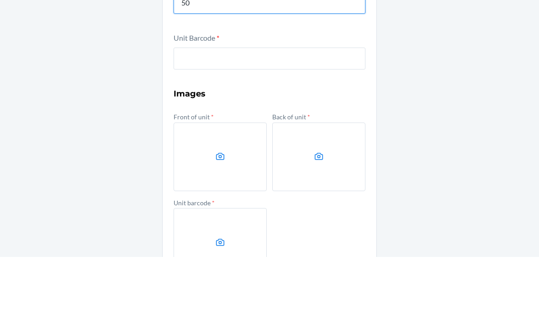
scroll to position [153, 0]
type input "50"
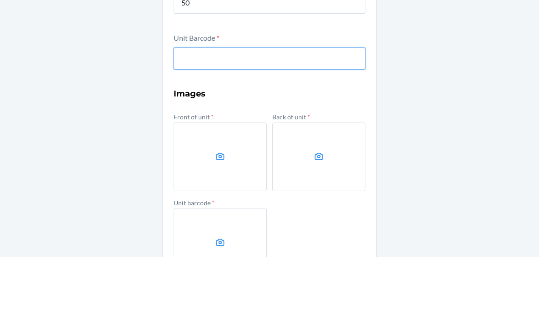
click at [178, 116] on input "text" at bounding box center [270, 127] width 192 height 22
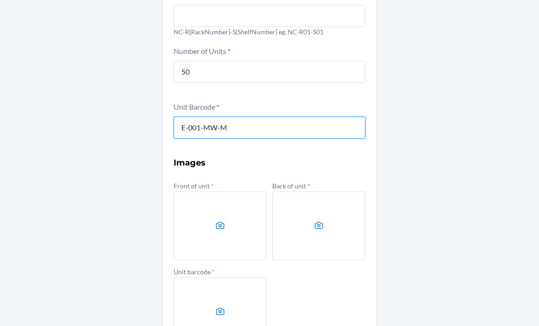
type input "E-001-MW-M"
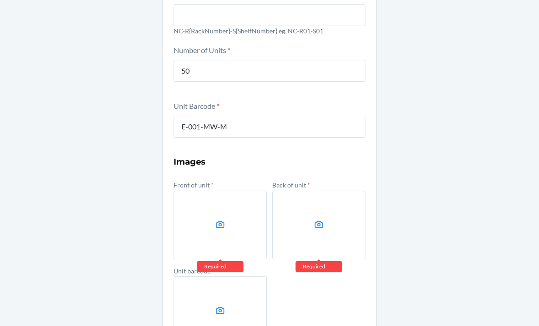
click at [209, 190] on label at bounding box center [220, 224] width 93 height 69
click at [0, 0] on input "file" at bounding box center [0, 0] width 0 height 0
click at [325, 204] on label at bounding box center [318, 224] width 93 height 69
click at [0, 0] on input "file" at bounding box center [0, 0] width 0 height 0
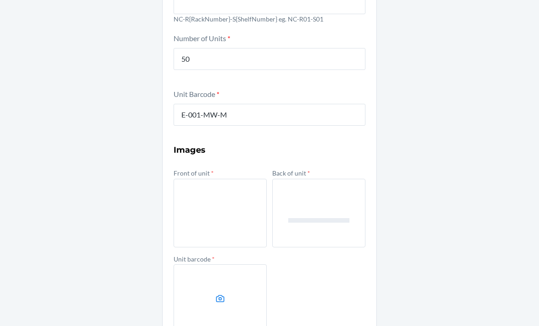
scroll to position [173, 0]
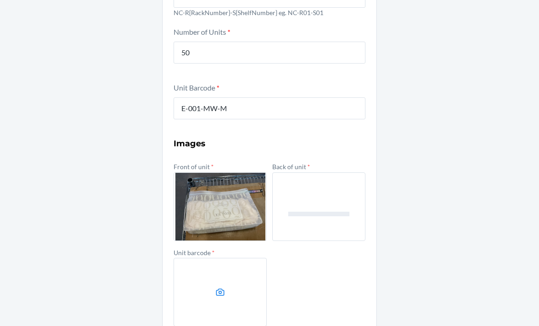
click at [208, 258] on label at bounding box center [220, 292] width 93 height 69
click at [0, 0] on input "file" at bounding box center [0, 0] width 0 height 0
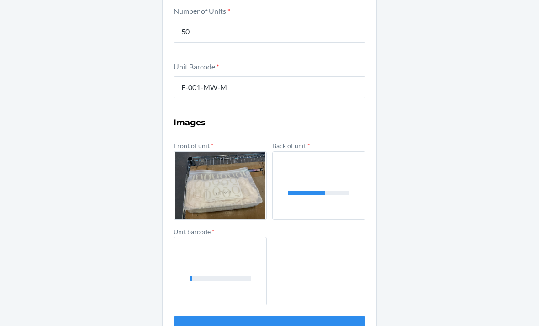
scroll to position [193, 0]
click at [197, 317] on button "Submit" at bounding box center [270, 328] width 192 height 22
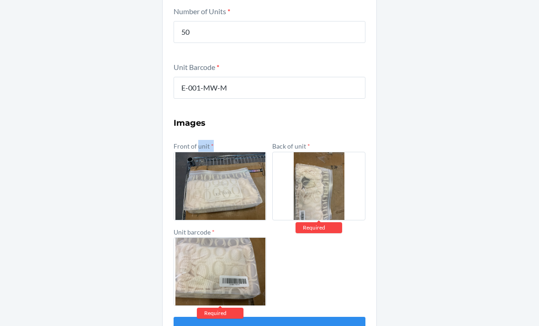
click at [319, 281] on form "Container Label * CDAMSWQGTZR Location Name NC-R{RackNumber}-S{ShelfNumber} eg.…" at bounding box center [270, 116] width 192 height 444
click at [299, 317] on button "Submit" at bounding box center [270, 328] width 192 height 22
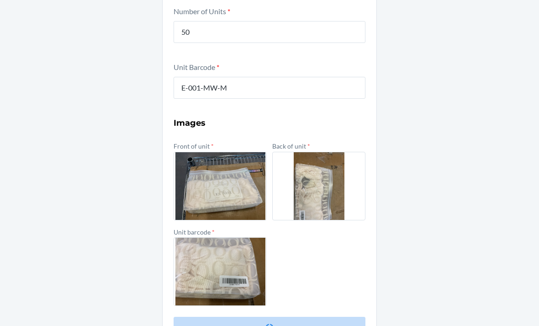
scroll to position [0, 0]
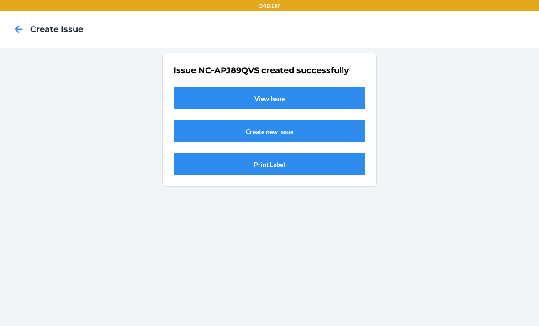
click at [293, 87] on link "View Issue" at bounding box center [270, 98] width 192 height 22
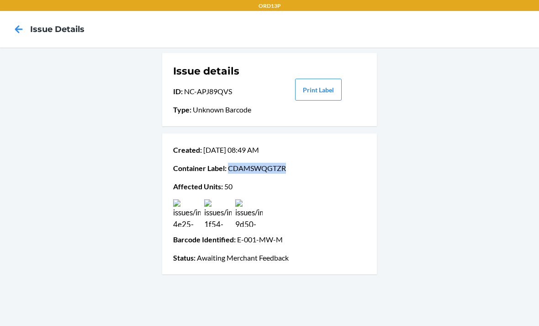
click at [164, 11] on nav "Issue details" at bounding box center [269, 29] width 539 height 37
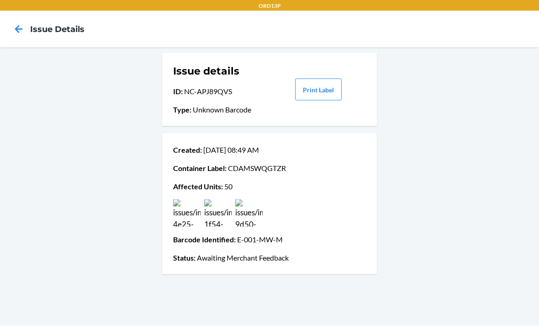
click at [20, 31] on icon at bounding box center [19, 29] width 16 height 16
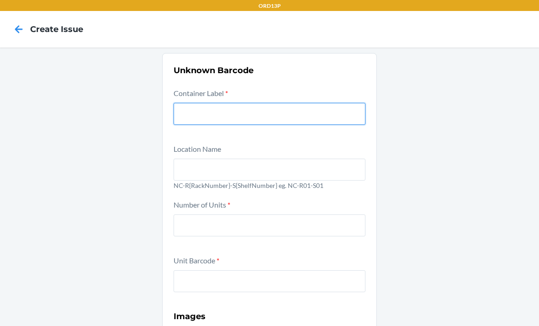
click at [295, 103] on input "text" at bounding box center [270, 114] width 192 height 22
type input "CD9ZXYH6EGJ"
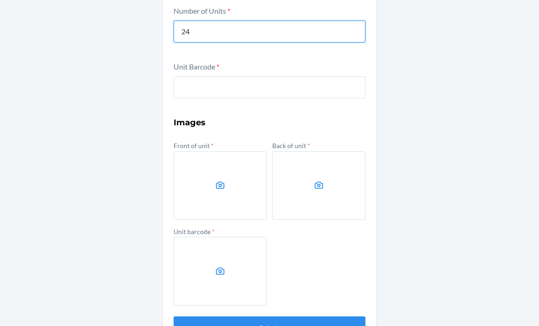
scroll to position [193, 0]
type input "24"
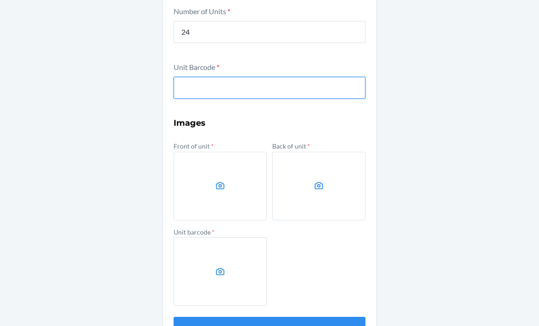
click at [194, 77] on input "text" at bounding box center [270, 88] width 192 height 22
type input "195429032586"
click at [269, 317] on button "Submit" at bounding box center [270, 328] width 192 height 22
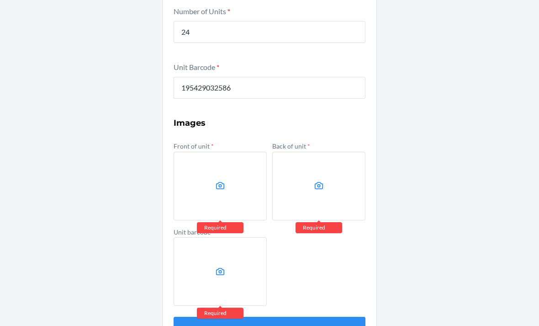
click at [222, 168] on label at bounding box center [220, 186] width 93 height 69
click at [0, 0] on input "file" at bounding box center [0, 0] width 0 height 0
click at [327, 173] on label at bounding box center [318, 186] width 93 height 69
click at [0, 0] on input "file" at bounding box center [0, 0] width 0 height 0
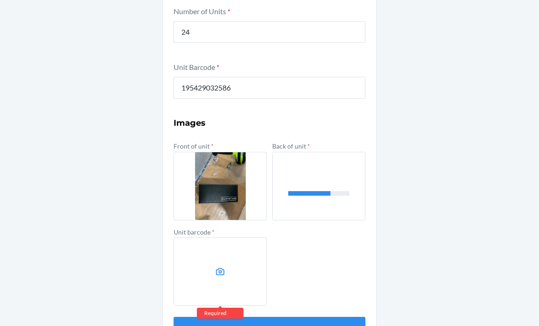
click at [195, 250] on label at bounding box center [220, 271] width 93 height 69
click at [0, 0] on input "file" at bounding box center [0, 0] width 0 height 0
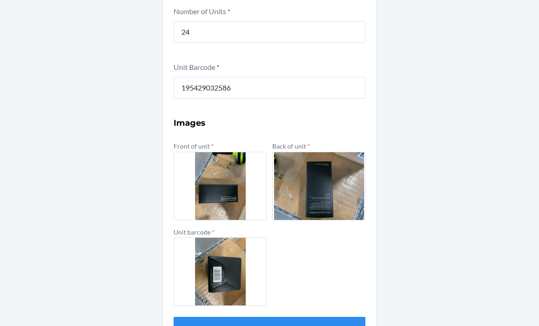
click at [307, 317] on button "Submit" at bounding box center [270, 328] width 192 height 22
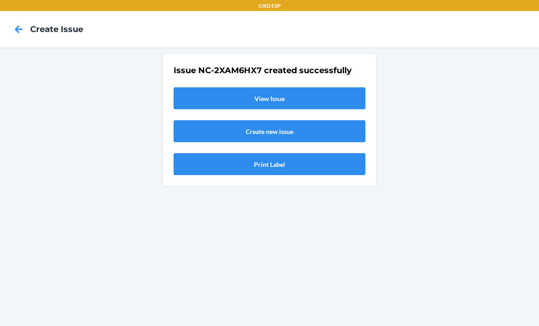
scroll to position [0, 0]
click at [274, 64] on div "Issue NC-2XAM6HX7 created successfully View Issue Create new issue Print Label" at bounding box center [270, 119] width 192 height 111
click at [239, 87] on link "View Issue" at bounding box center [270, 98] width 192 height 22
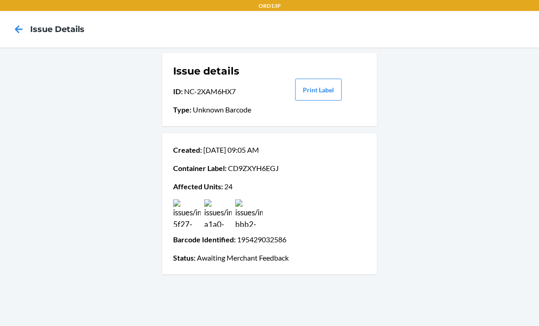
click at [15, 24] on icon at bounding box center [19, 29] width 16 height 16
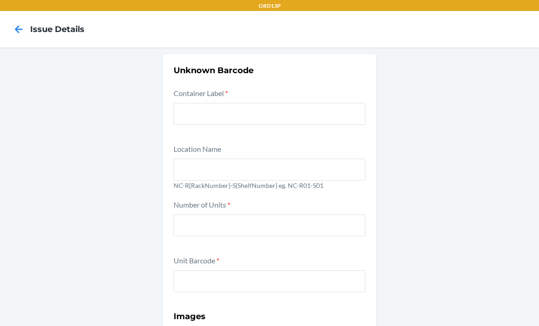
scroll to position [29, 0]
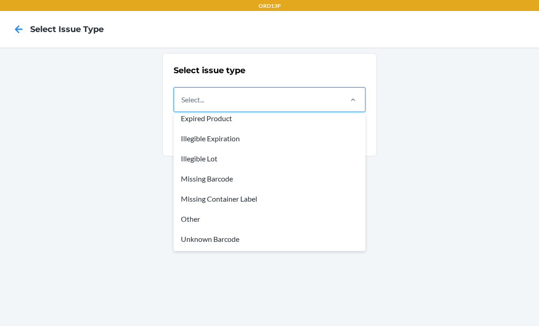
scroll to position [27, 0]
click at [215, 229] on div "Unknown Barcode" at bounding box center [269, 239] width 188 height 20
click at [182, 105] on input "option Damaged Product focused, 1 of 8. 8 results available. Use Up and Down to…" at bounding box center [181, 99] width 1 height 11
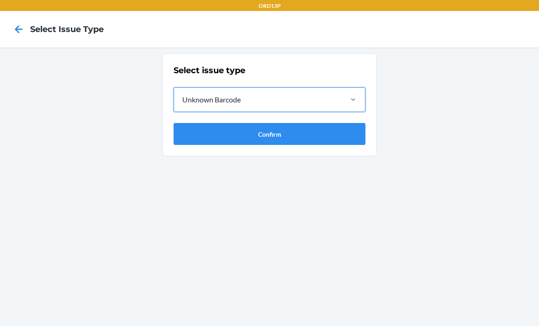
click at [303, 123] on button "Confirm" at bounding box center [270, 134] width 192 height 22
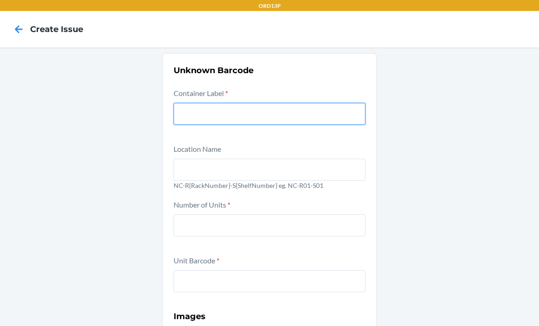
click at [271, 103] on input "text" at bounding box center [270, 114] width 192 height 22
type input "CDAMSWQGTZR"
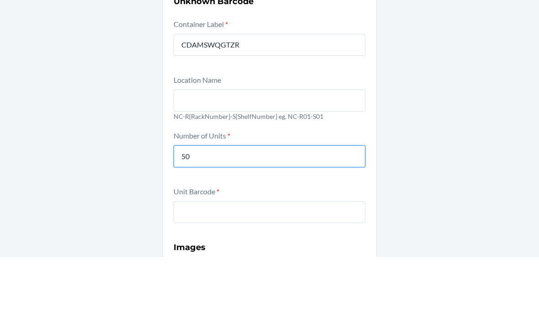
type input "50"
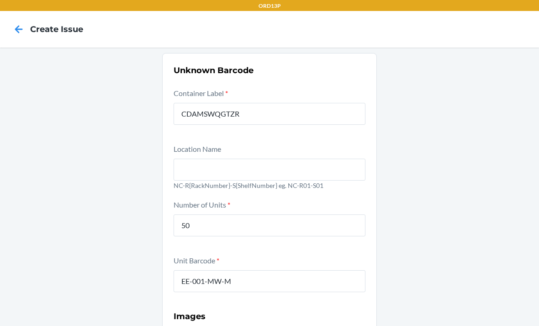
click at [210, 277] on form "Container Label * CDAMSWQGTZR Location Name NC-R{RackNumber}-S{ShelfNumber} eg.…" at bounding box center [270, 309] width 192 height 444
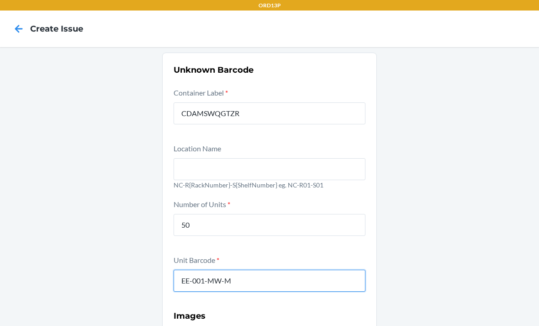
click at [196, 269] on input "EE-001-MW-M" at bounding box center [270, 280] width 192 height 22
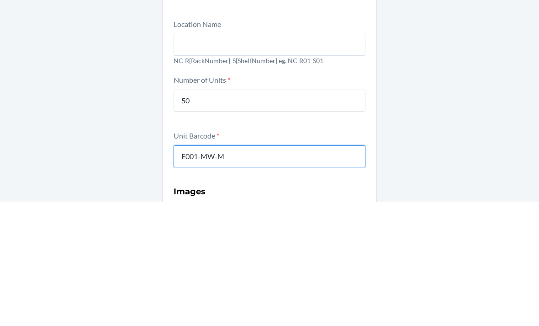
type input "E001-MW-M"
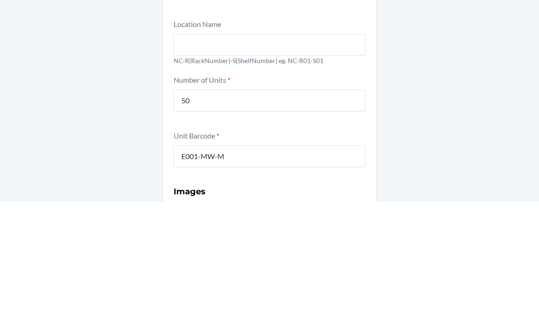
click at [464, 47] on div "Unknown Barcode Container Label * CDAMSWQGTZR Location Name NC-R{RackNumber}-S{…" at bounding box center [269, 297] width 539 height 501
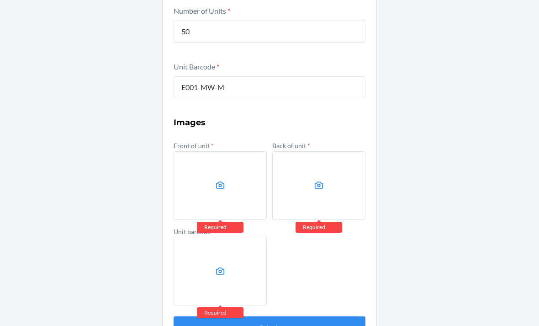
scroll to position [193, 0]
click at [222, 182] on icon at bounding box center [220, 185] width 9 height 7
click at [0, 0] on input "file" at bounding box center [0, 0] width 0 height 0
click at [223, 180] on icon at bounding box center [220, 185] width 11 height 11
click at [0, 0] on input "file" at bounding box center [0, 0] width 0 height 0
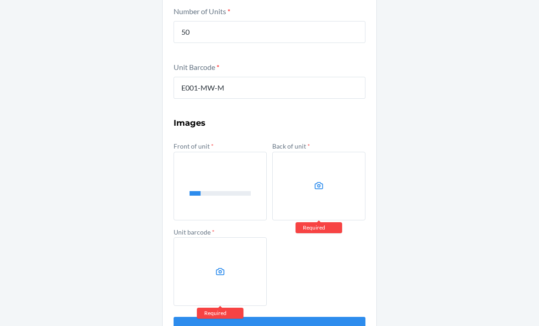
click at [316, 180] on icon at bounding box center [319, 185] width 11 height 11
click at [0, 0] on input "file" at bounding box center [0, 0] width 0 height 0
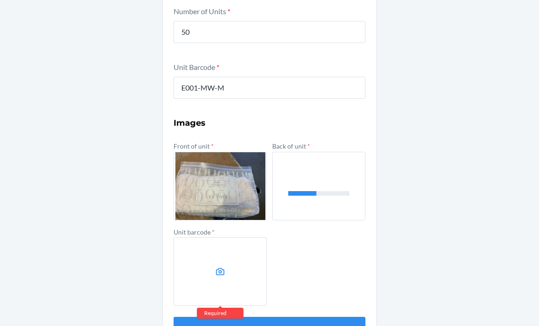
click at [227, 245] on label at bounding box center [220, 271] width 93 height 69
click at [0, 0] on input "file" at bounding box center [0, 0] width 0 height 0
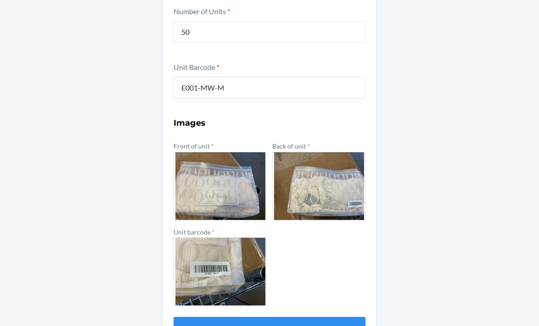
click at [318, 317] on button "Submit" at bounding box center [270, 328] width 192 height 22
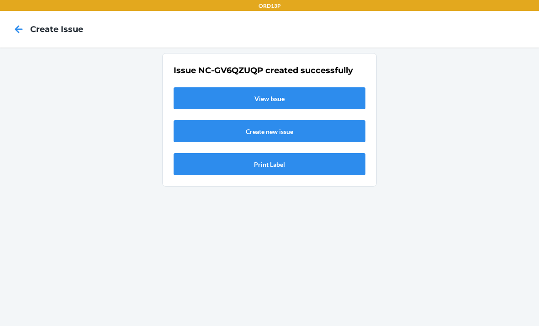
scroll to position [0, 0]
click at [220, 87] on link "View Issue" at bounding box center [270, 98] width 192 height 22
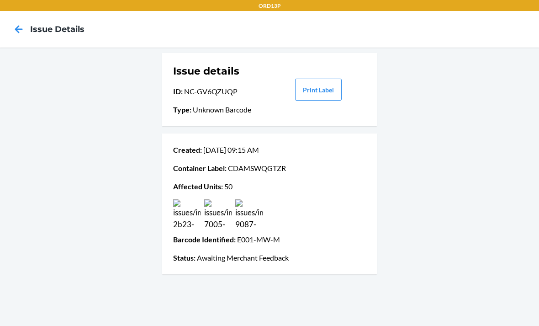
scroll to position [7, 0]
